Goal: Obtain resource: Obtain resource

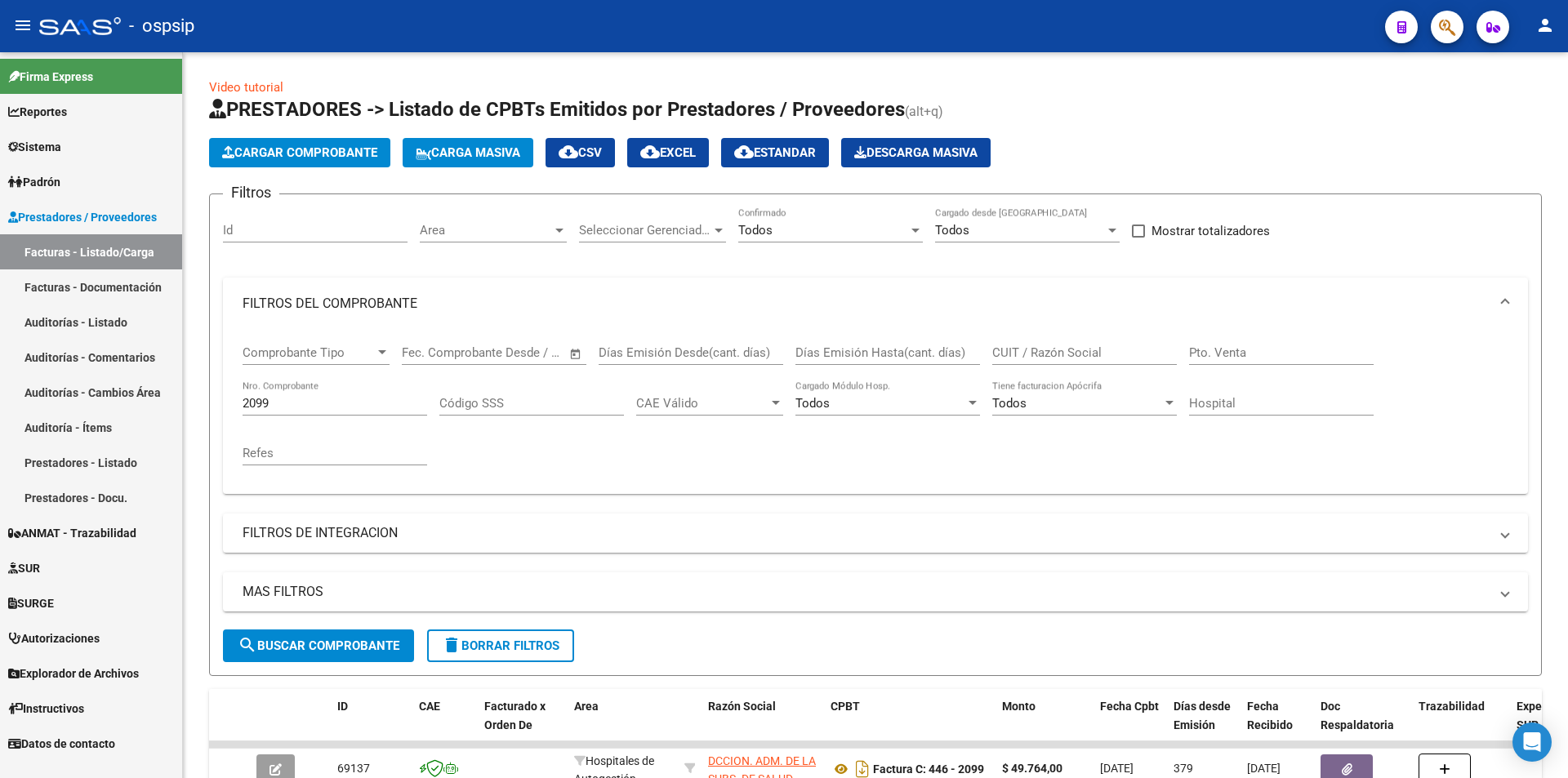
scroll to position [122, 0]
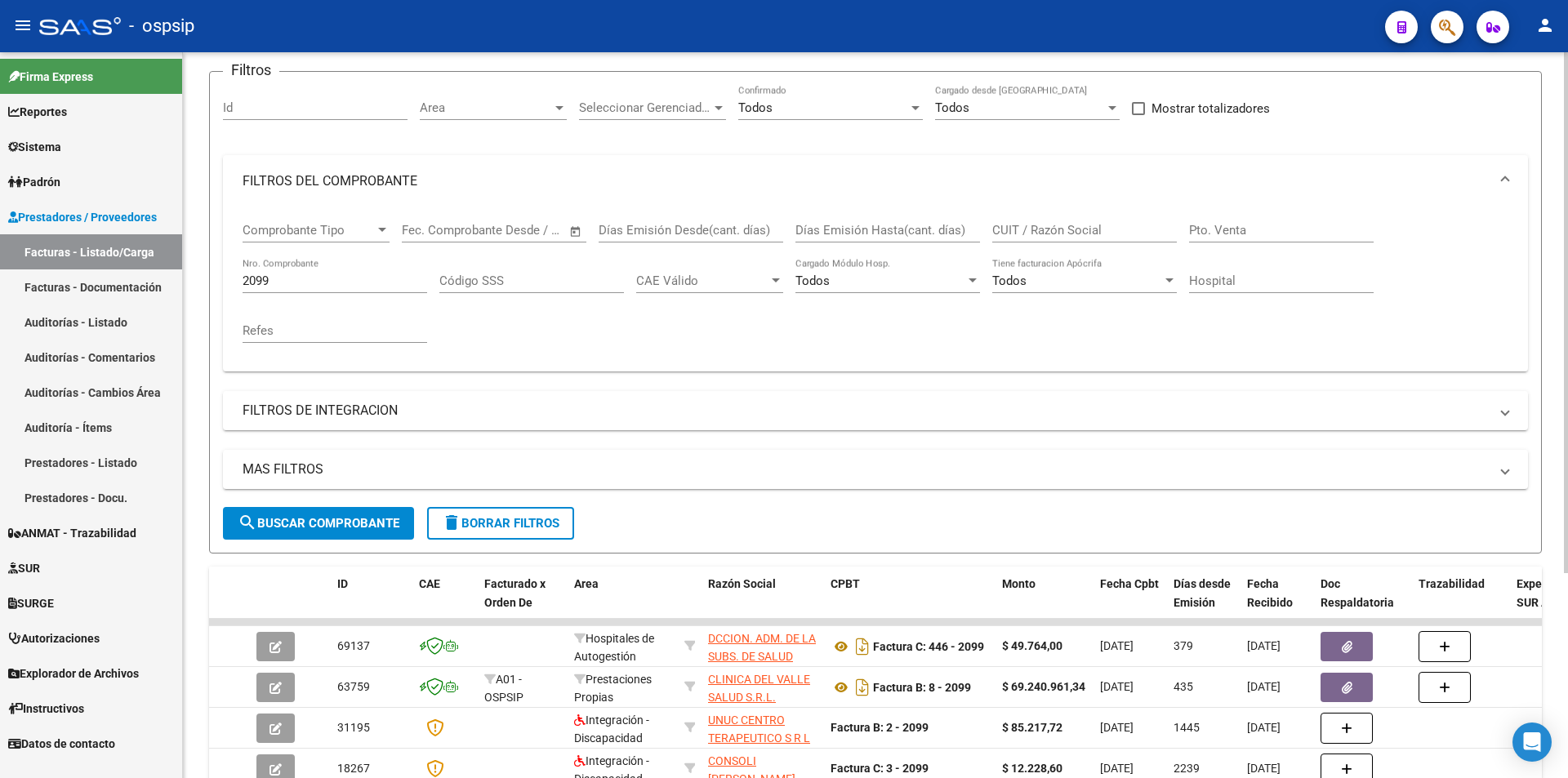
click at [279, 283] on input "2099" at bounding box center [335, 280] width 185 height 14
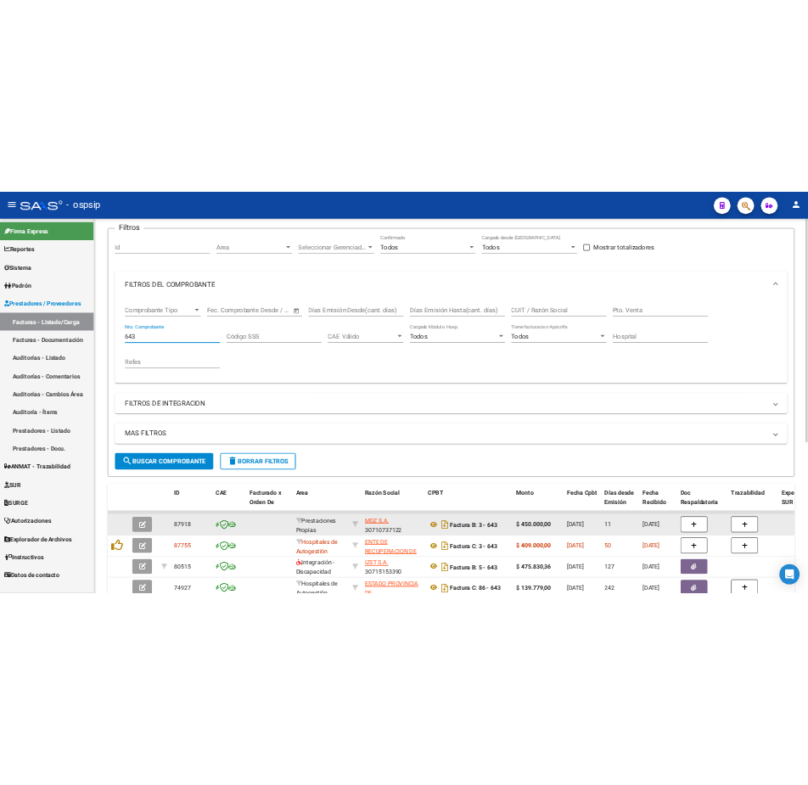
scroll to position [297, 0]
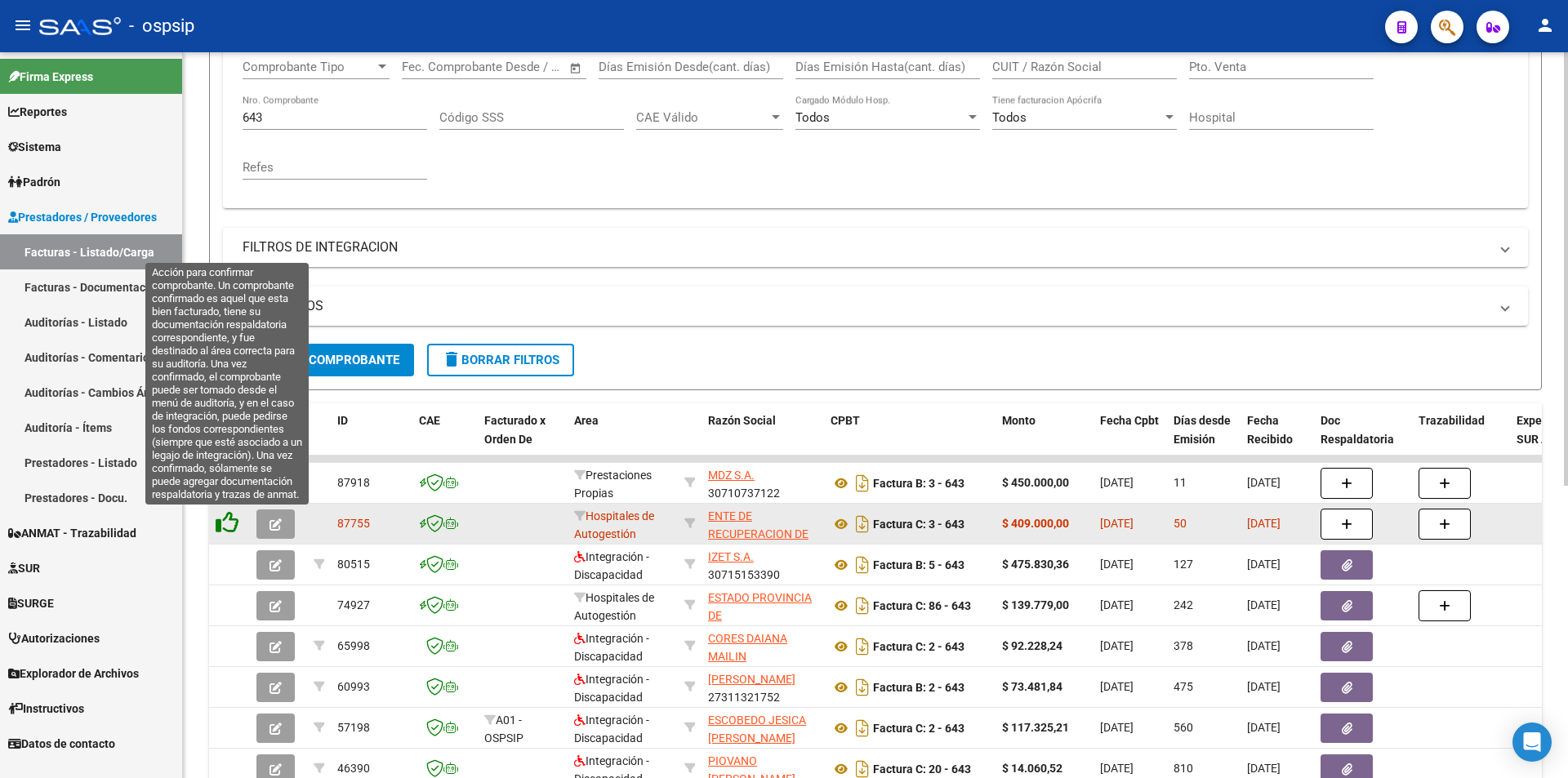
click at [229, 521] on icon at bounding box center [227, 523] width 23 height 23
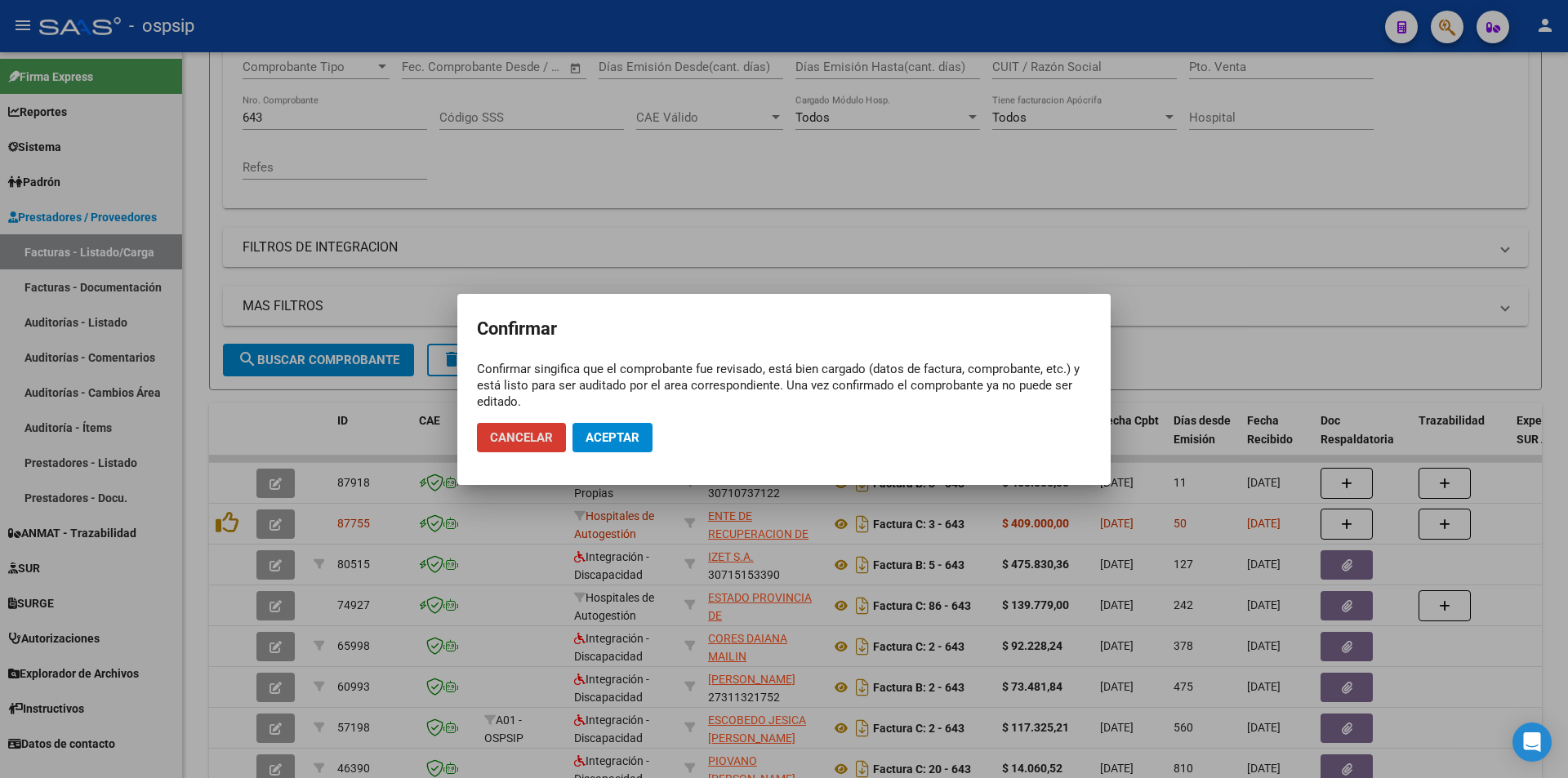
click at [641, 442] on button "Aceptar" at bounding box center [612, 438] width 80 height 30
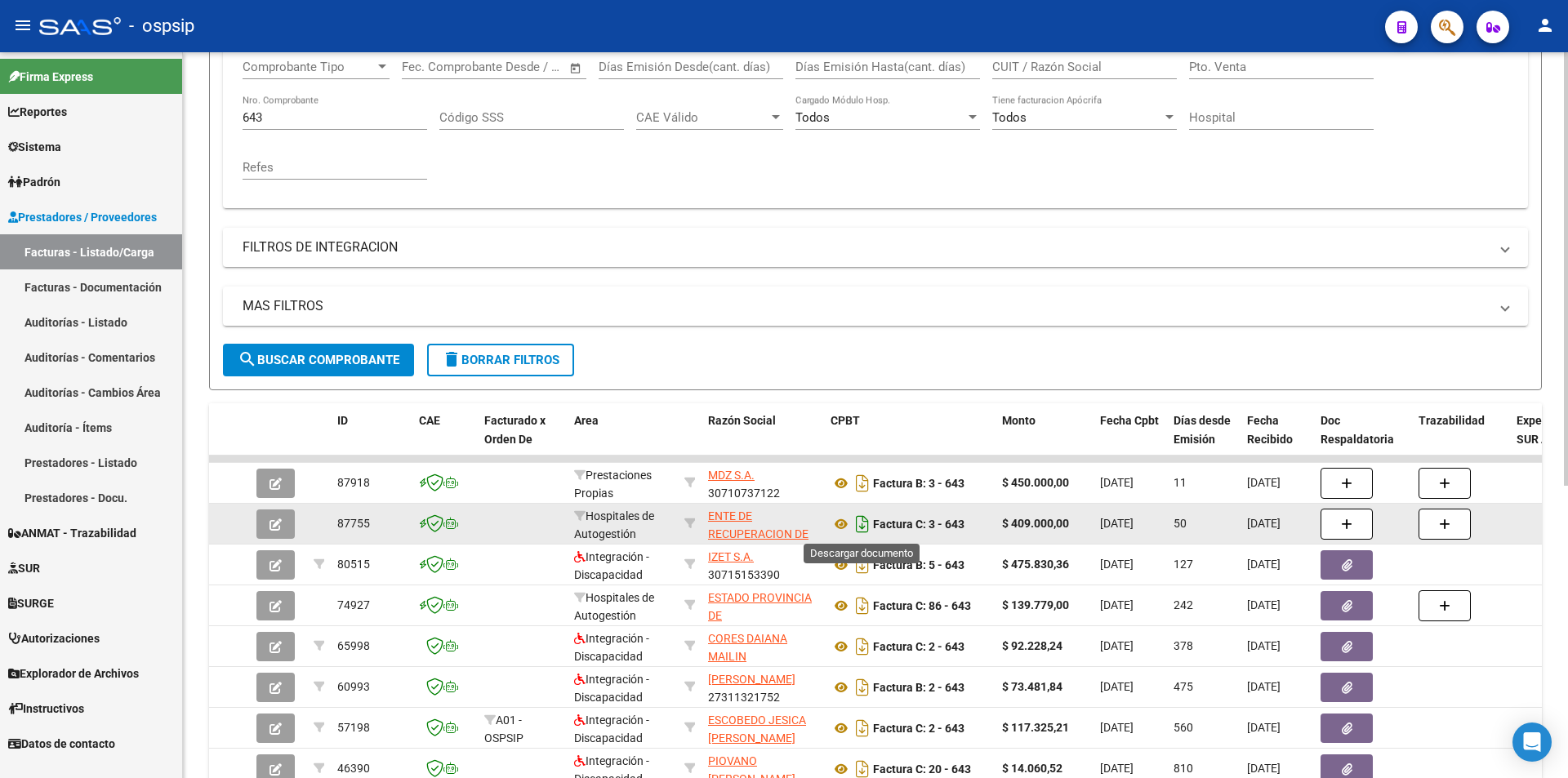
click at [861, 533] on icon "Descargar documento" at bounding box center [863, 524] width 21 height 26
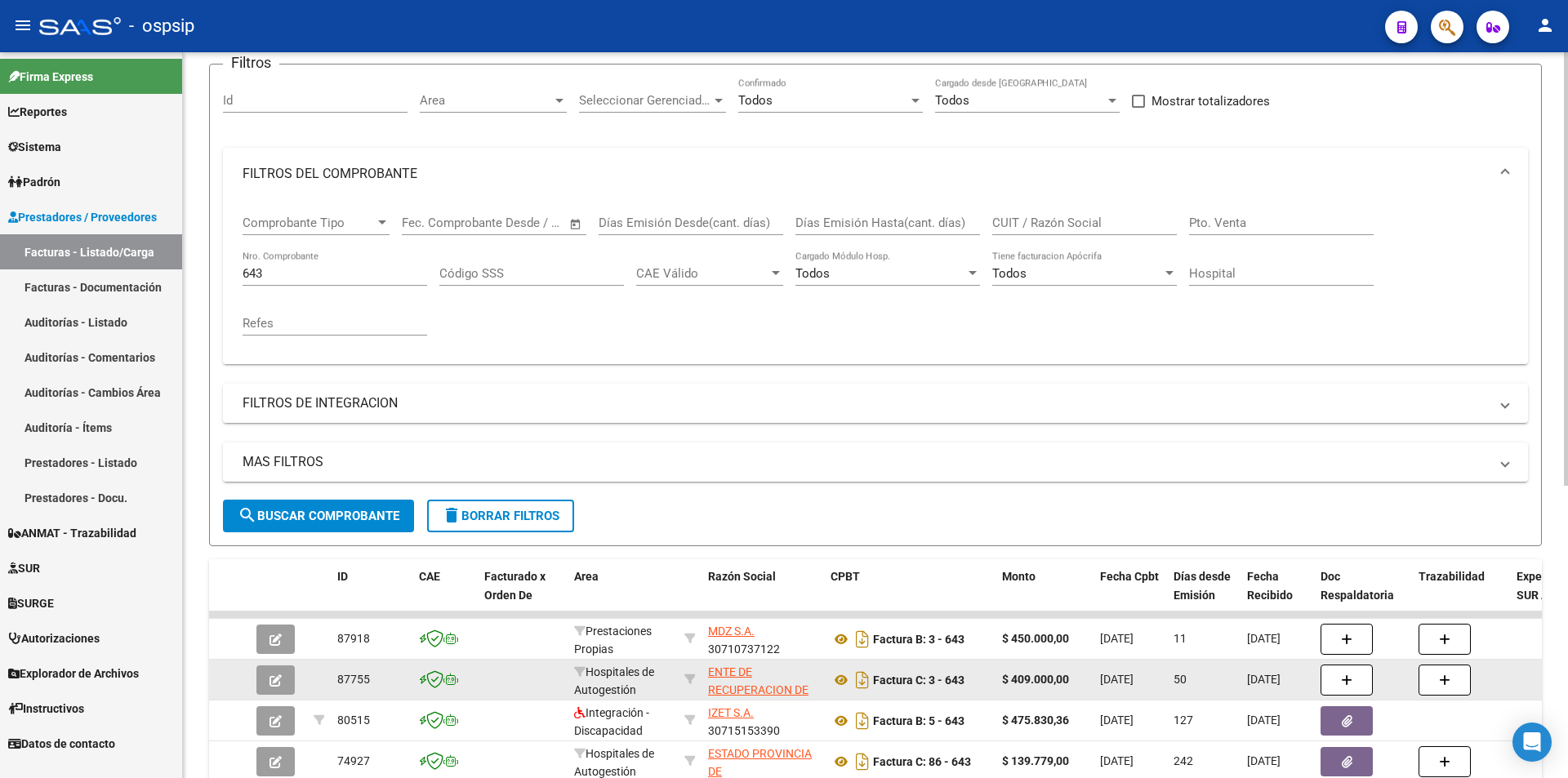
scroll to position [122, 0]
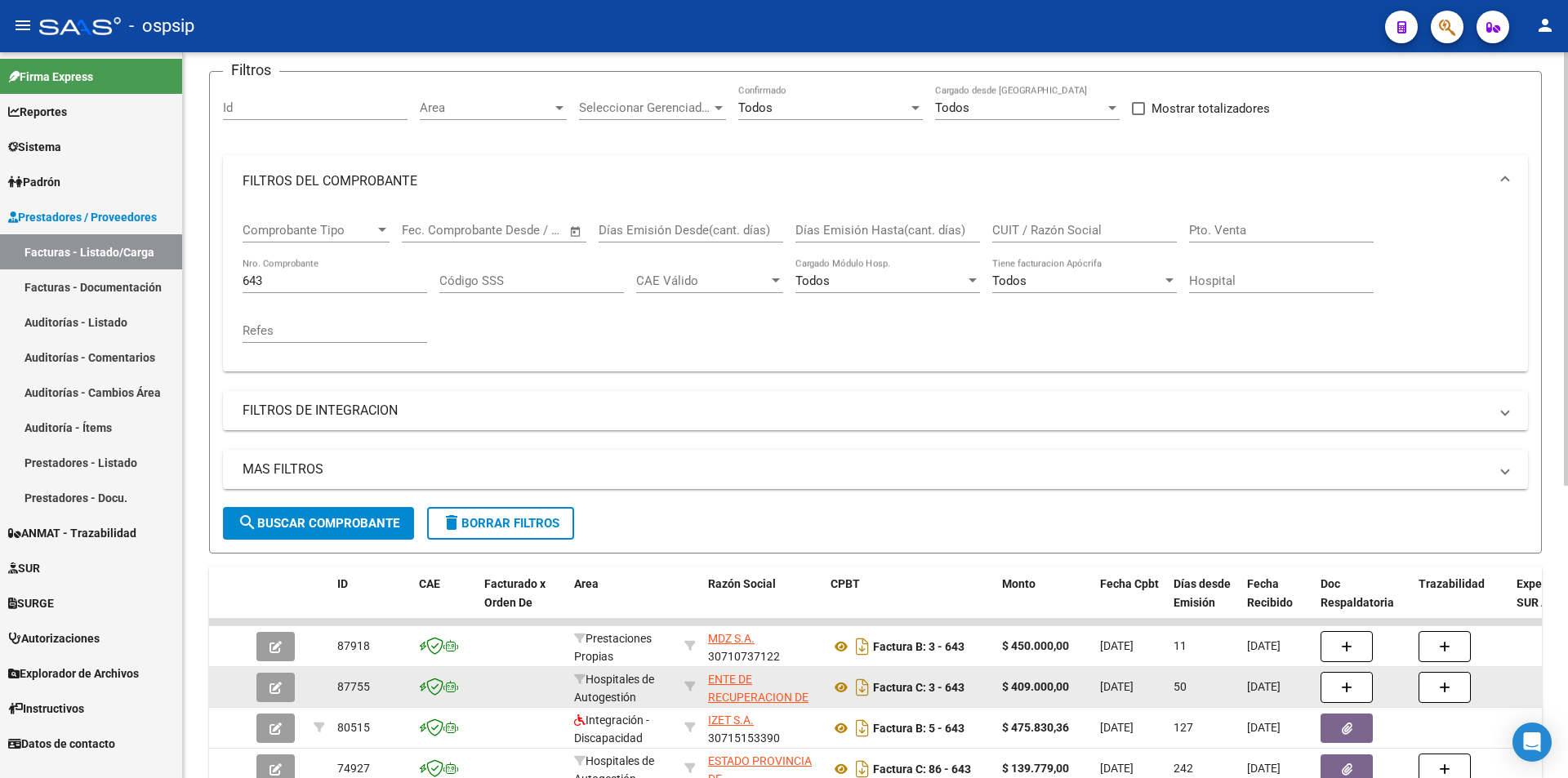
click at [292, 279] on input "643" at bounding box center [335, 280] width 185 height 14
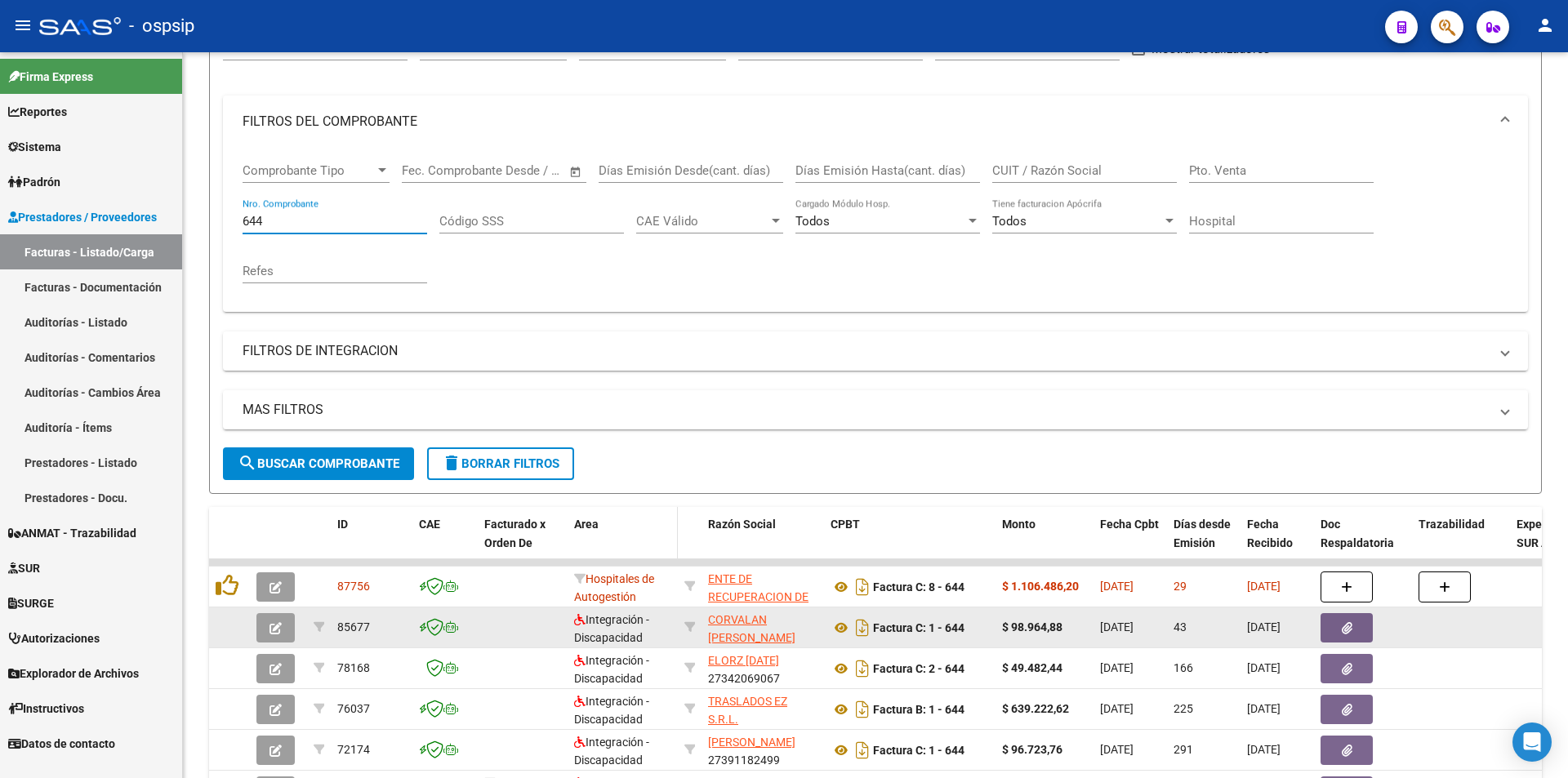
scroll to position [286, 0]
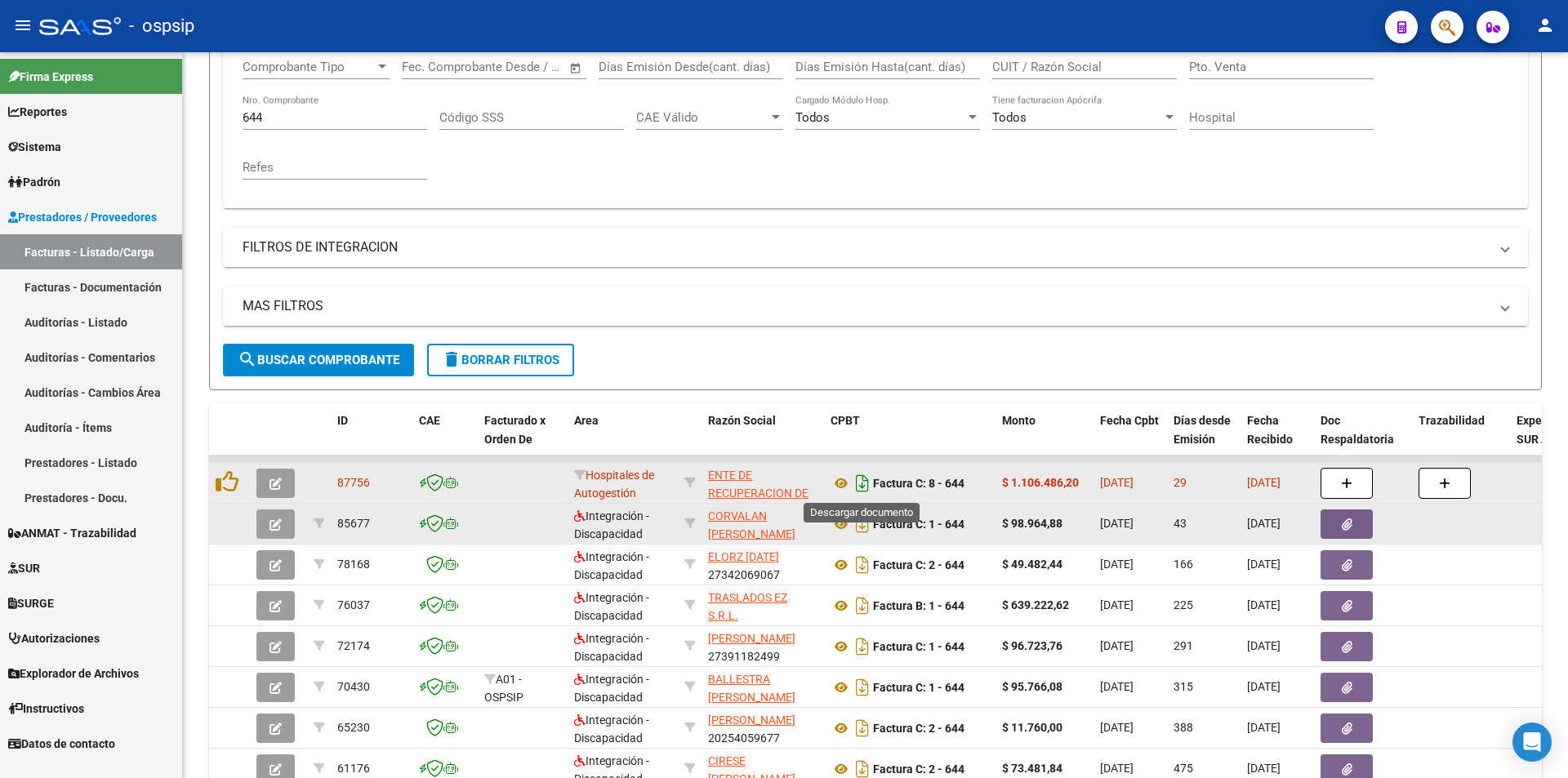
click at [857, 486] on icon "Descargar documento" at bounding box center [863, 483] width 21 height 26
click at [219, 485] on icon at bounding box center [227, 482] width 23 height 23
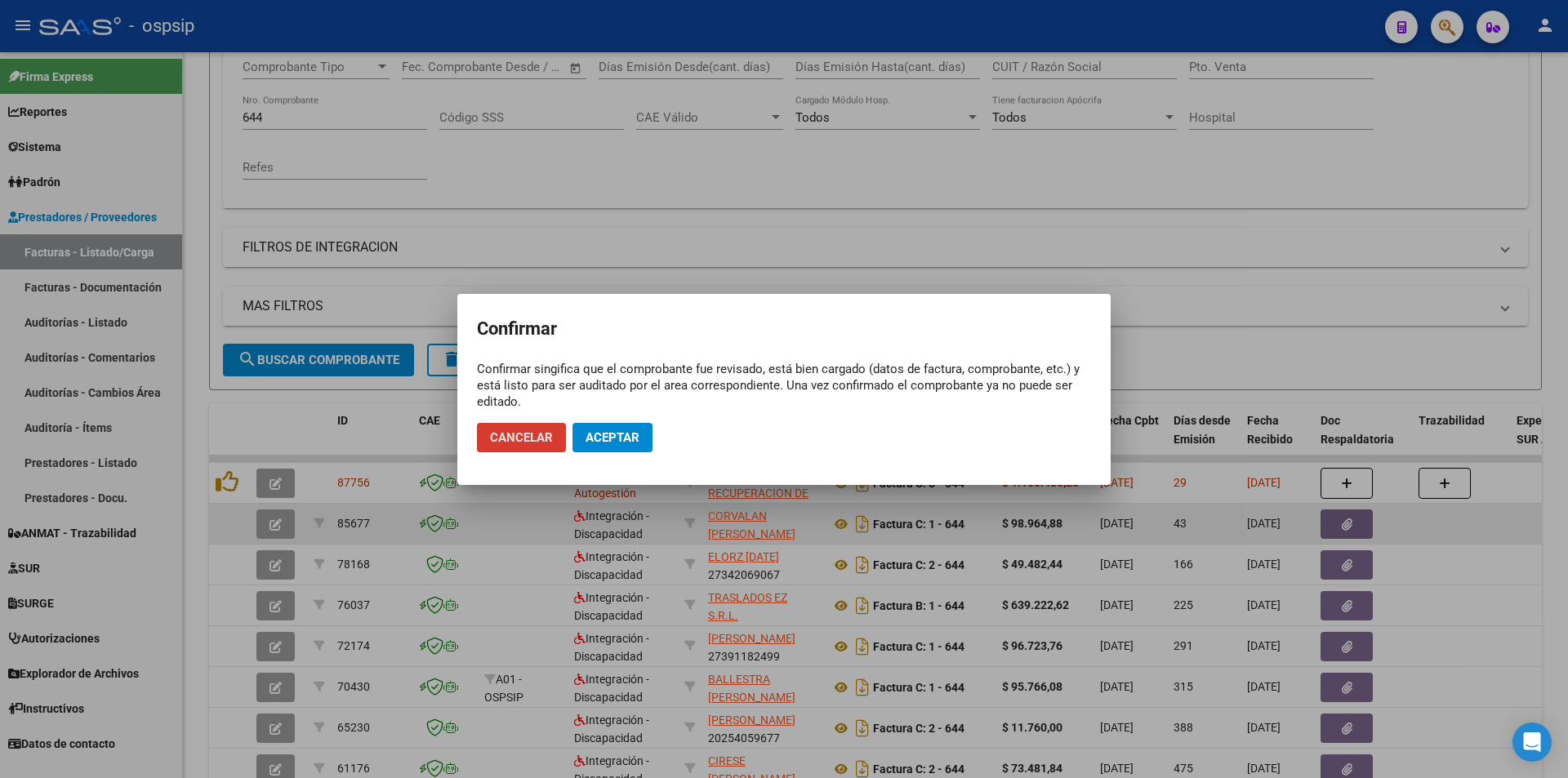
click at [611, 425] on button "Aceptar" at bounding box center [612, 438] width 80 height 30
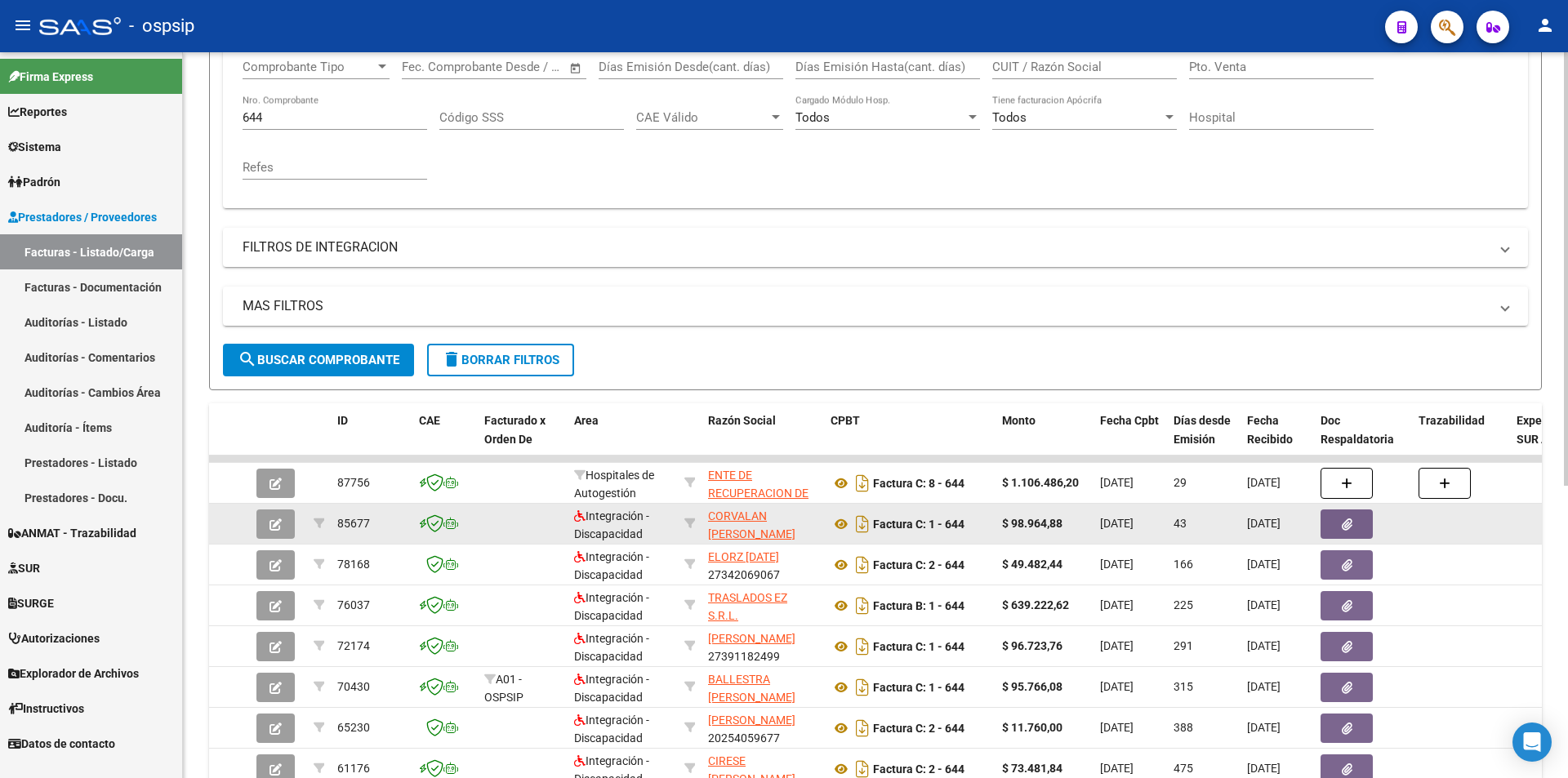
click at [323, 120] on input "644" at bounding box center [335, 117] width 185 height 14
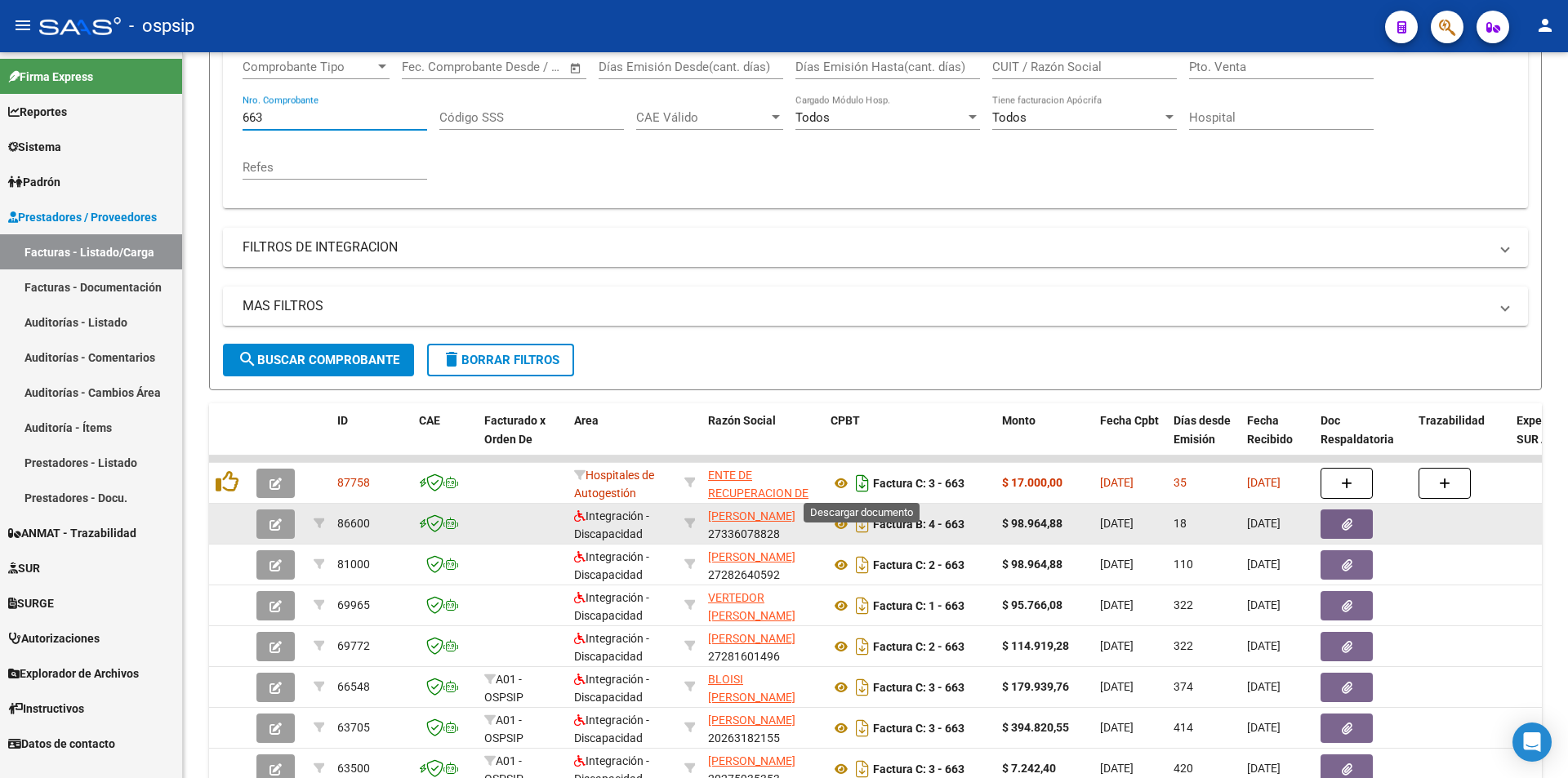
click at [870, 478] on icon "Descargar documento" at bounding box center [863, 483] width 21 height 26
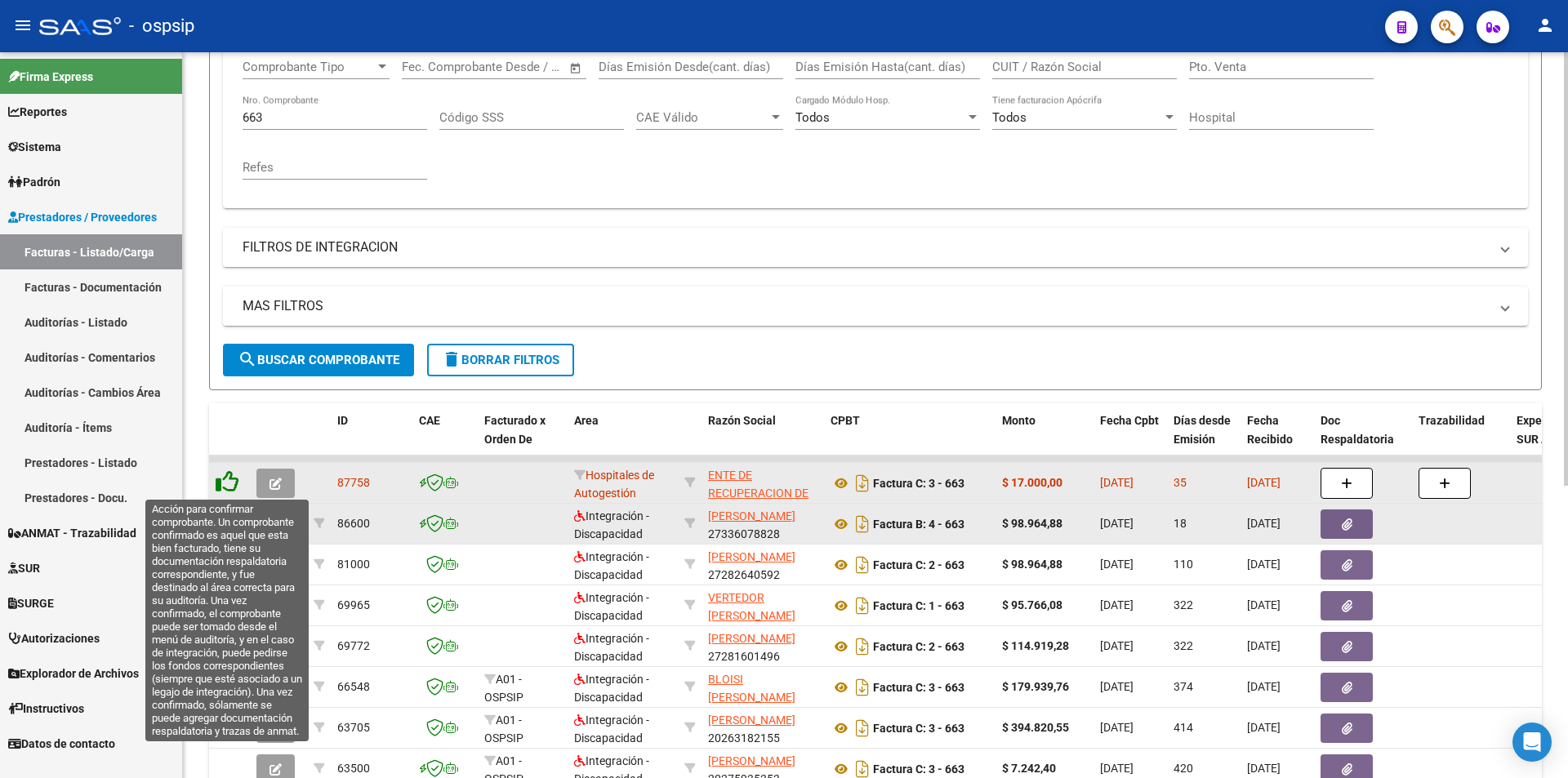
click at [230, 478] on icon at bounding box center [227, 482] width 23 height 23
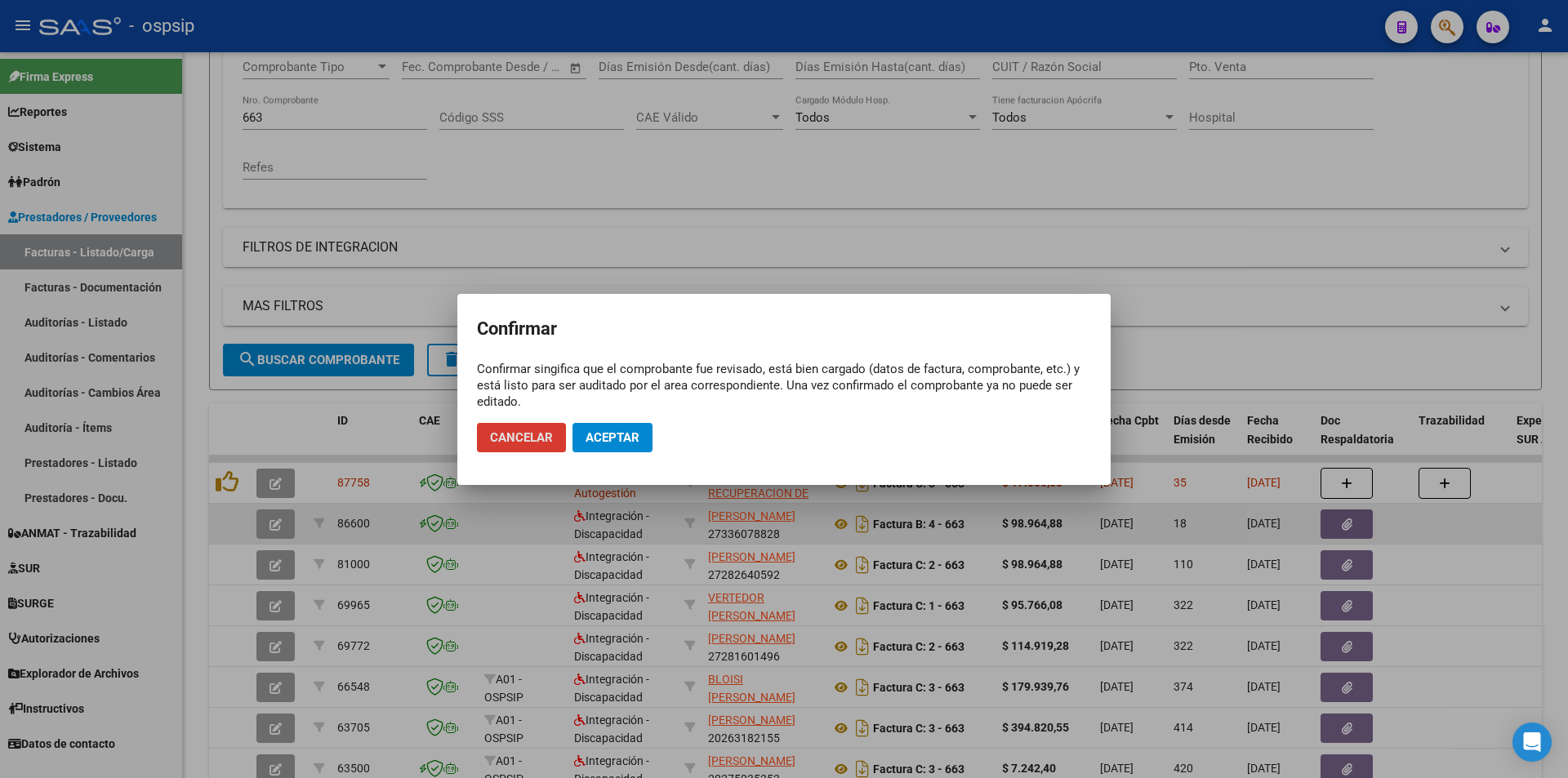
click at [590, 431] on span "Aceptar" at bounding box center [613, 438] width 54 height 14
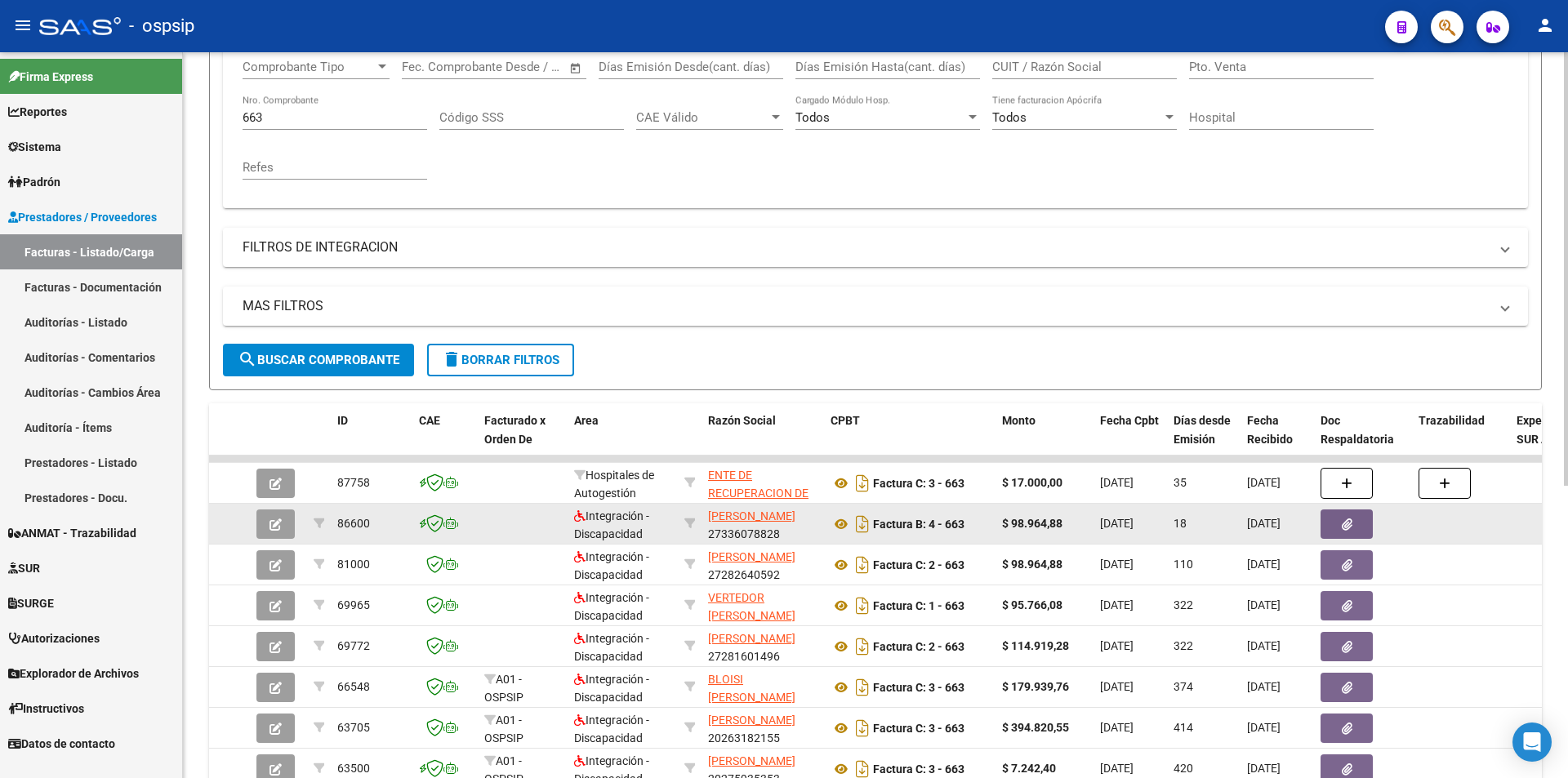
click at [341, 117] on input "663" at bounding box center [335, 117] width 185 height 14
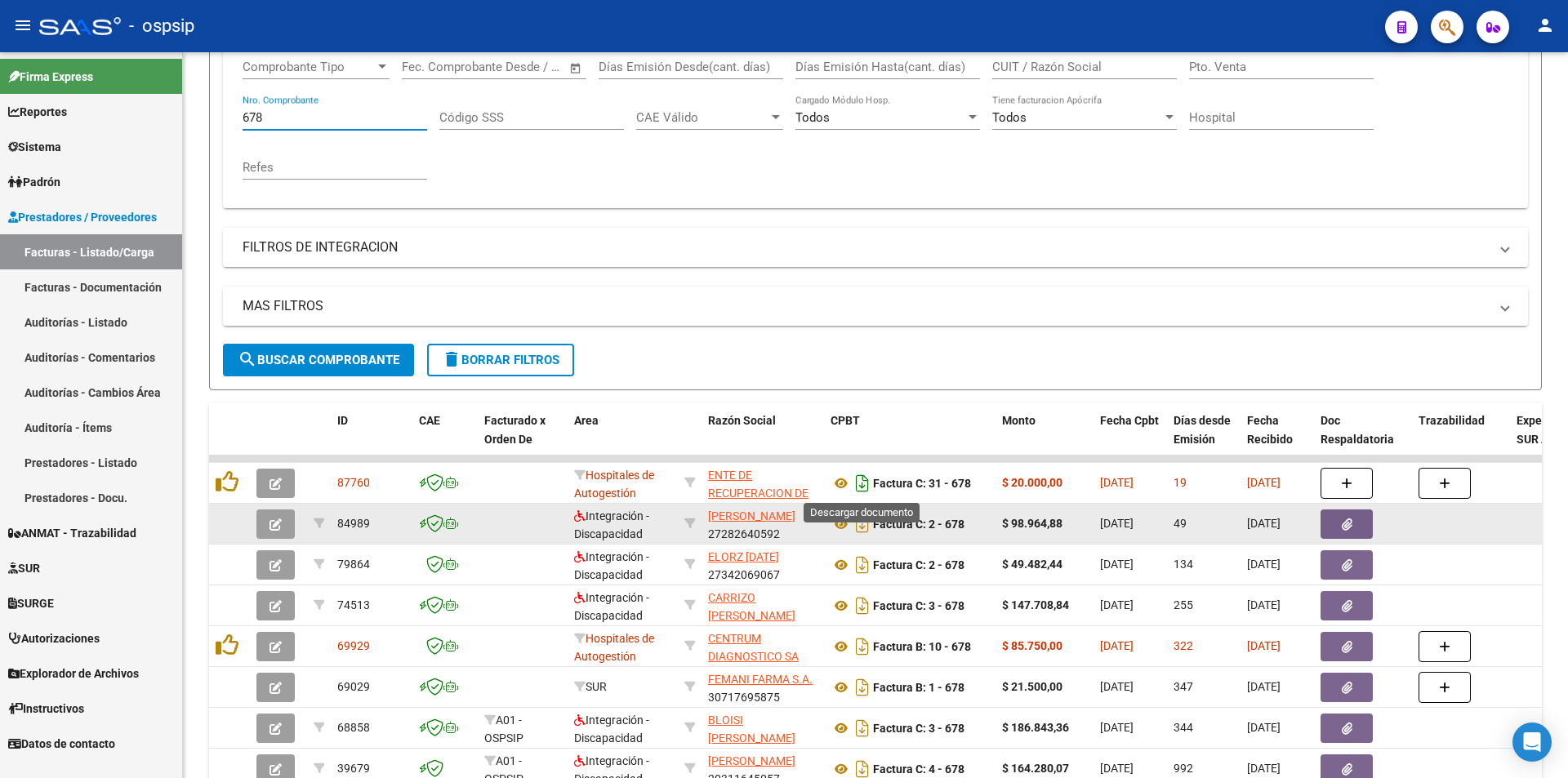
click at [864, 476] on icon "Descargar documento" at bounding box center [863, 483] width 21 height 26
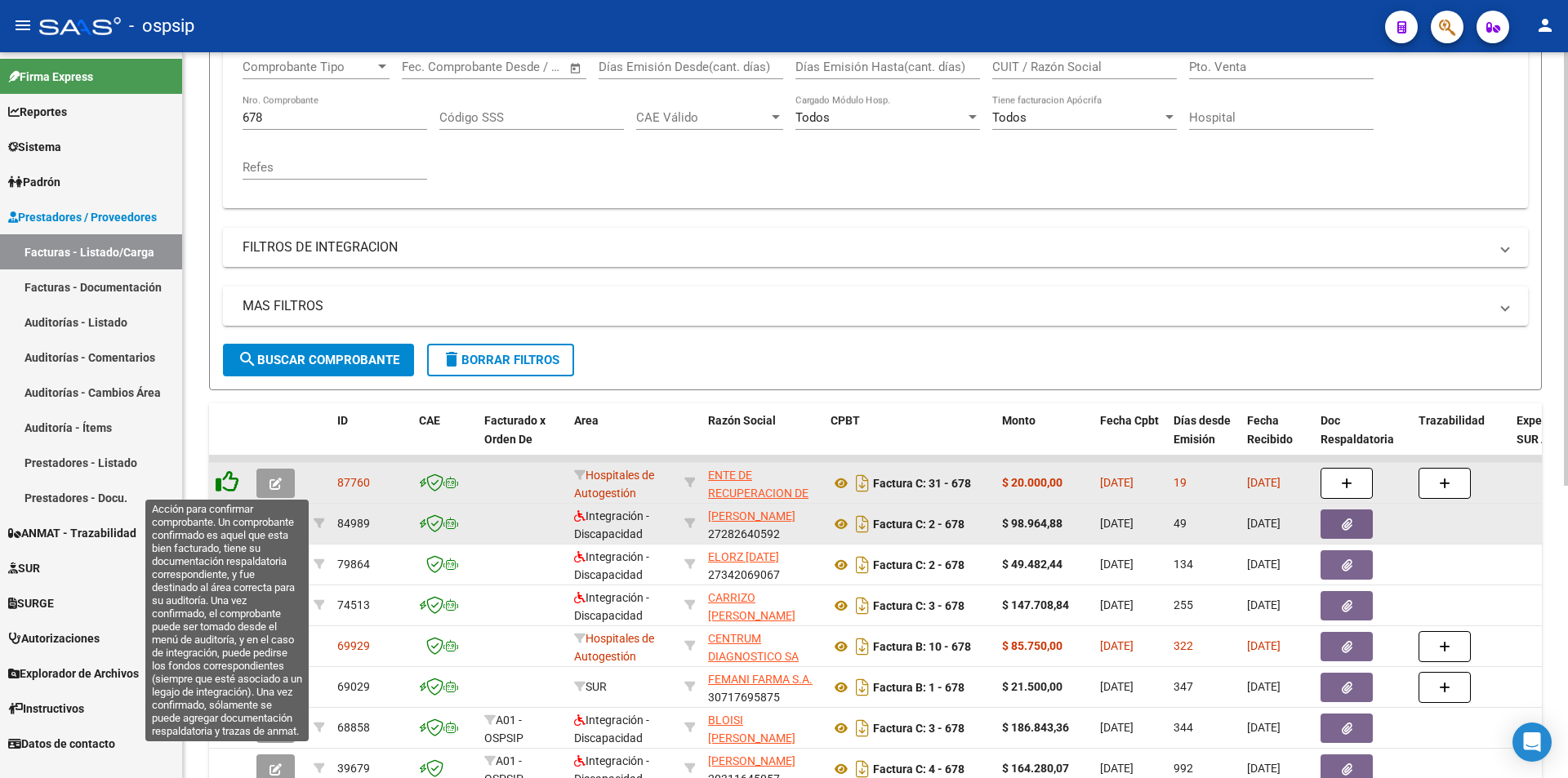
click at [225, 482] on icon at bounding box center [227, 482] width 23 height 23
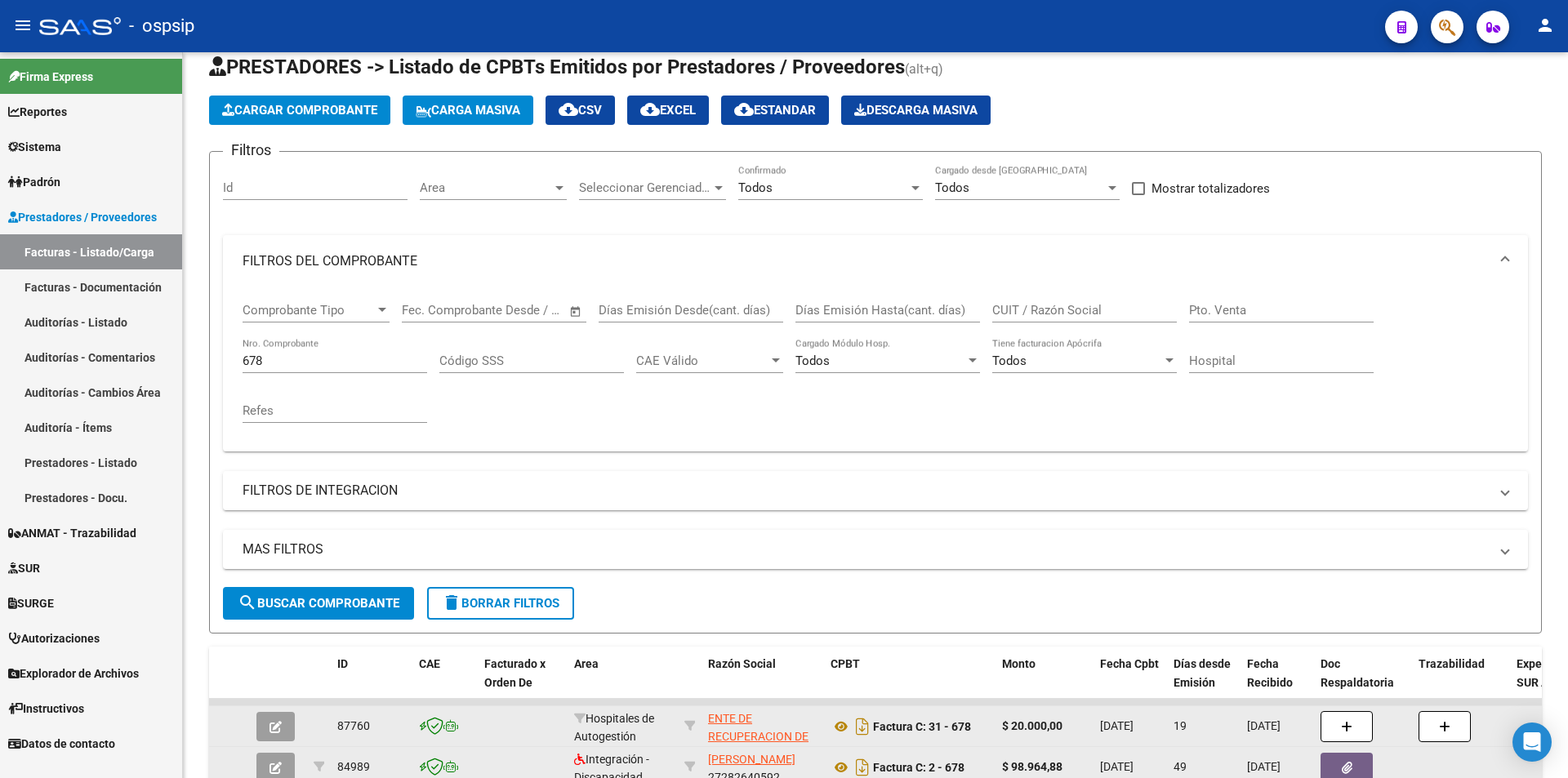
scroll to position [0, 0]
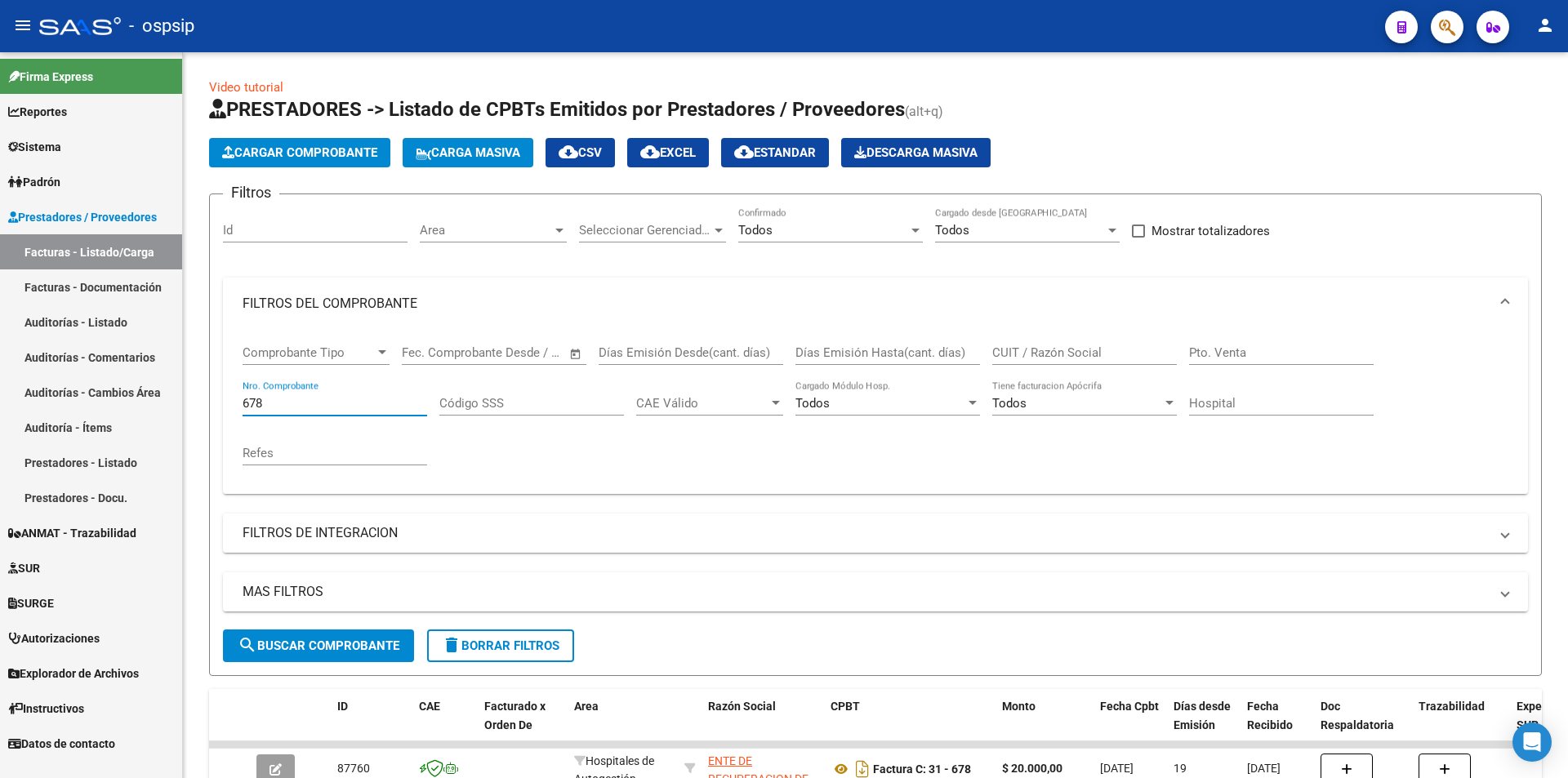
click at [281, 403] on input "678" at bounding box center [335, 403] width 185 height 14
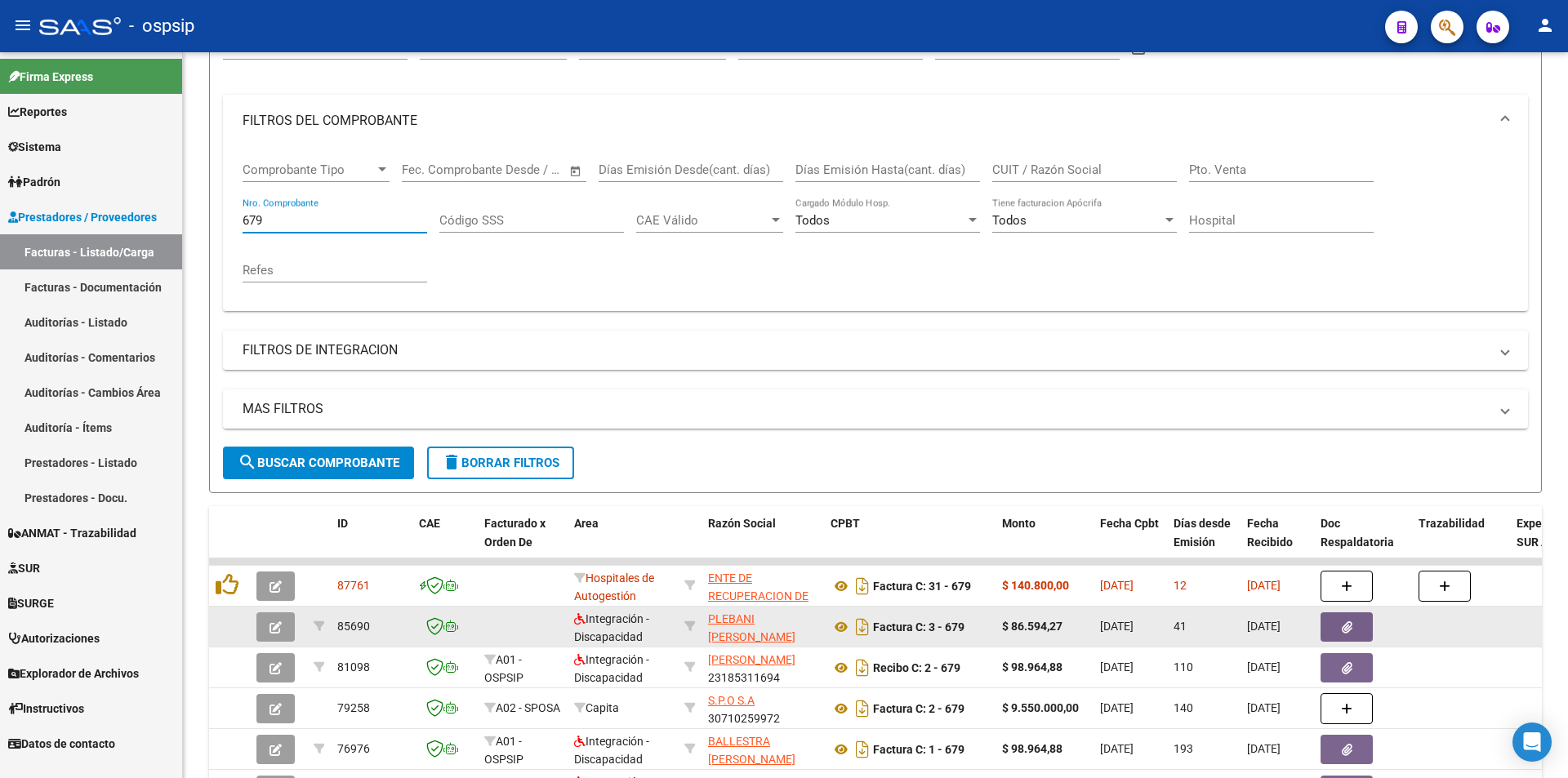
scroll to position [245, 0]
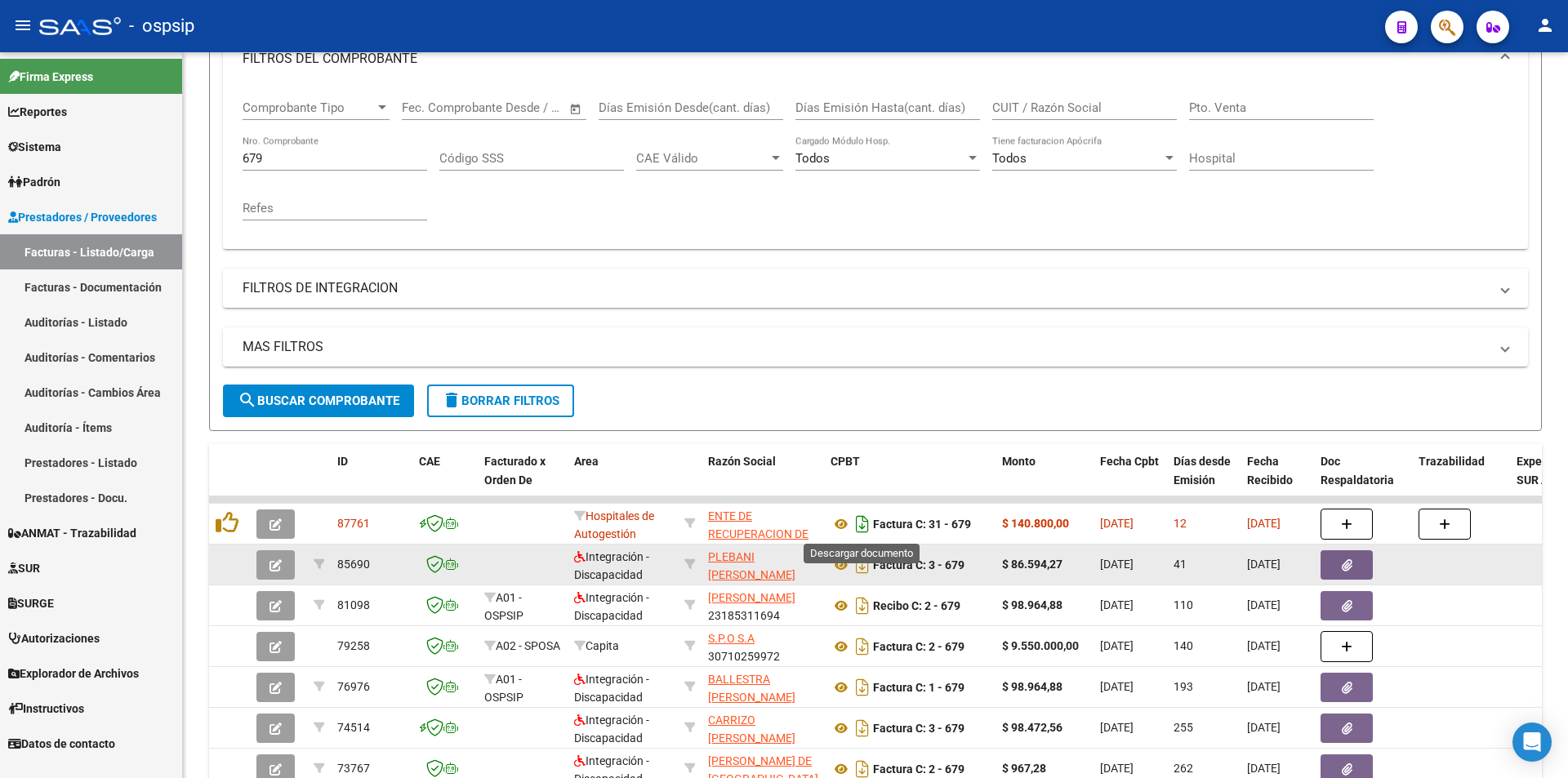
click at [857, 522] on icon "Descargar documento" at bounding box center [863, 524] width 21 height 26
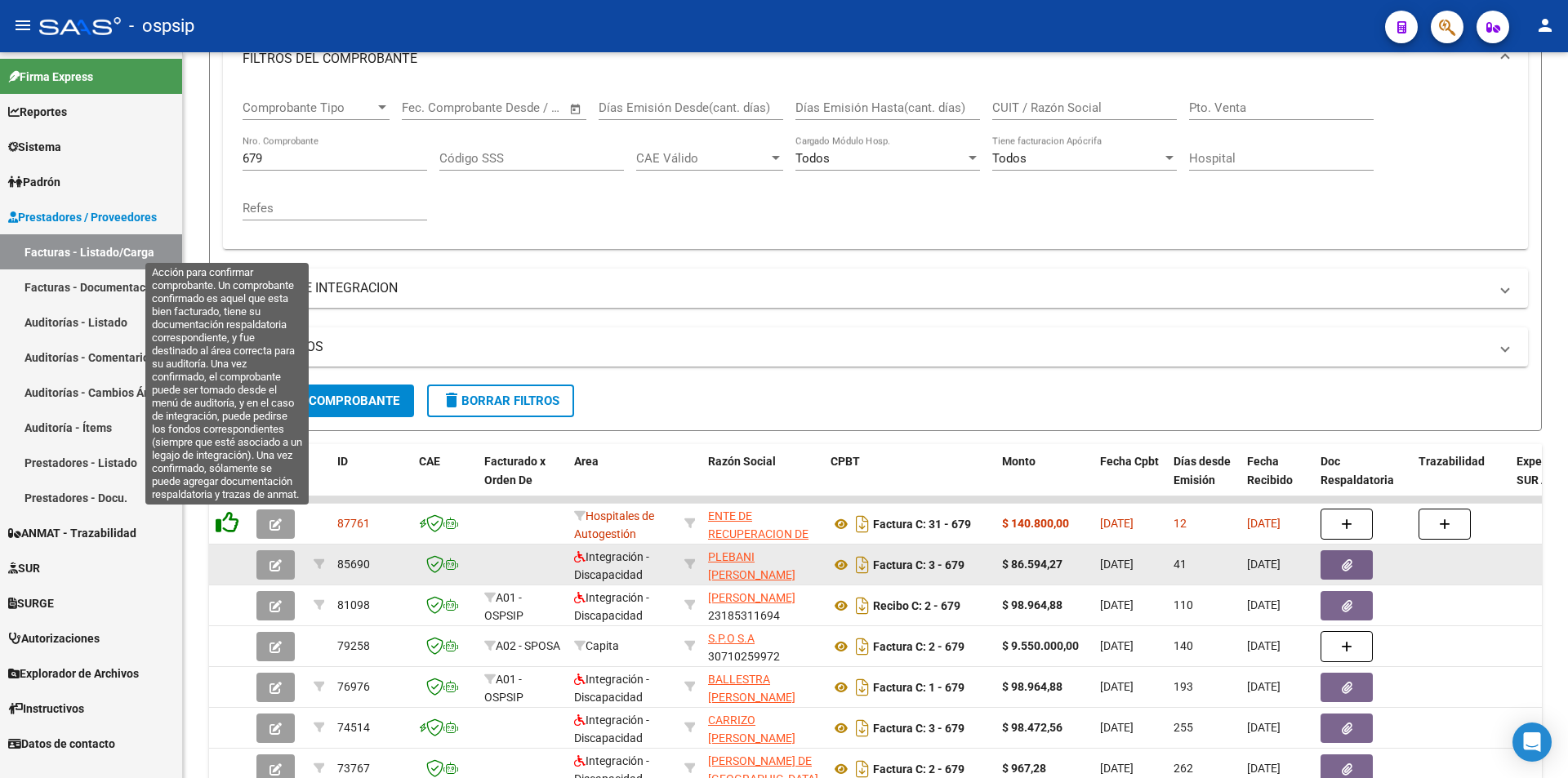
click at [225, 529] on icon at bounding box center [227, 523] width 23 height 23
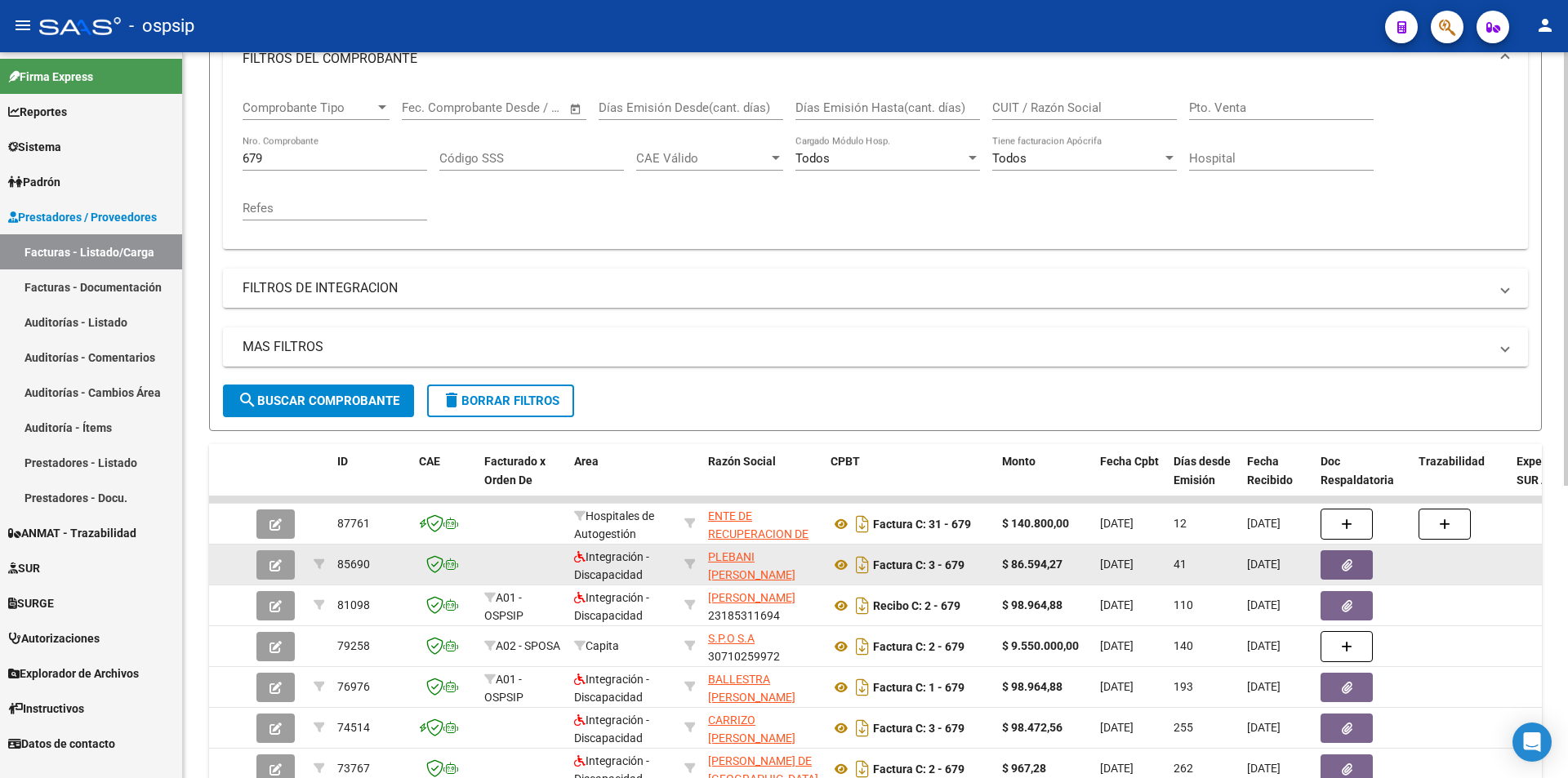
click at [321, 170] on div "679 Nro. Comprobante" at bounding box center [335, 153] width 185 height 36
click at [319, 167] on div "679 Nro. Comprobante" at bounding box center [335, 153] width 185 height 36
type input "6"
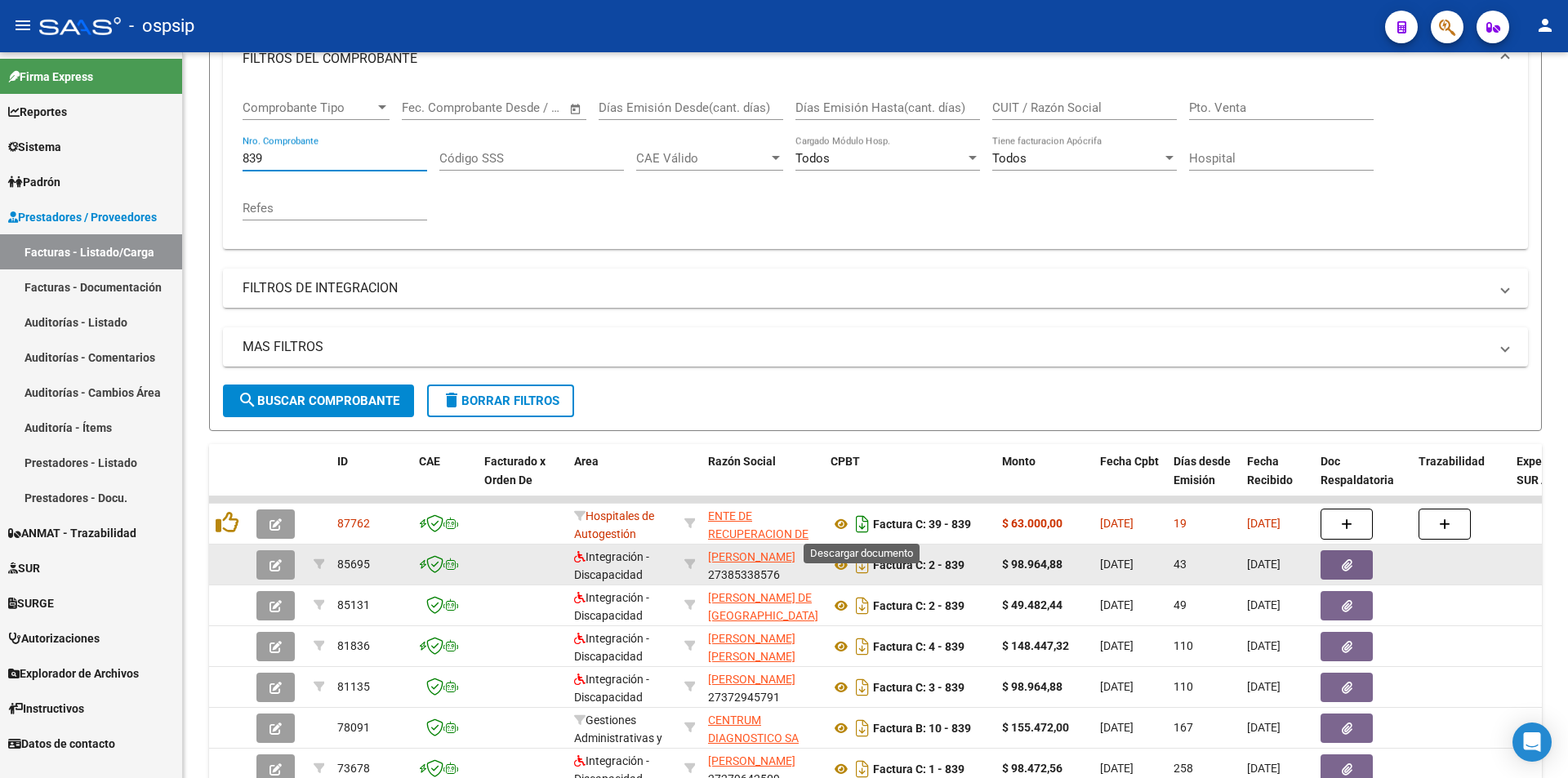
click at [867, 528] on icon "Descargar documento" at bounding box center [863, 524] width 21 height 26
click at [230, 528] on icon at bounding box center [227, 523] width 23 height 23
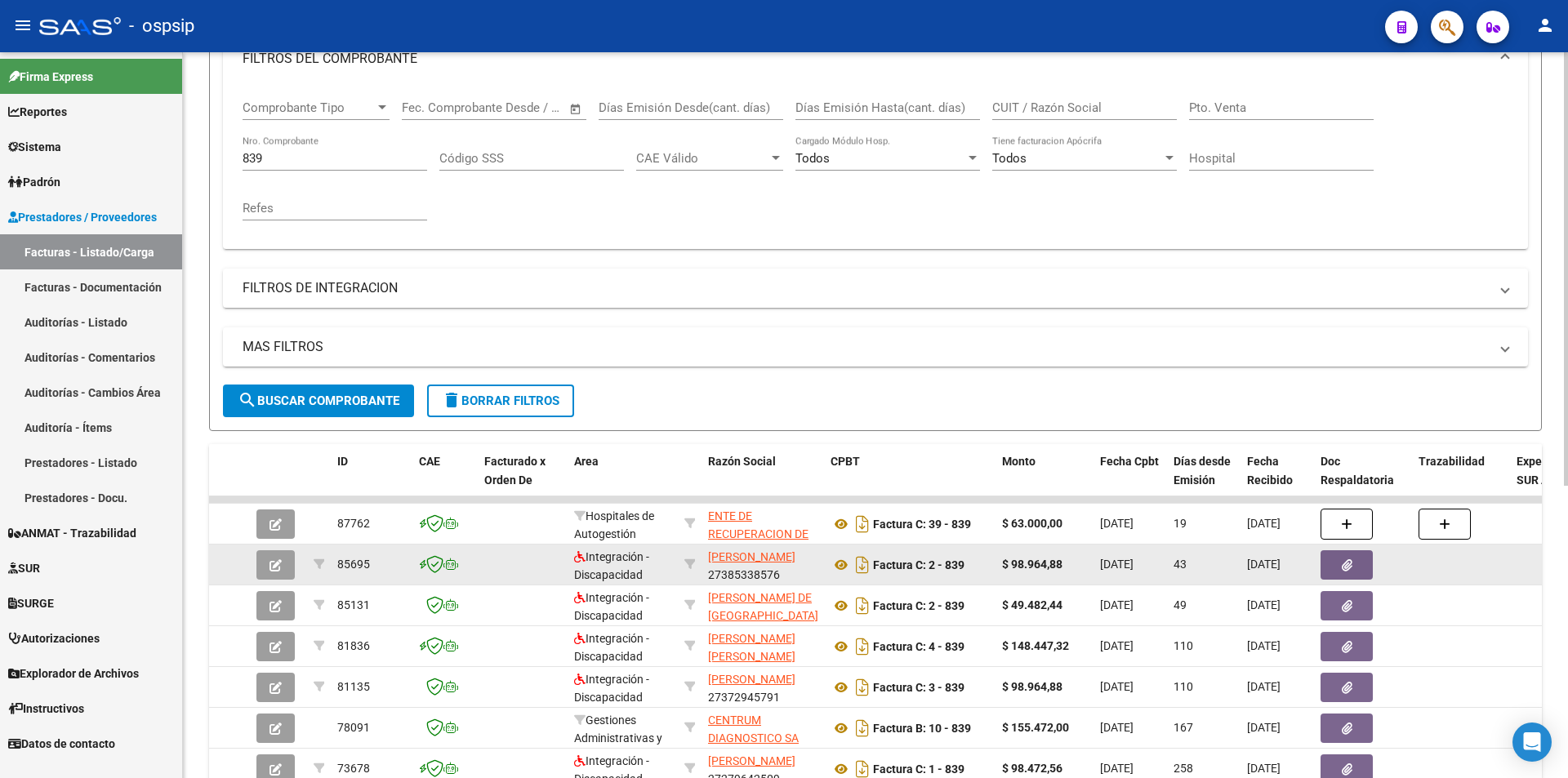
click at [289, 164] on input "839" at bounding box center [335, 158] width 185 height 14
type input "8"
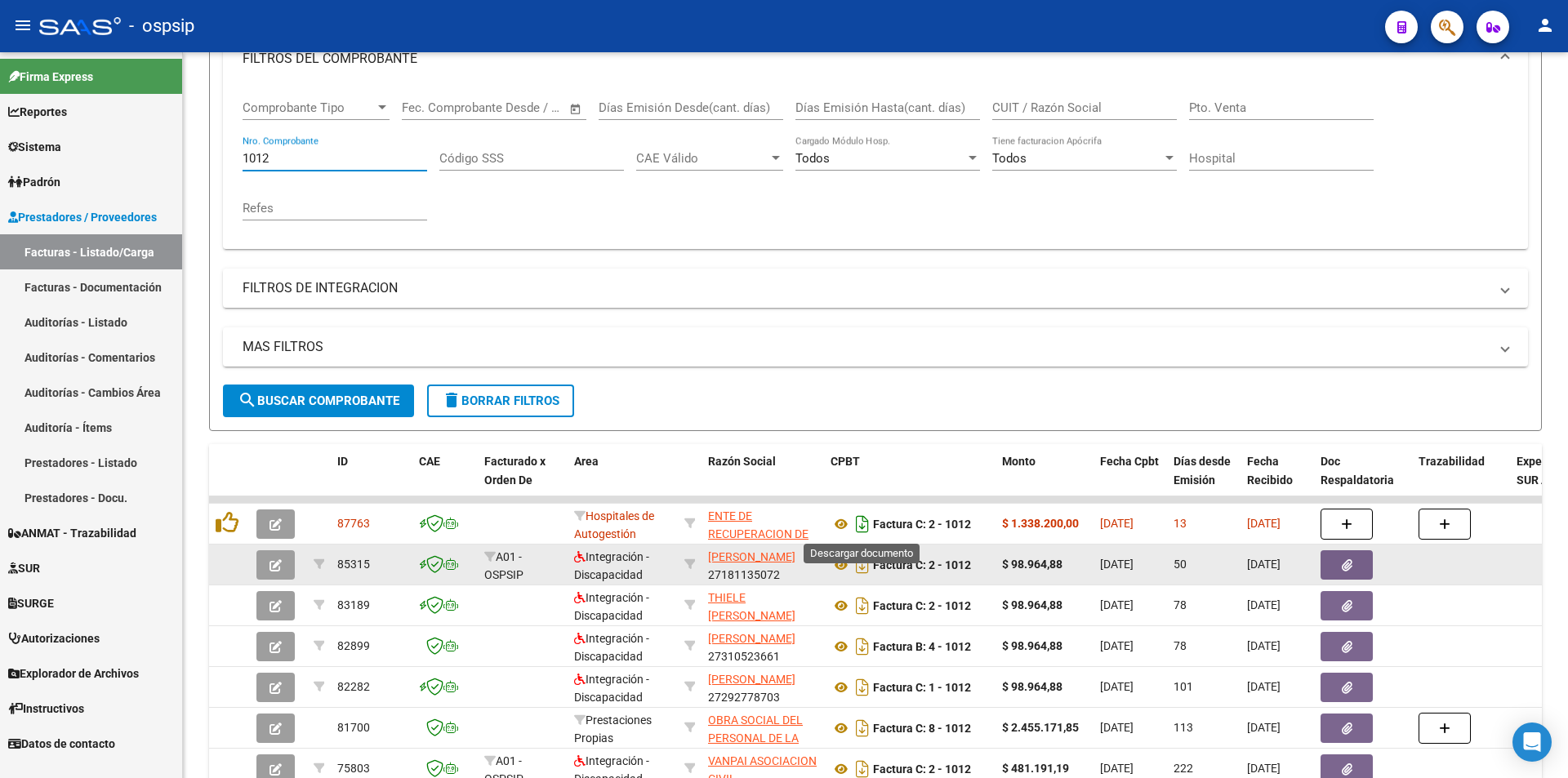
type input "1012"
click at [865, 528] on icon "Descargar documento" at bounding box center [863, 524] width 21 height 26
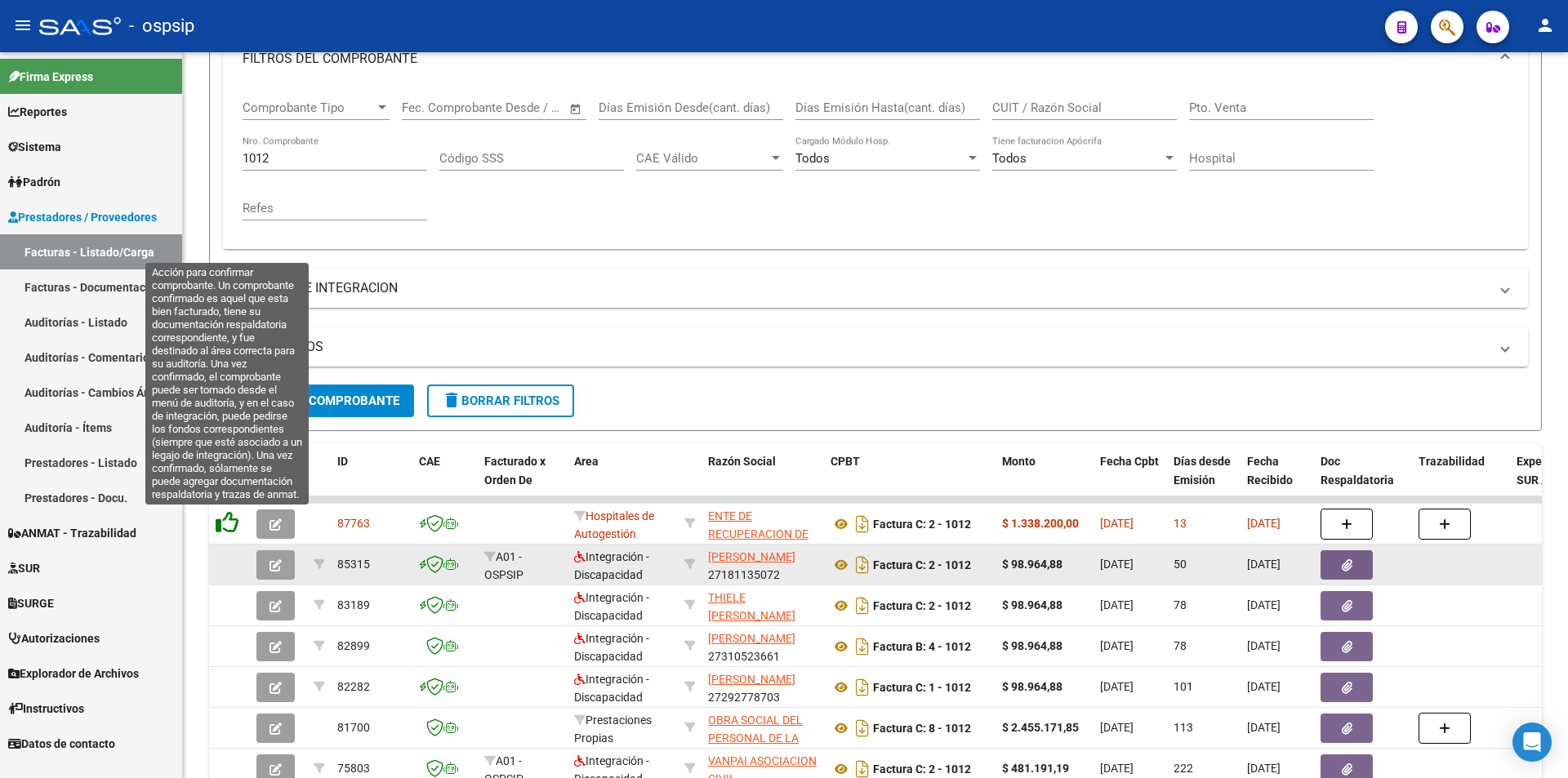
click at [224, 522] on icon at bounding box center [227, 523] width 23 height 23
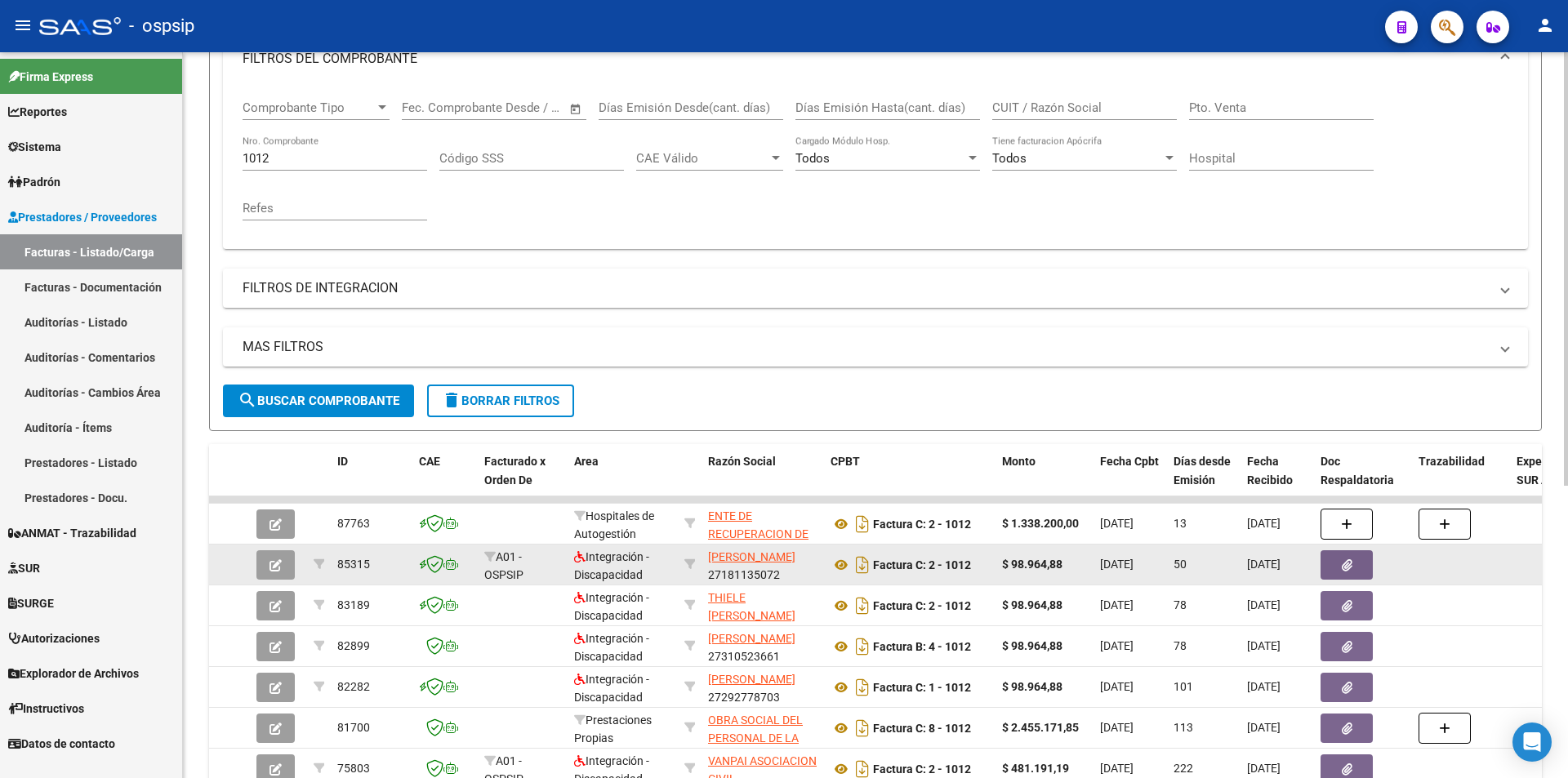
scroll to position [82, 0]
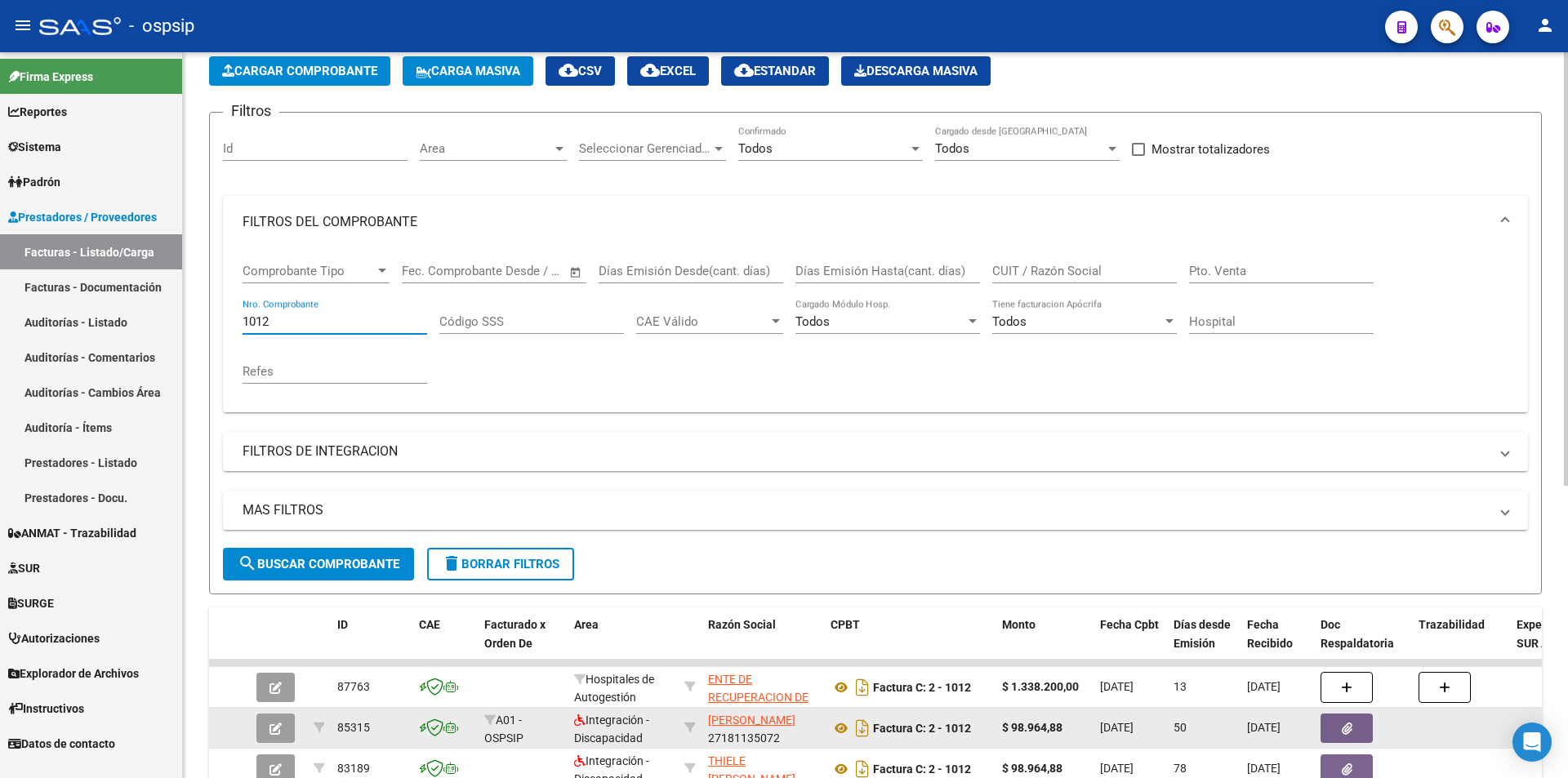
click at [290, 326] on input "1012" at bounding box center [335, 321] width 185 height 14
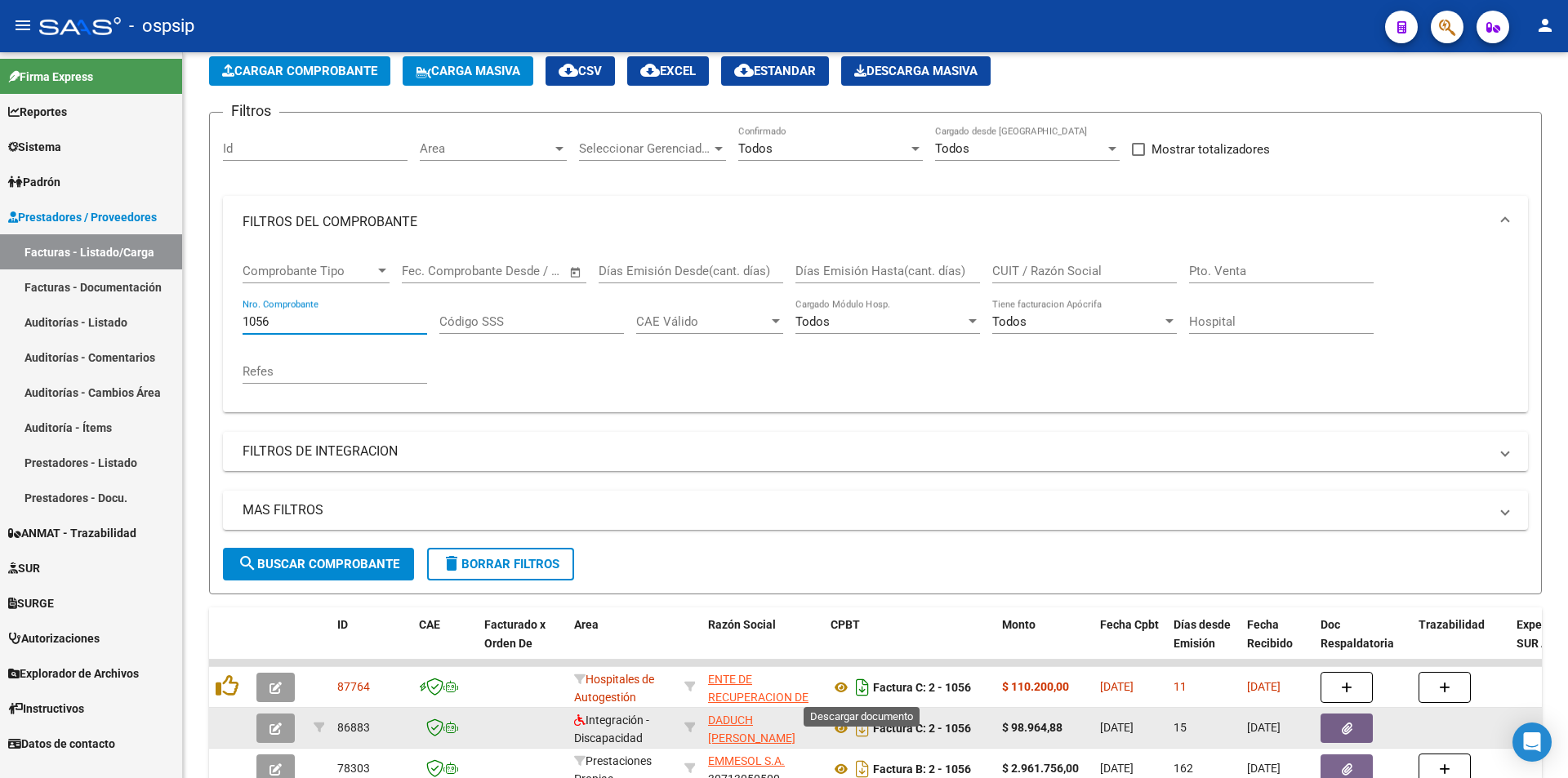
click at [861, 692] on icon "Descargar documento" at bounding box center [863, 687] width 21 height 26
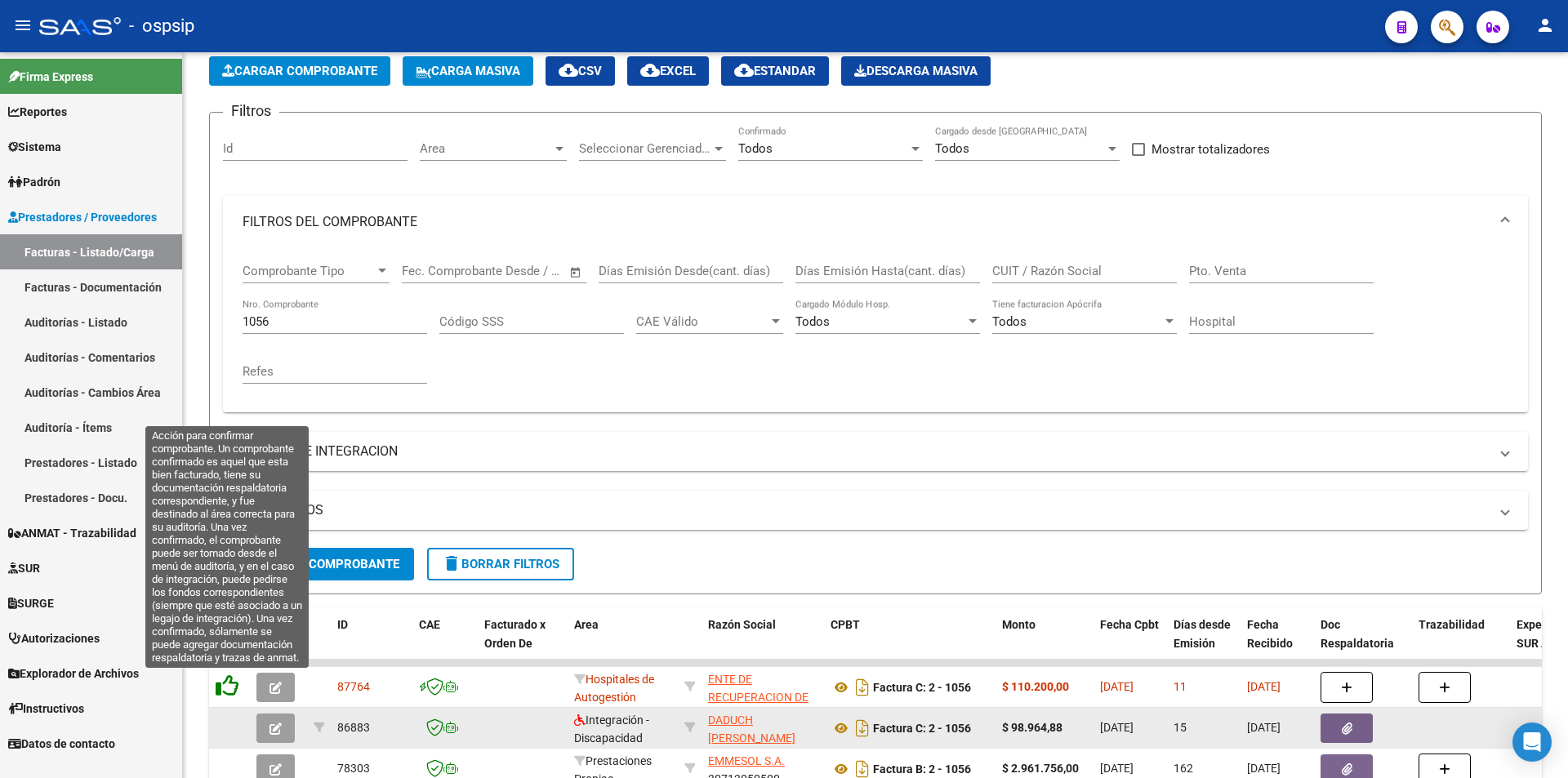
click at [223, 690] on icon at bounding box center [227, 686] width 23 height 23
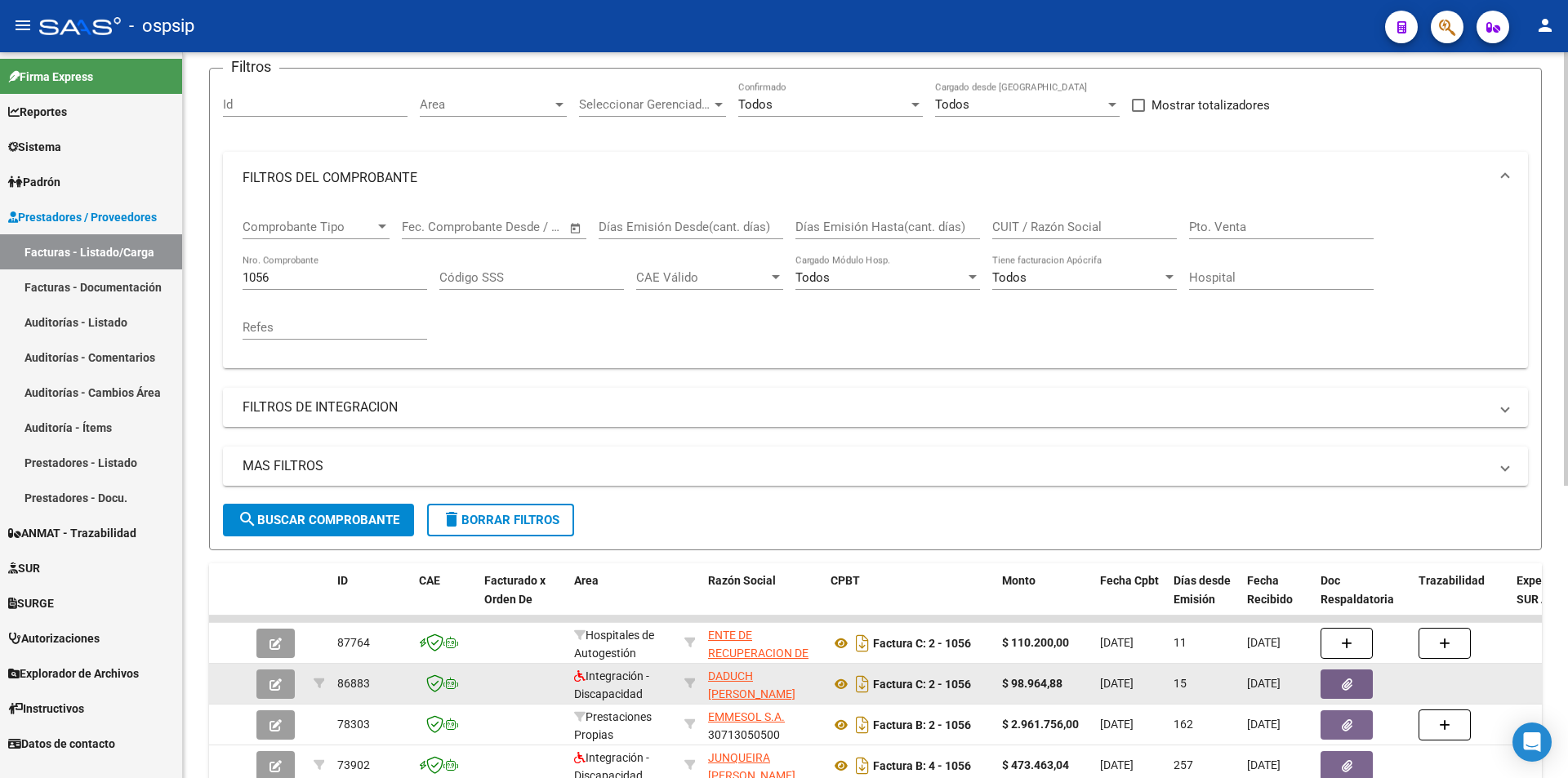
scroll to position [163, 0]
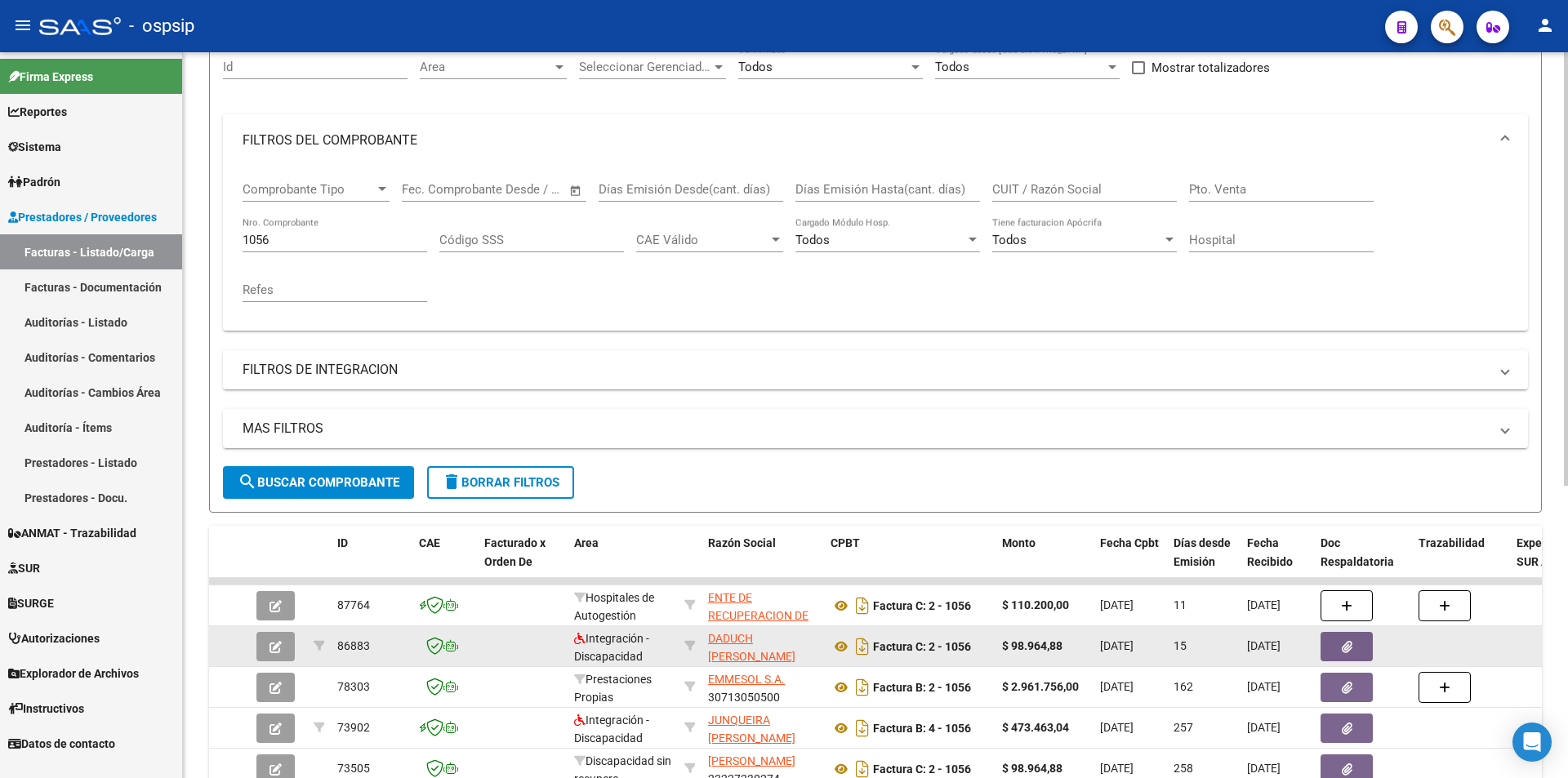
click at [315, 238] on input "1056" at bounding box center [335, 239] width 185 height 14
type input "1"
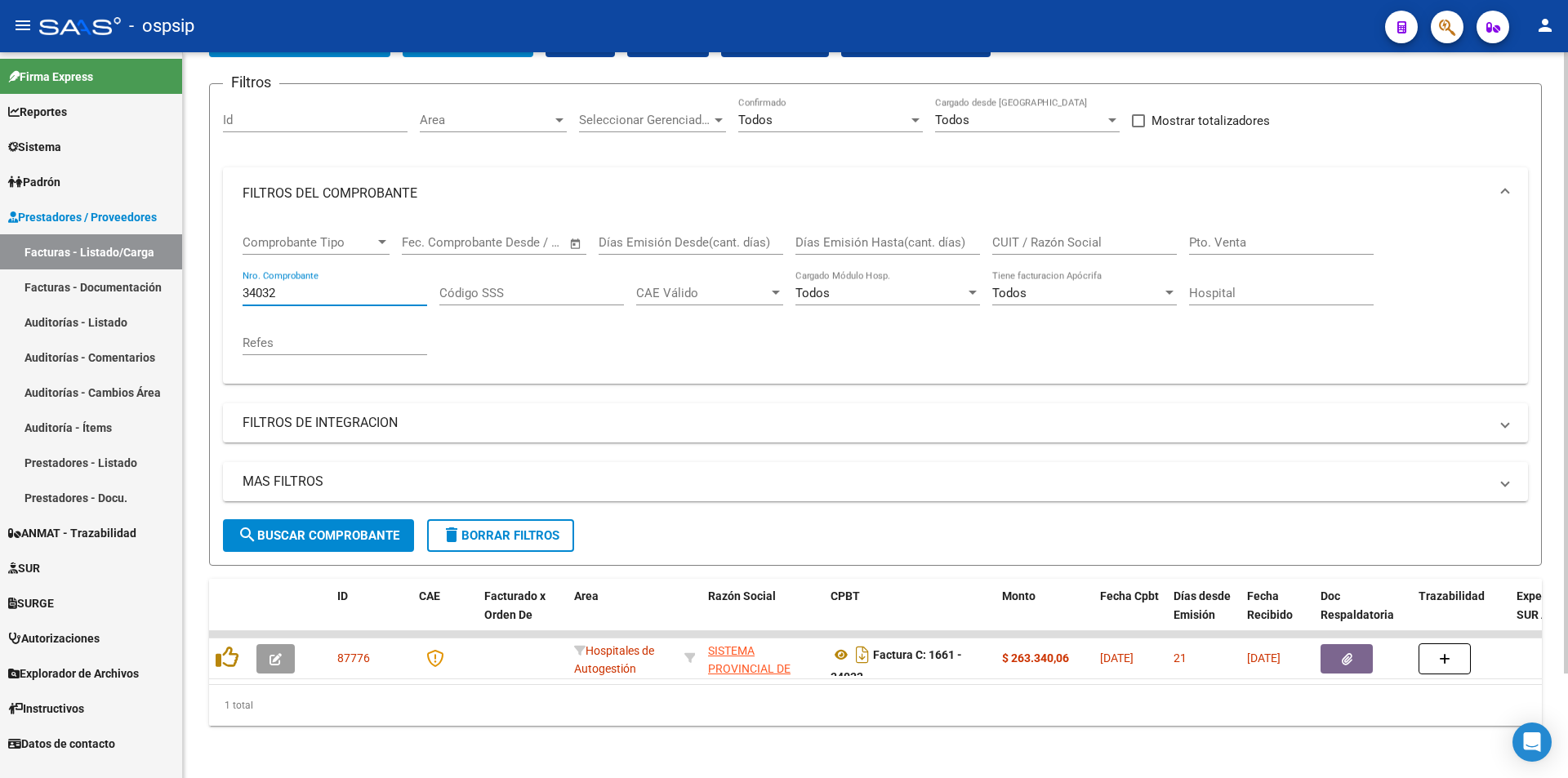
scroll to position [122, 0]
type input "34032"
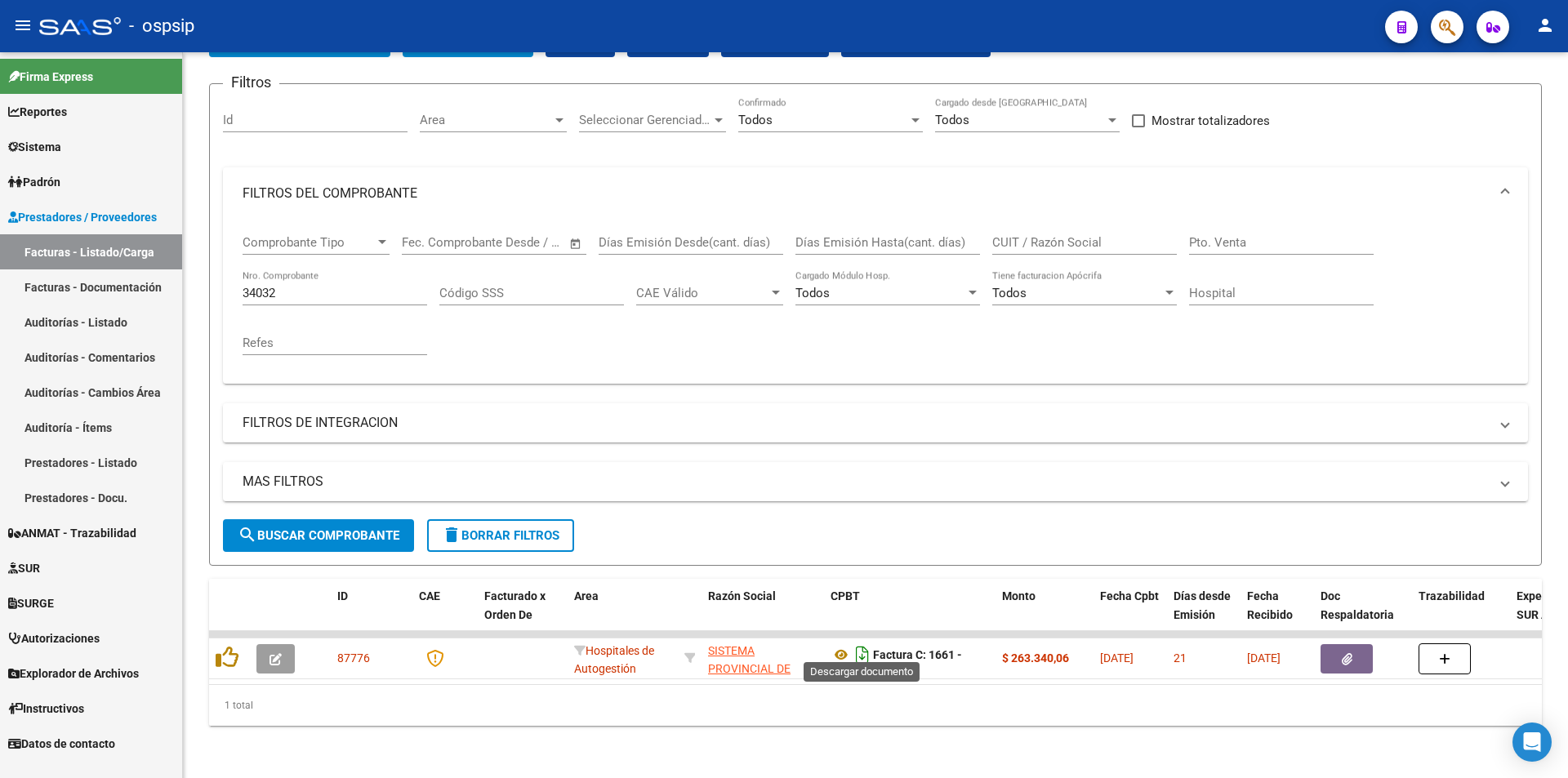
click at [863, 645] on icon "Descargar documento" at bounding box center [863, 654] width 21 height 26
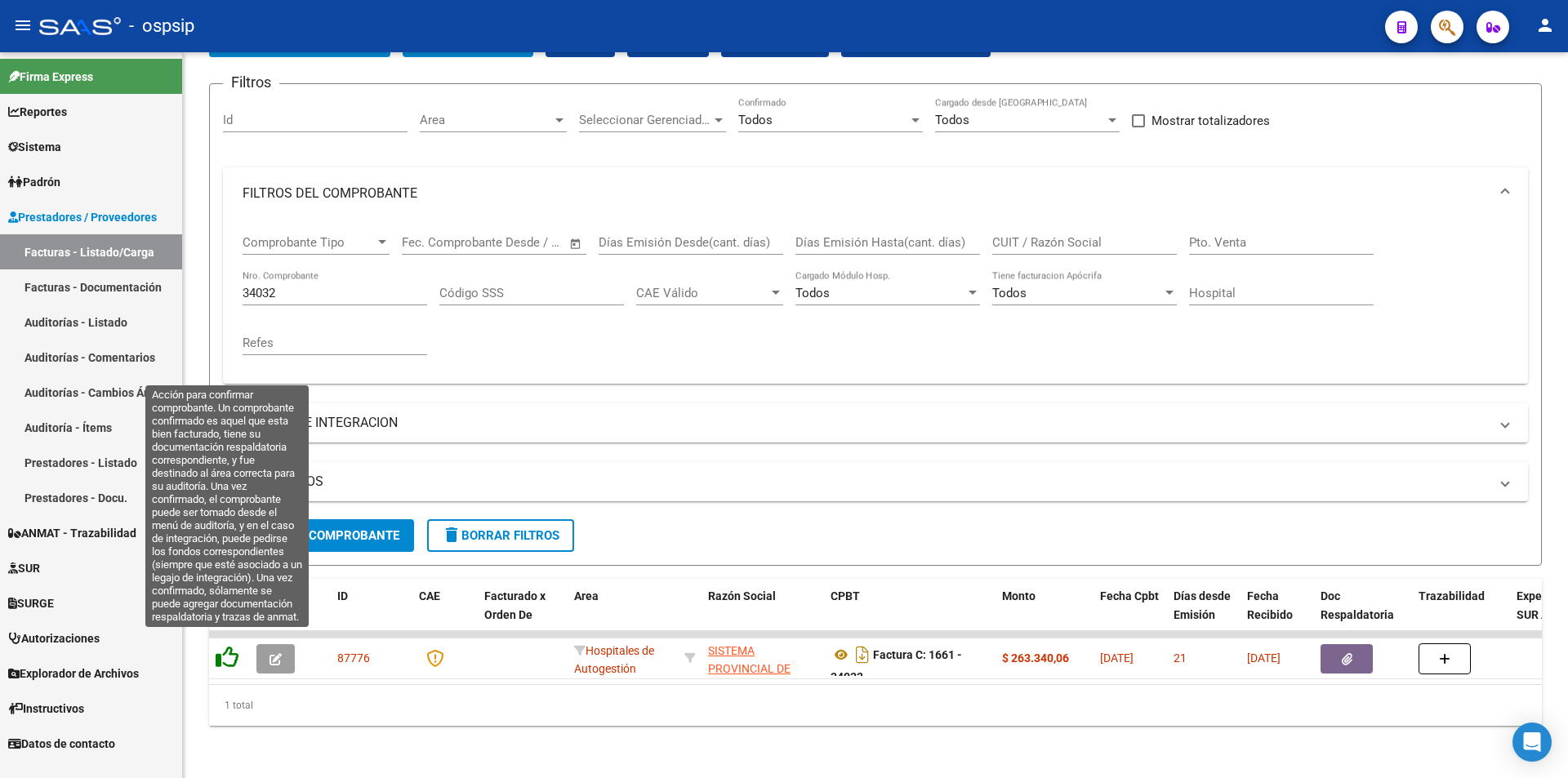
click at [219, 649] on icon at bounding box center [227, 658] width 23 height 23
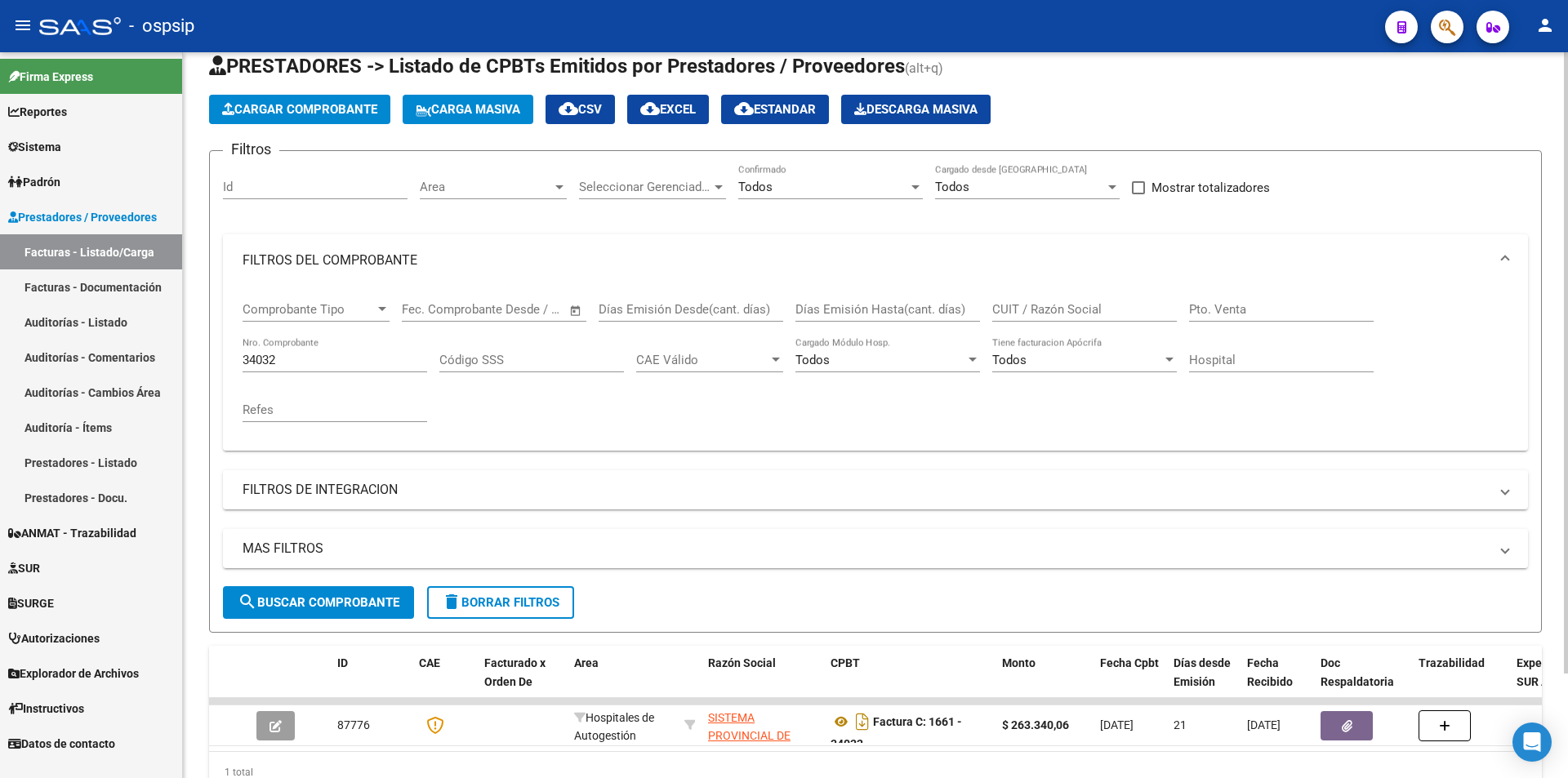
scroll to position [0, 0]
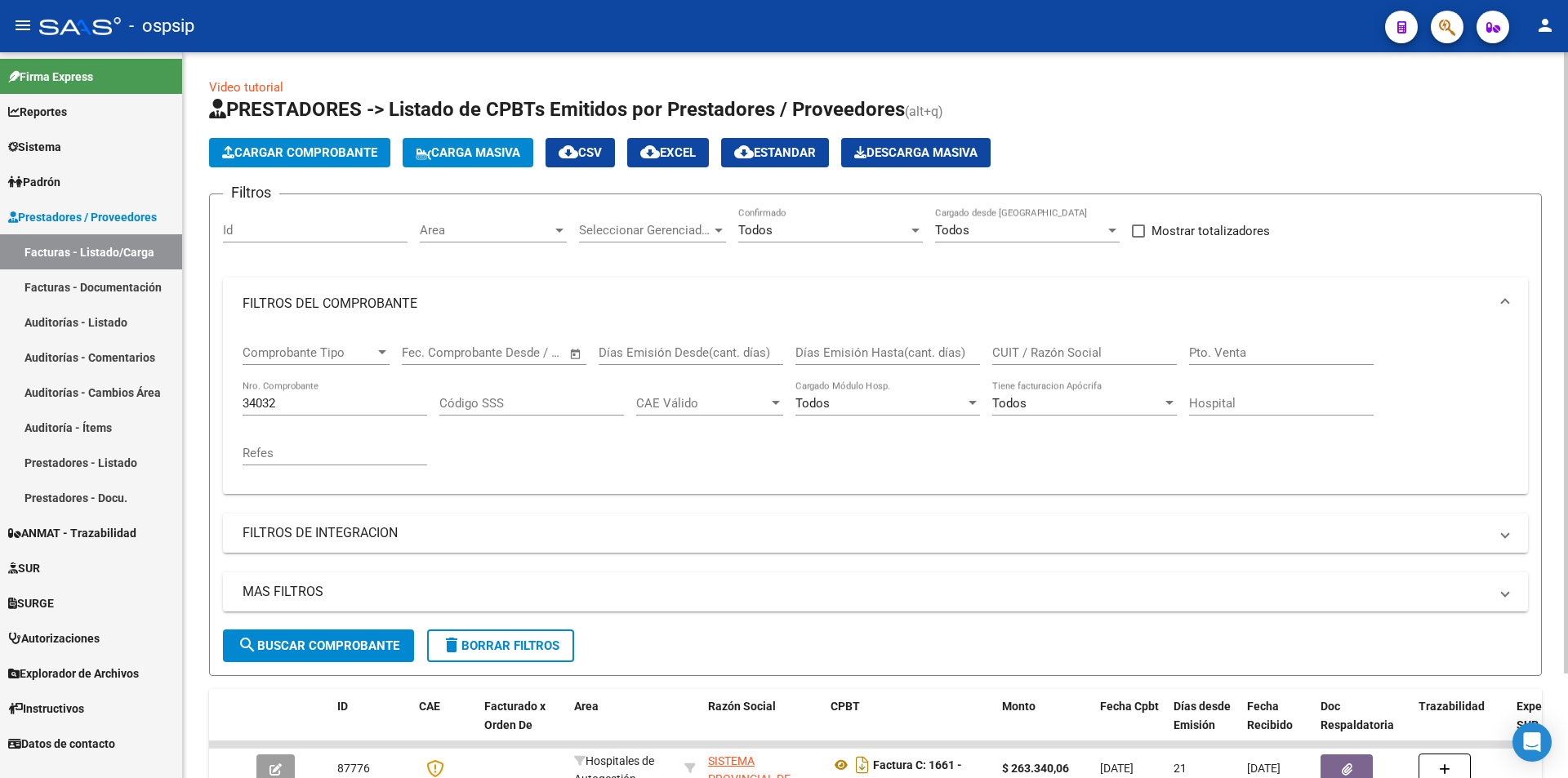
click at [294, 402] on input "34032" at bounding box center [335, 403] width 185 height 14
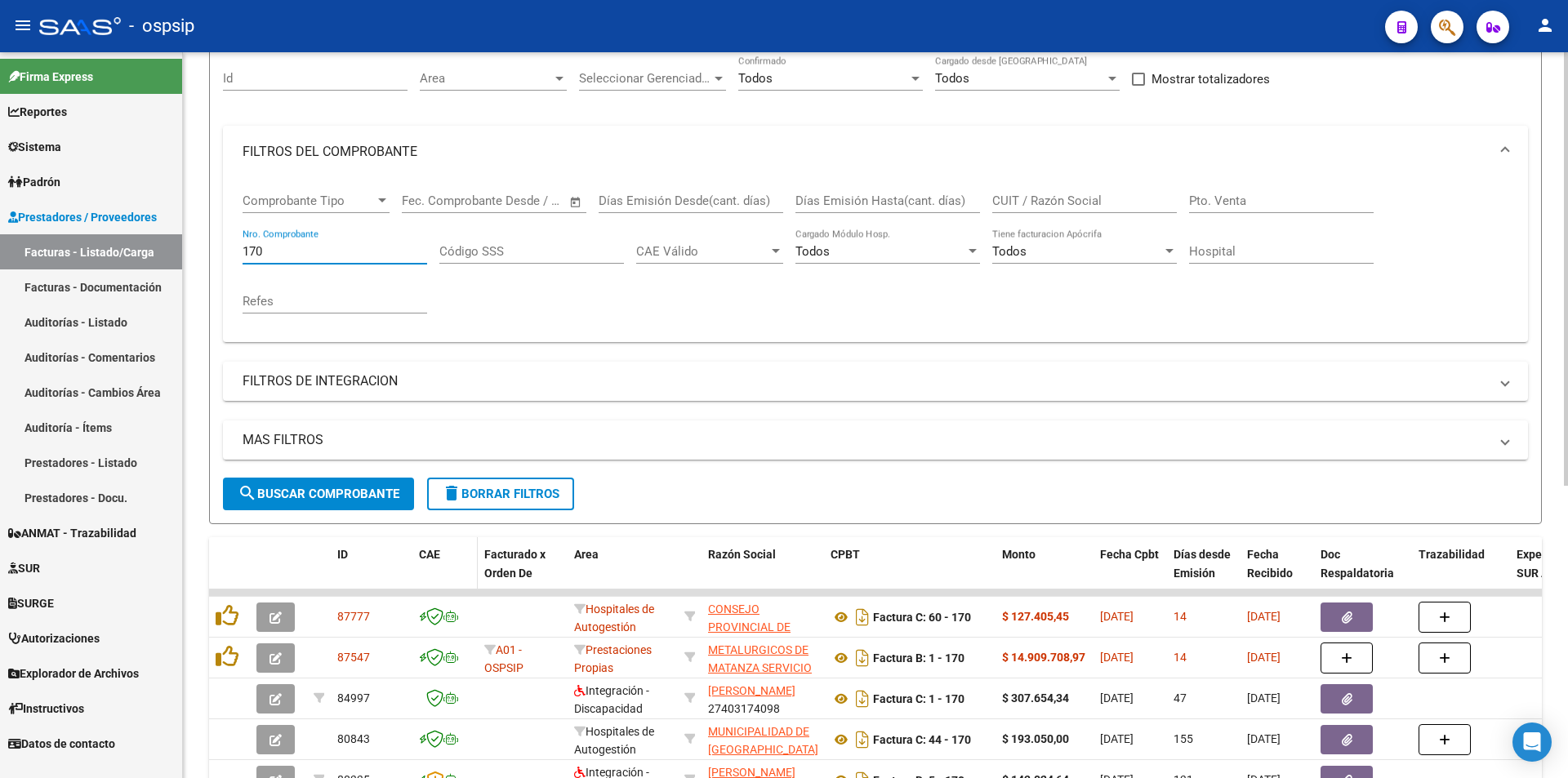
scroll to position [327, 0]
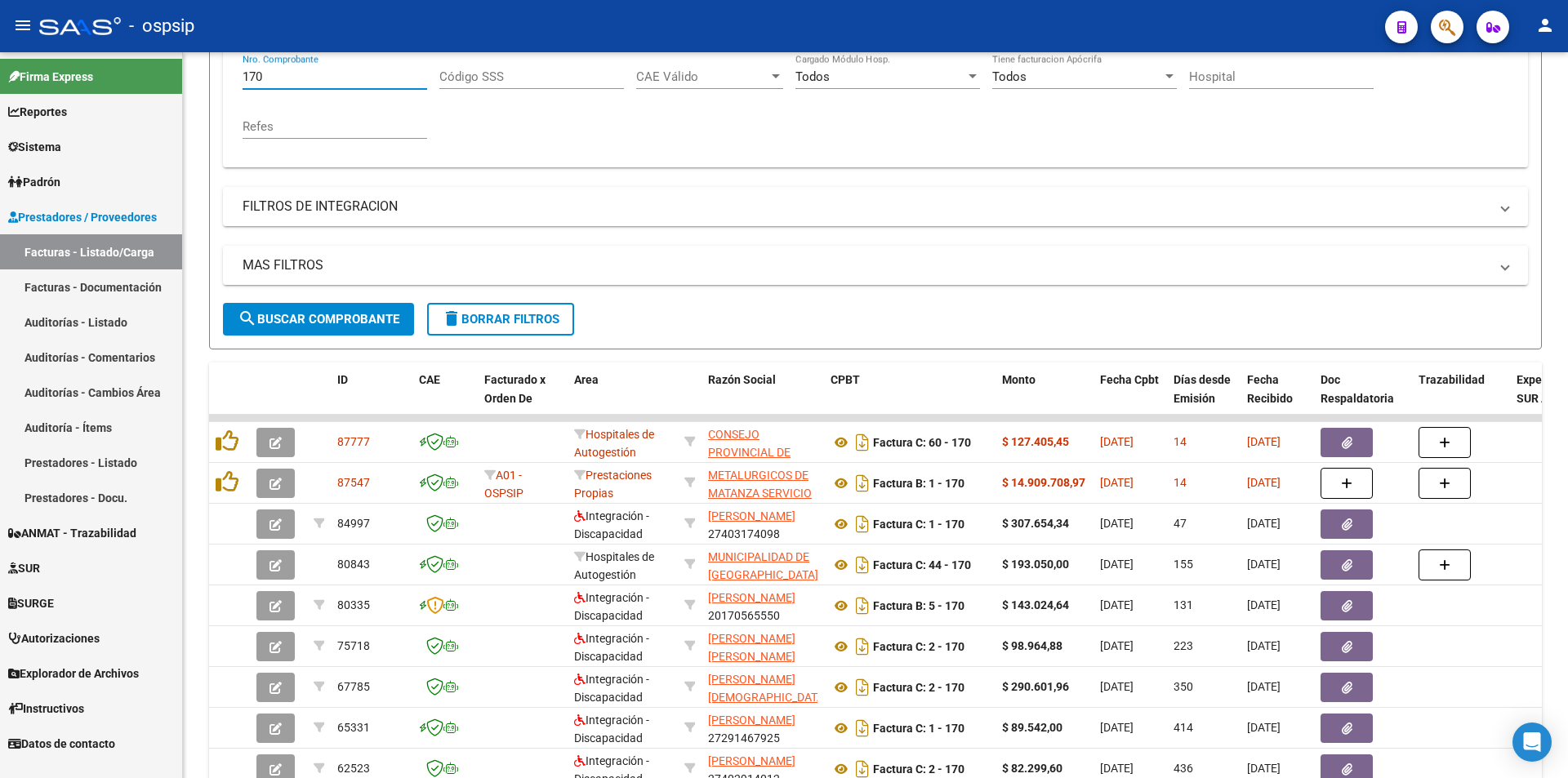
type input "170"
click at [1450, 17] on span "button" at bounding box center [1447, 27] width 16 height 34
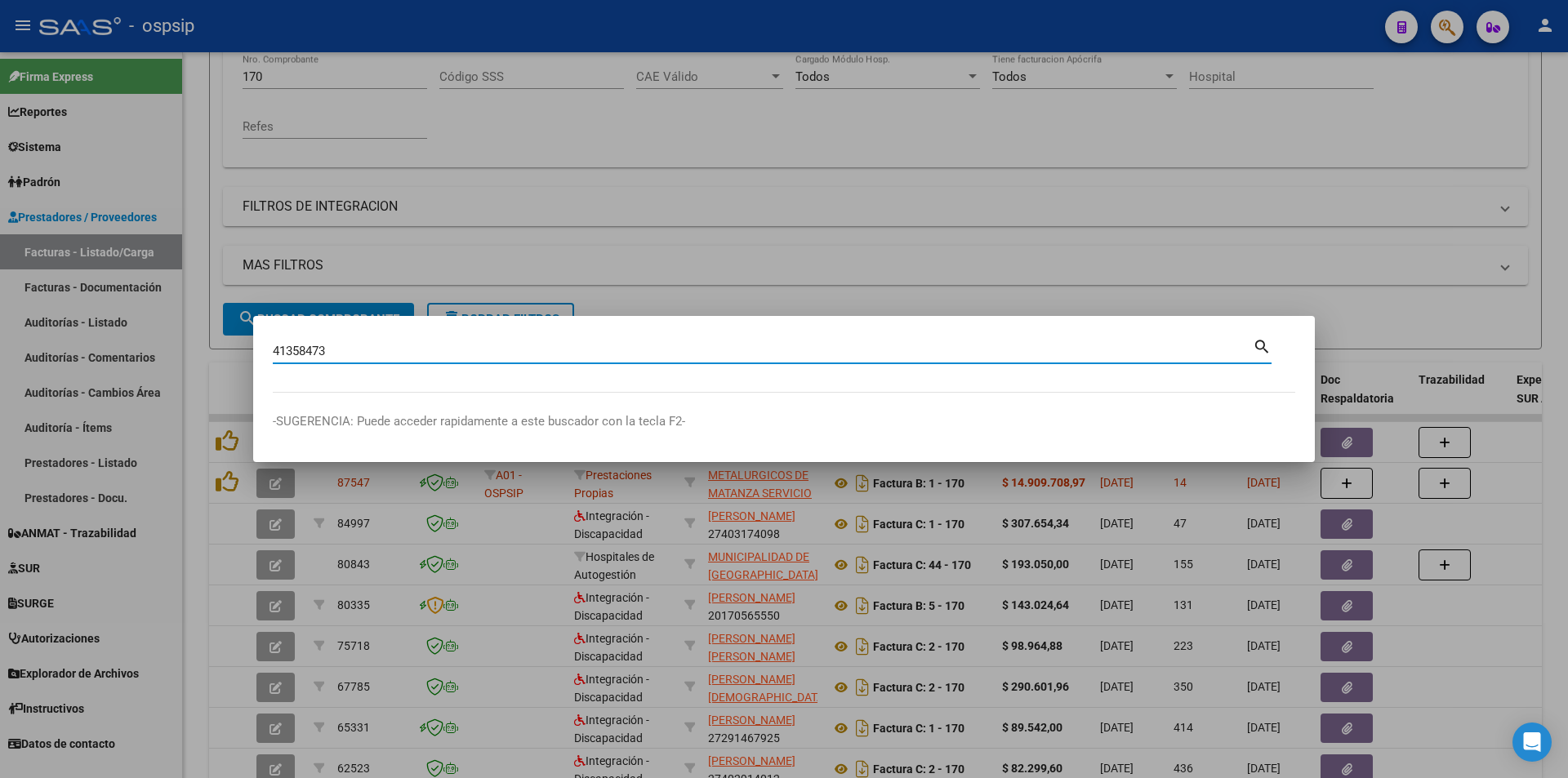
type input "41358473"
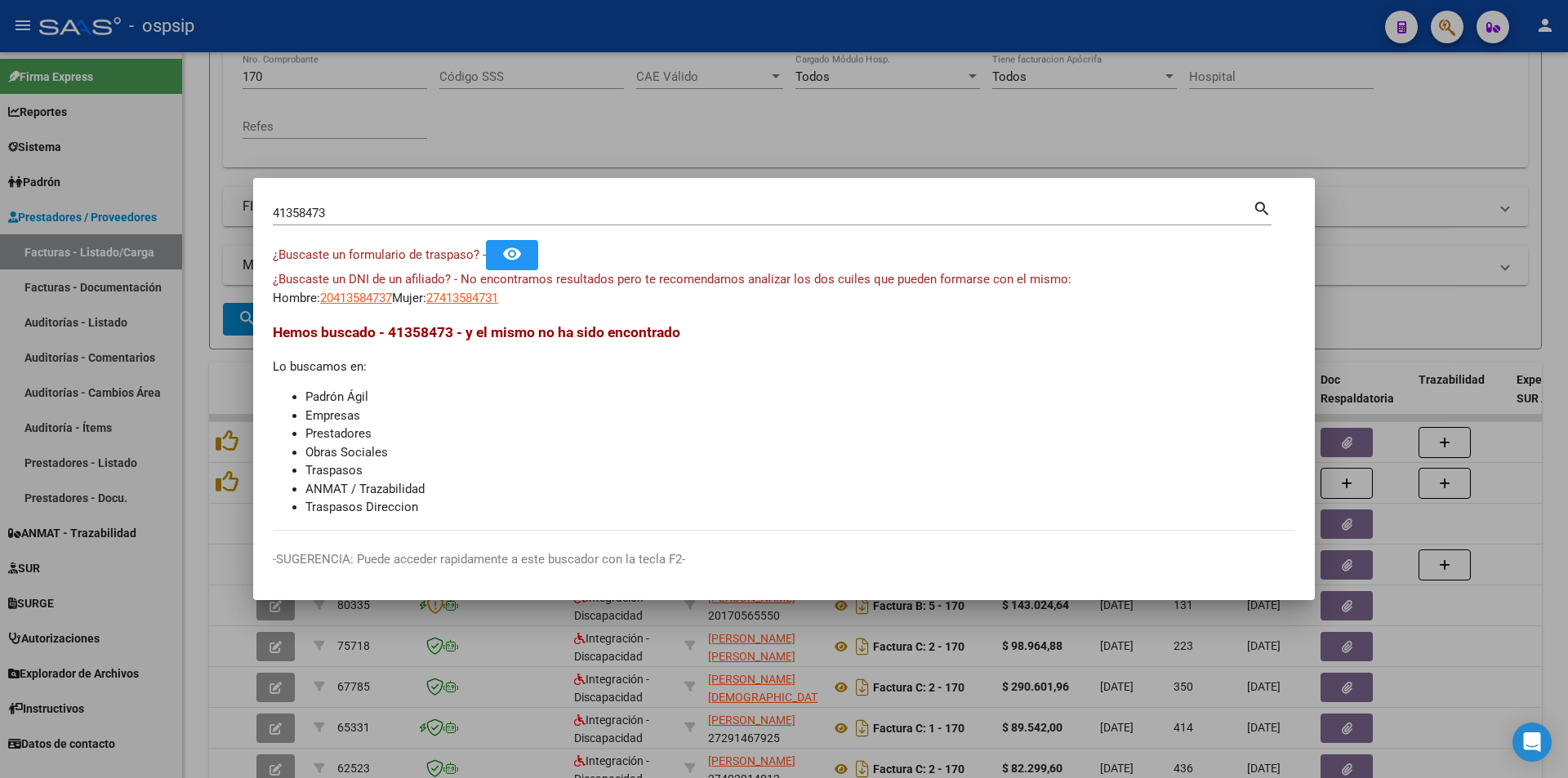
click at [377, 288] on div "¿Buscaste un DNI de un afiliado? - No encontramos resultados pero te recomendam…" at bounding box center [784, 289] width 1023 height 37
click at [377, 298] on span "20413584737" at bounding box center [356, 297] width 72 height 14
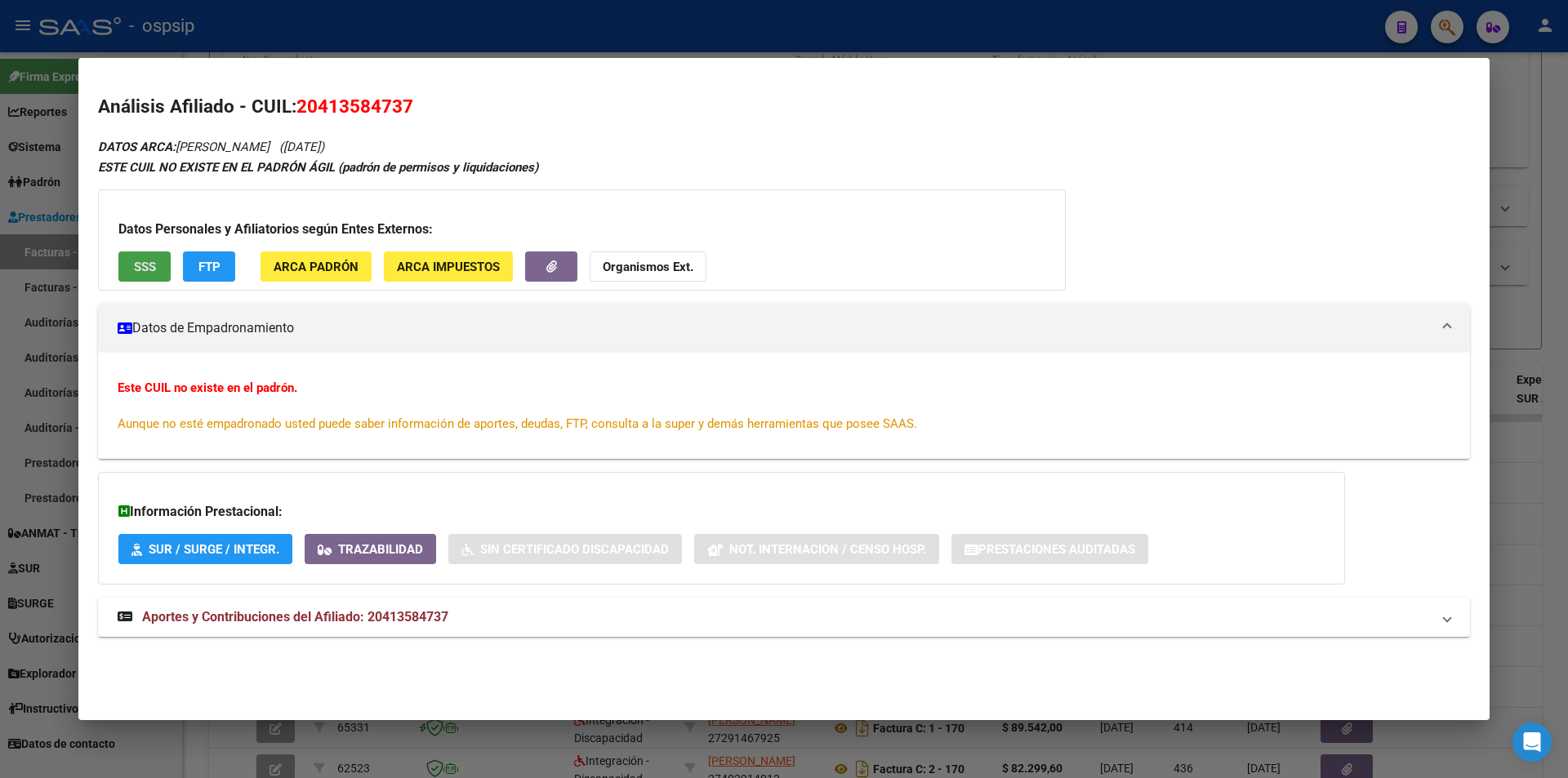
click at [146, 265] on span "SSS" at bounding box center [144, 266] width 22 height 14
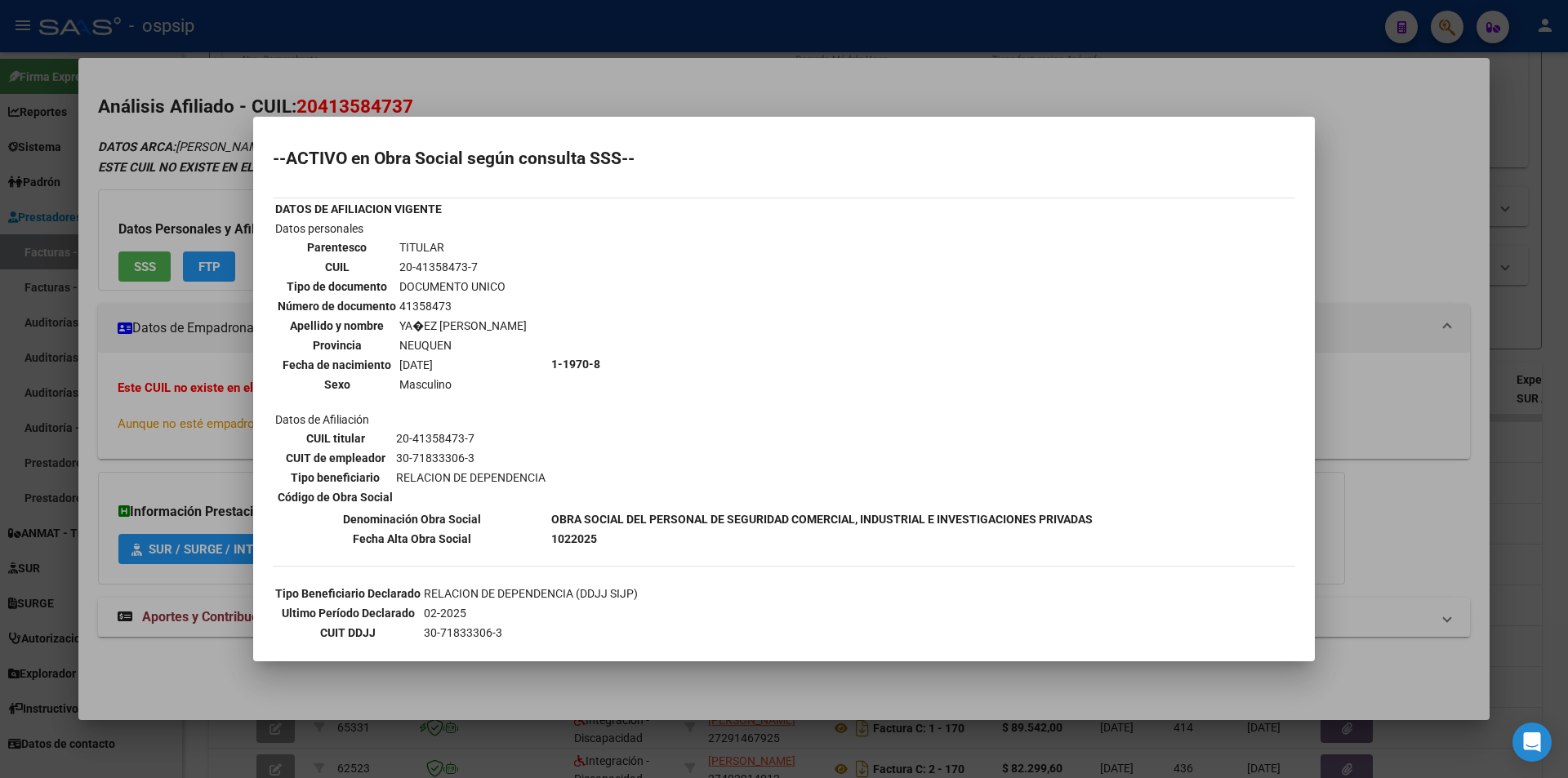
scroll to position [129, 0]
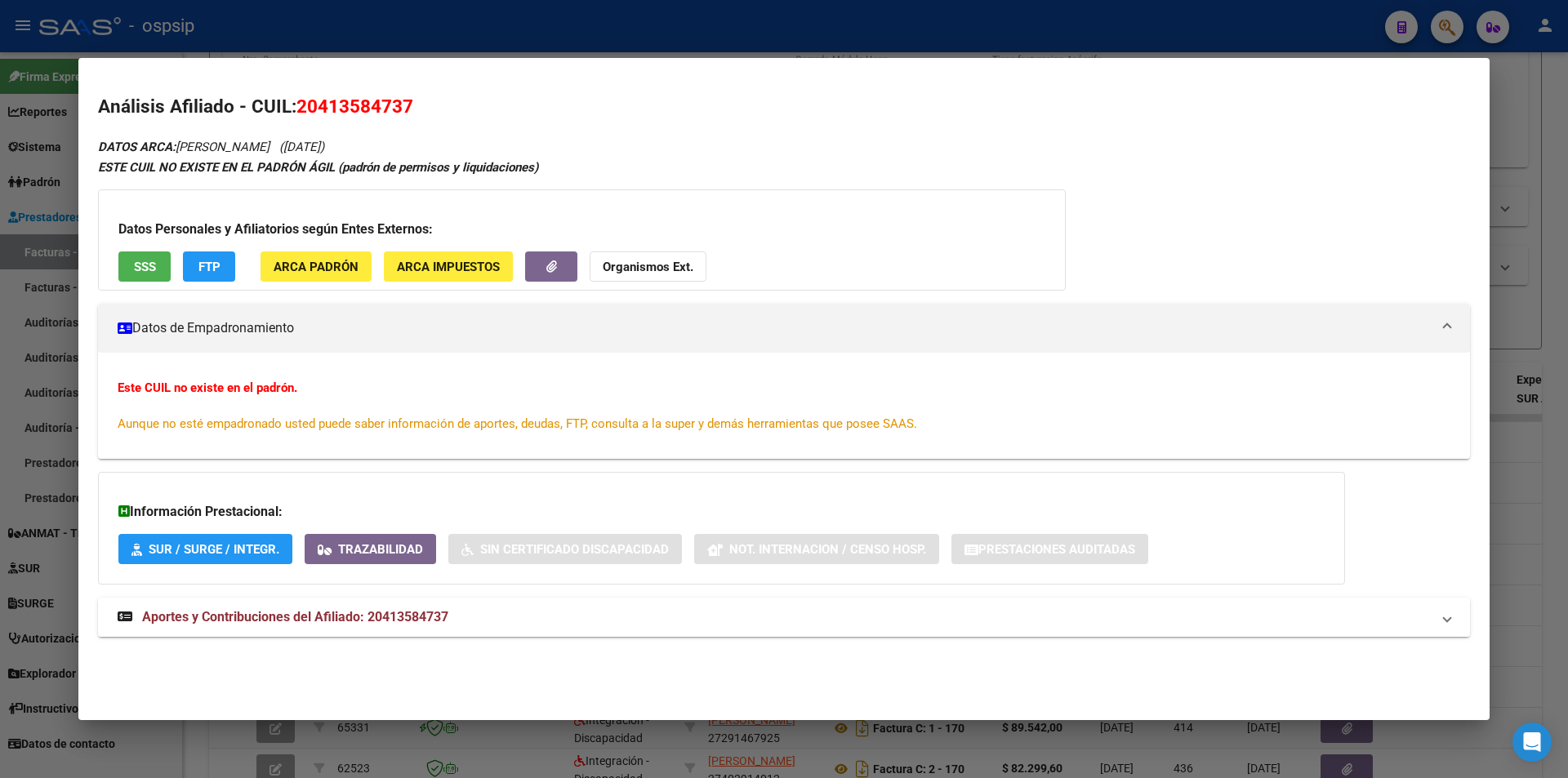
click at [252, 617] on span "Aportes y Contribuciones del Afiliado: 20413584737" at bounding box center [295, 616] width 306 height 15
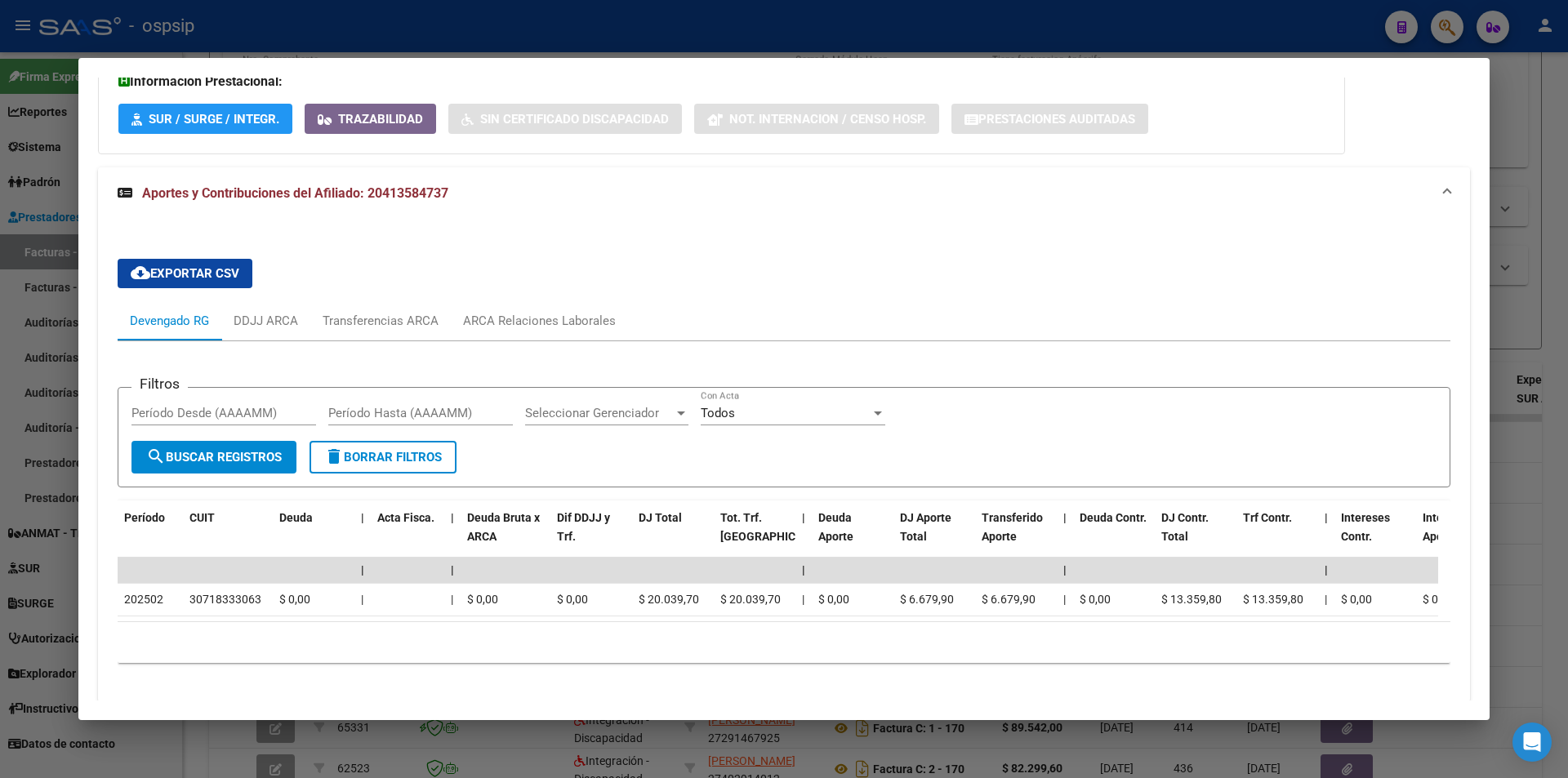
scroll to position [482, 0]
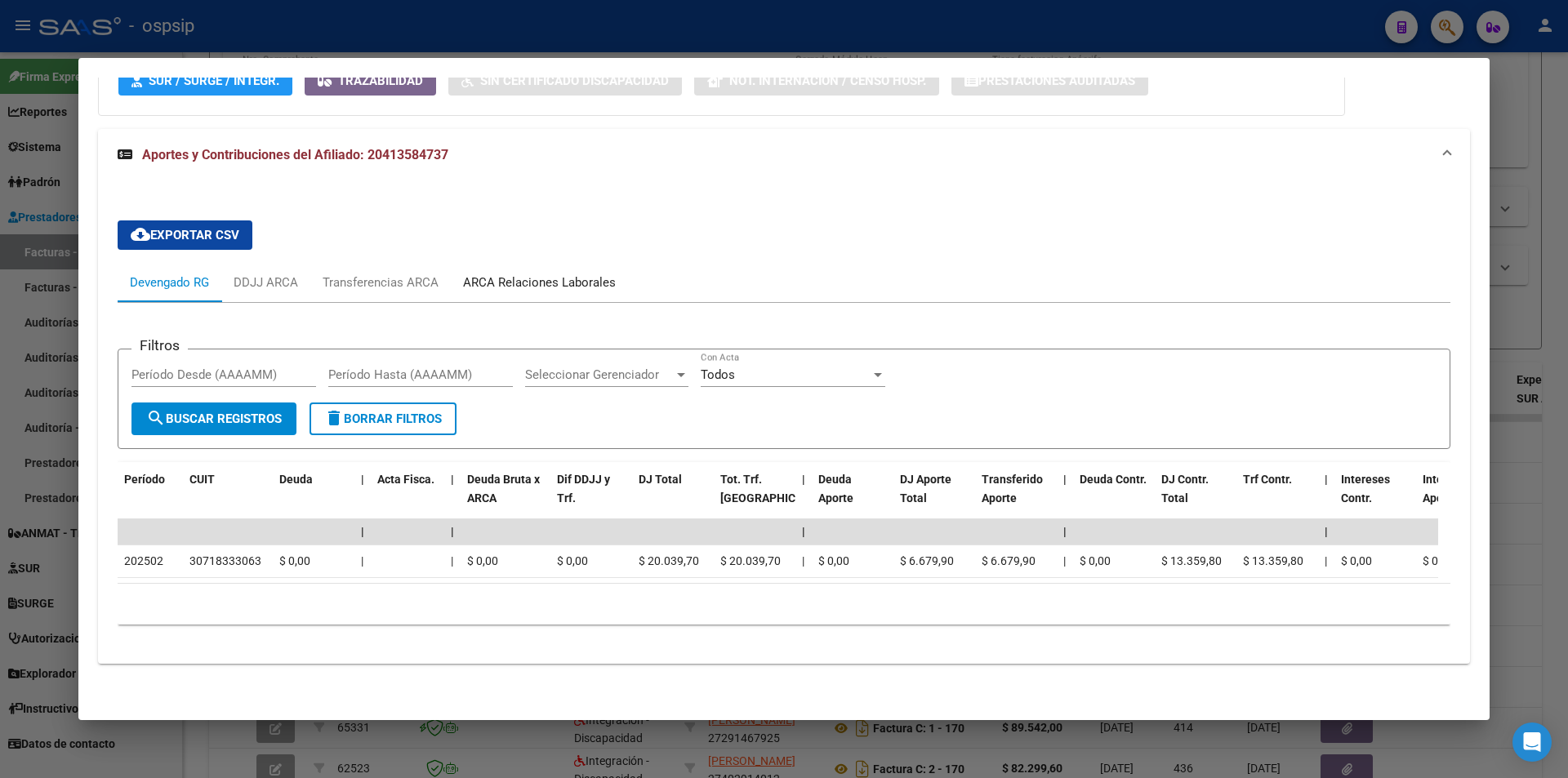
click at [588, 273] on div "ARCA Relaciones Laborales" at bounding box center [539, 282] width 153 height 18
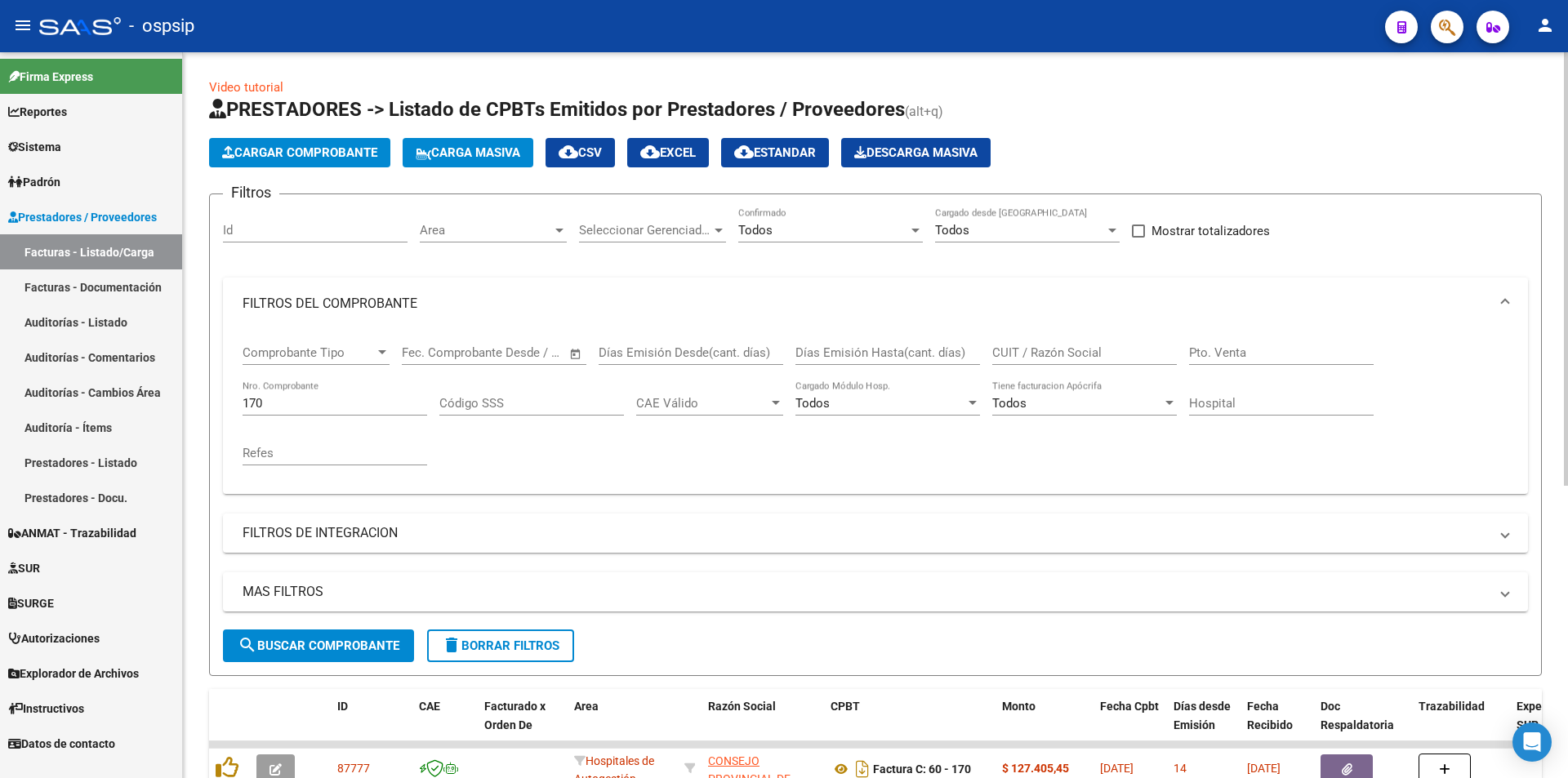
scroll to position [163, 0]
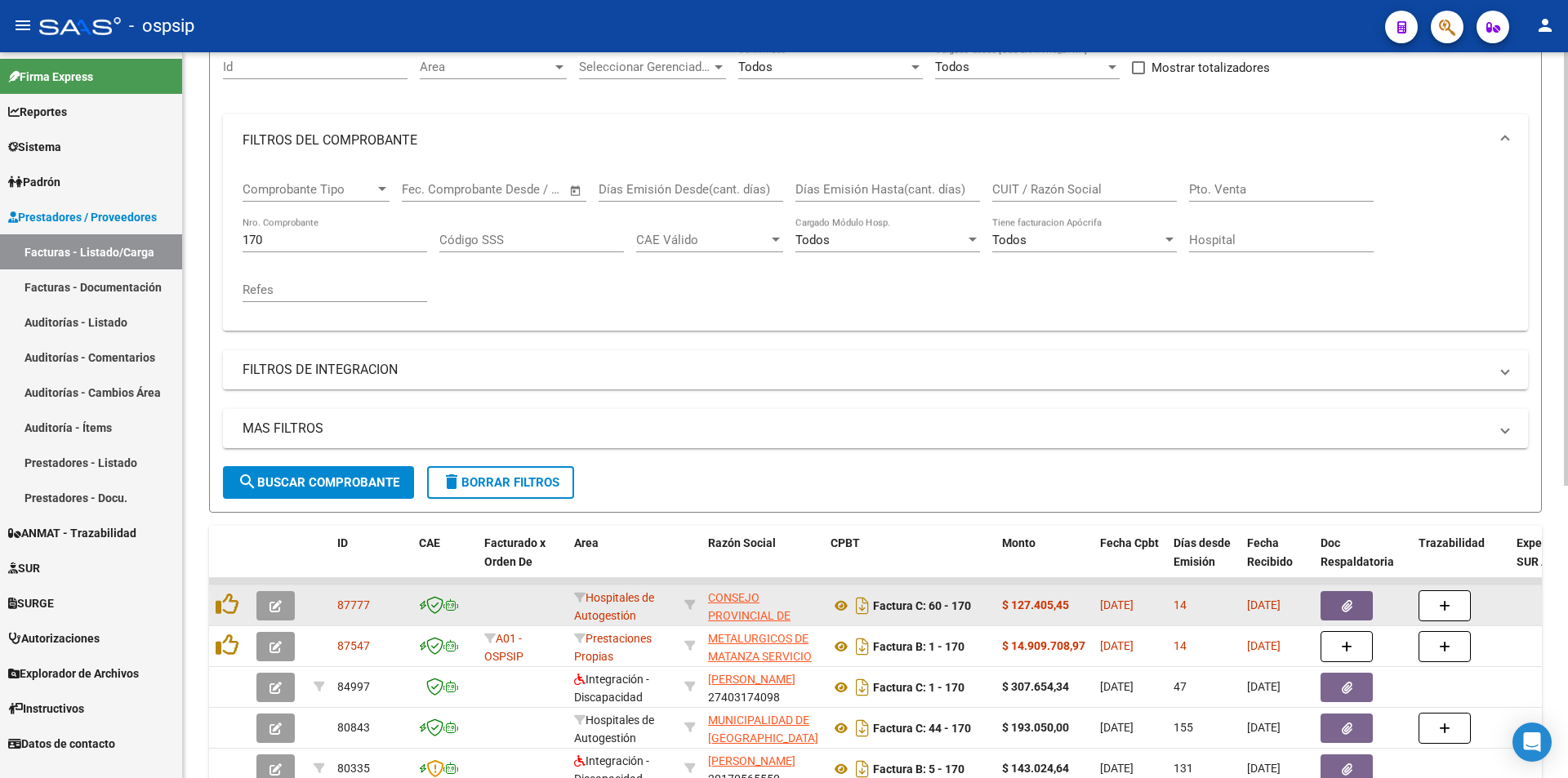
click at [1333, 599] on button "button" at bounding box center [1347, 606] width 52 height 30
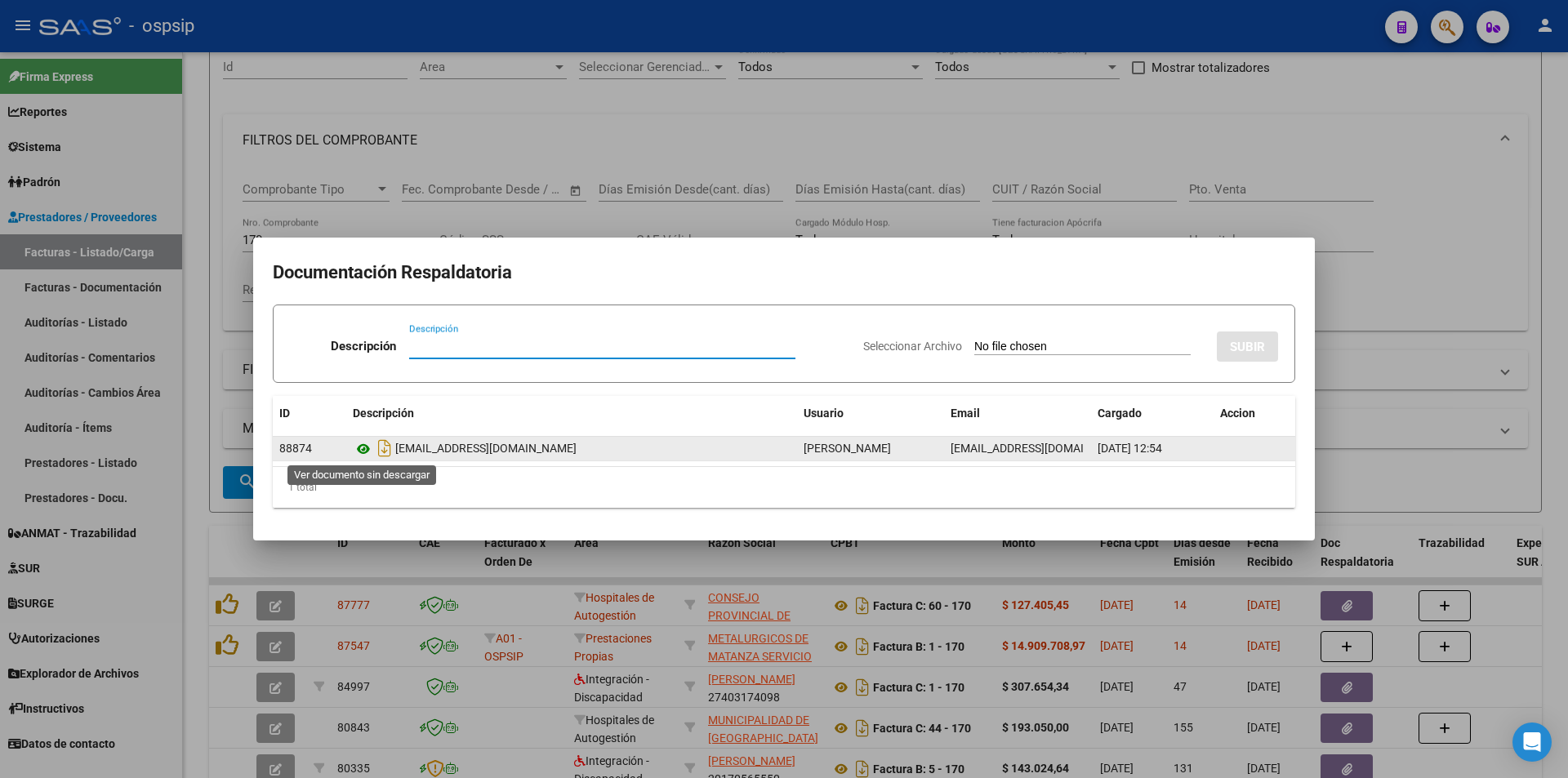
click at [366, 447] on icon at bounding box center [364, 449] width 21 height 19
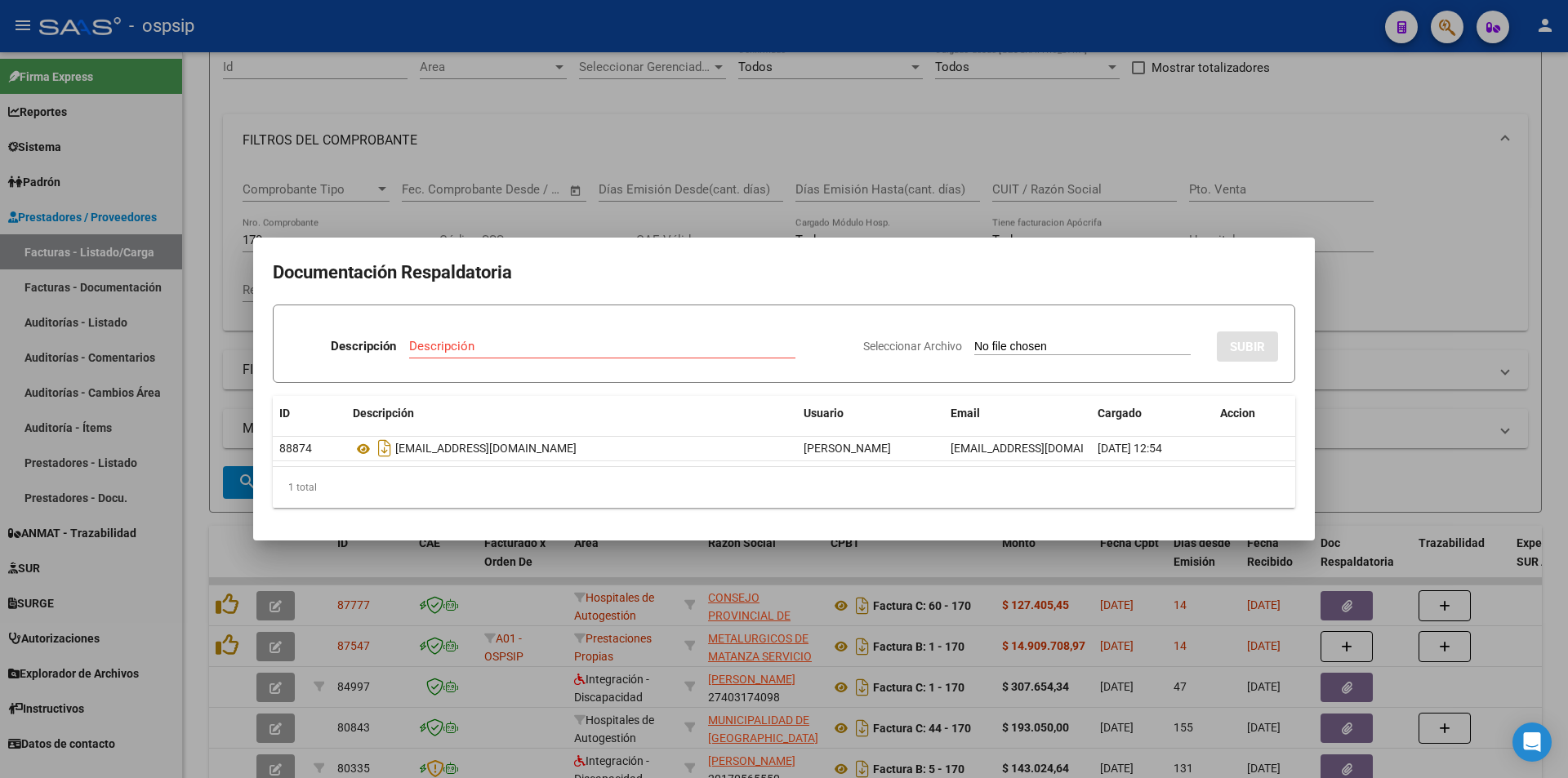
click at [1451, 17] on div at bounding box center [784, 389] width 1568 height 778
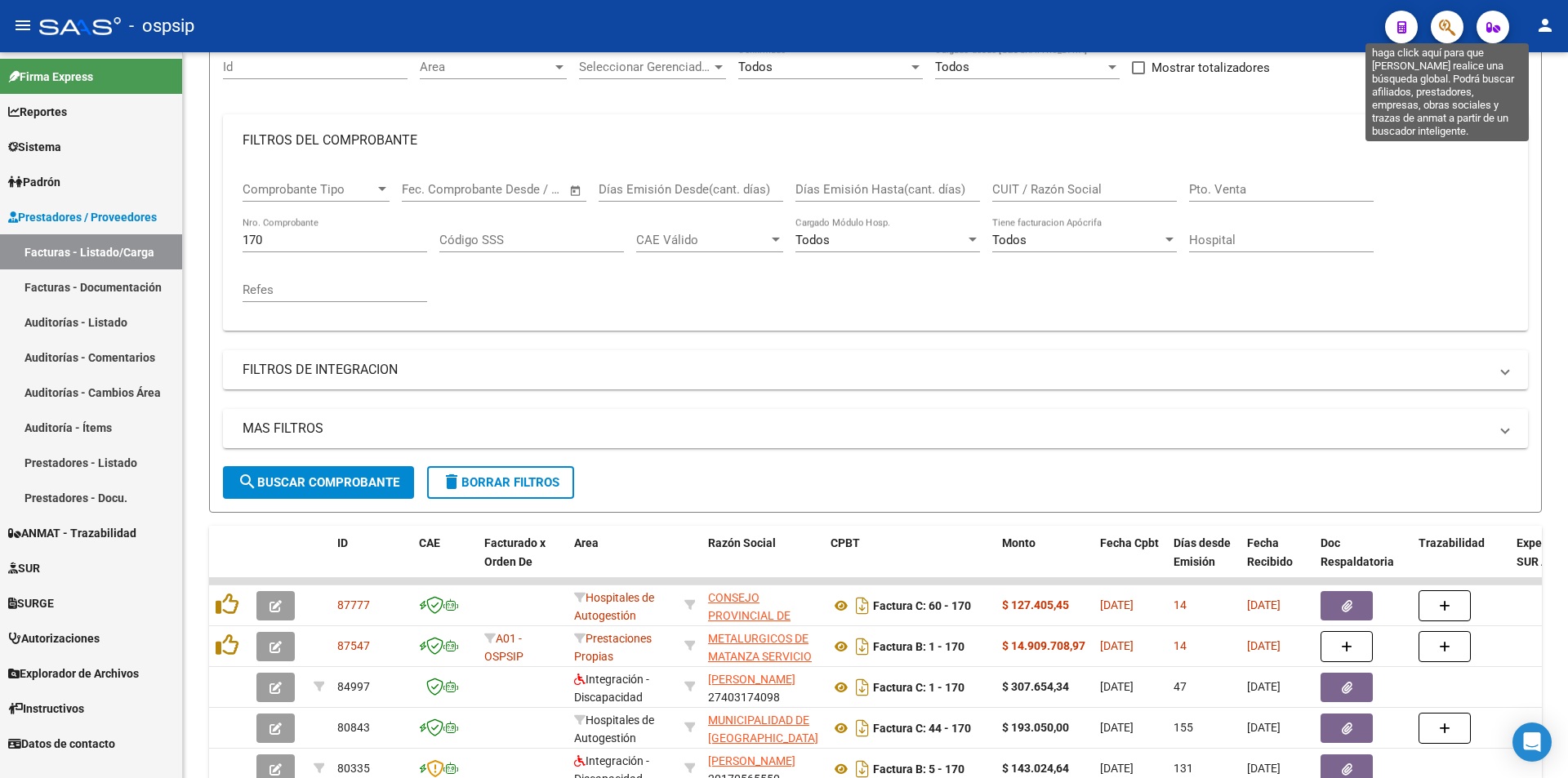
click at [1449, 33] on icon "button" at bounding box center [1447, 28] width 16 height 19
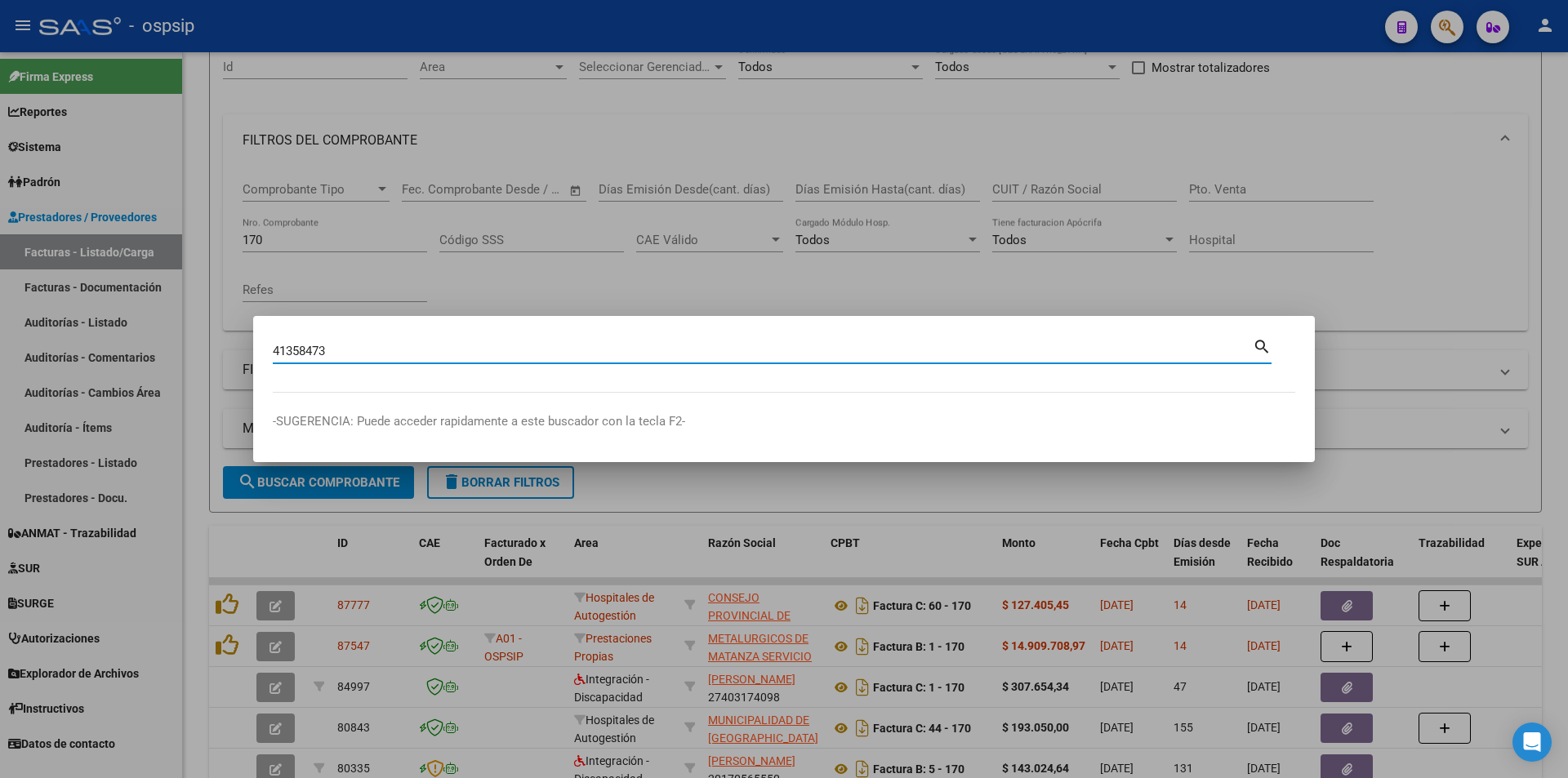
type input "41358473"
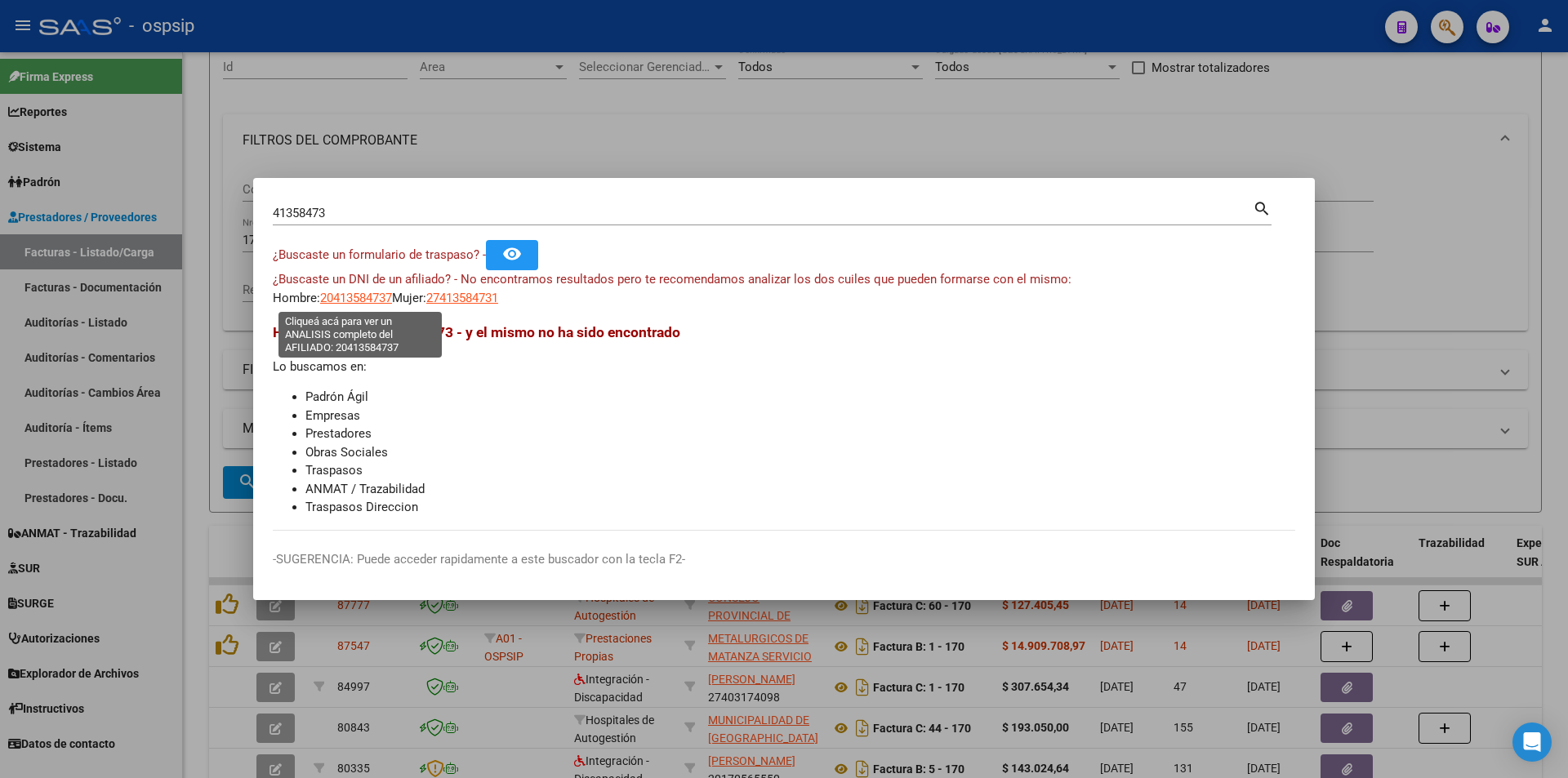
click at [364, 299] on span "20413584737" at bounding box center [356, 297] width 72 height 14
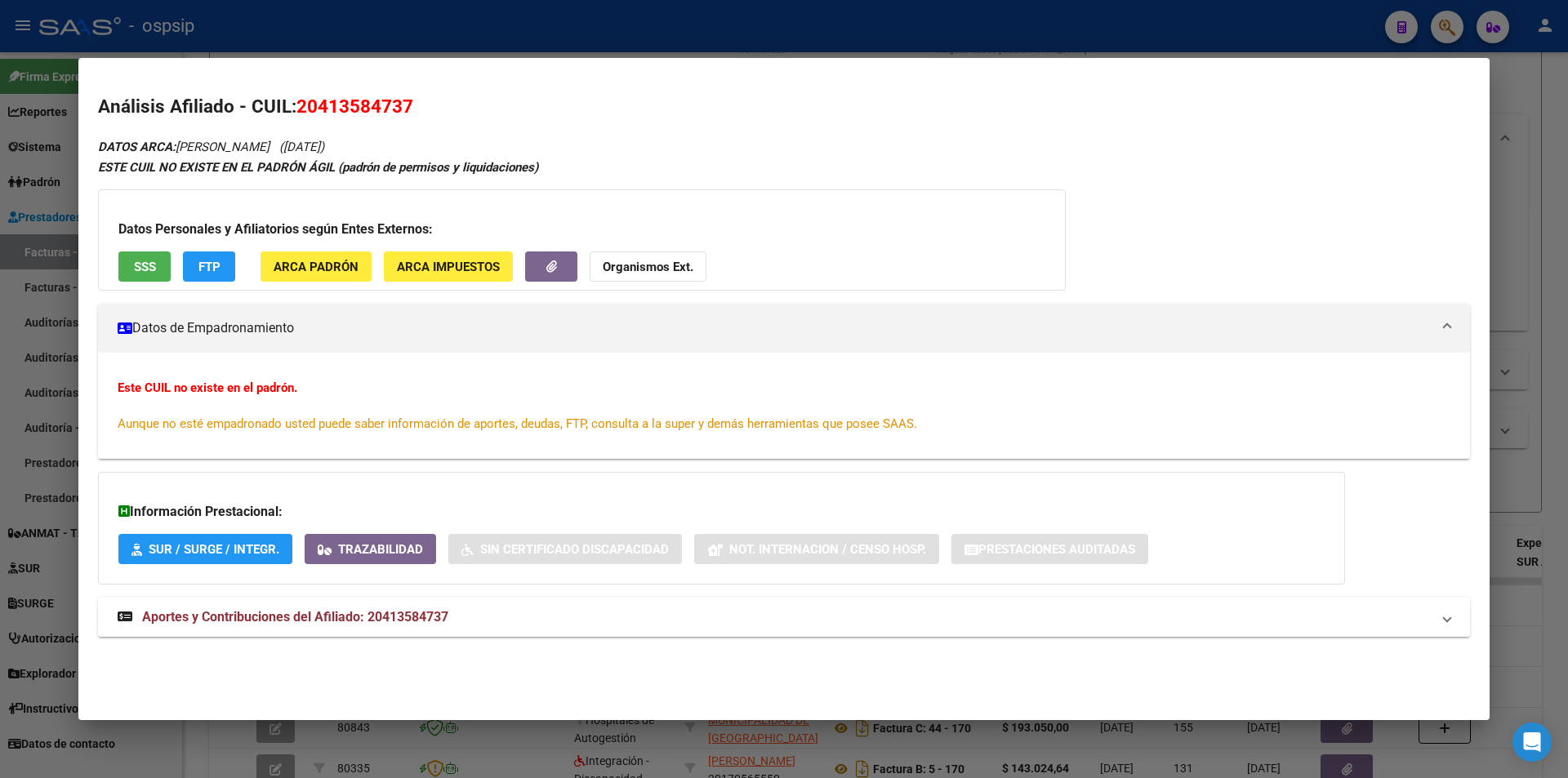
click at [152, 257] on button "SSS" at bounding box center [144, 266] width 52 height 30
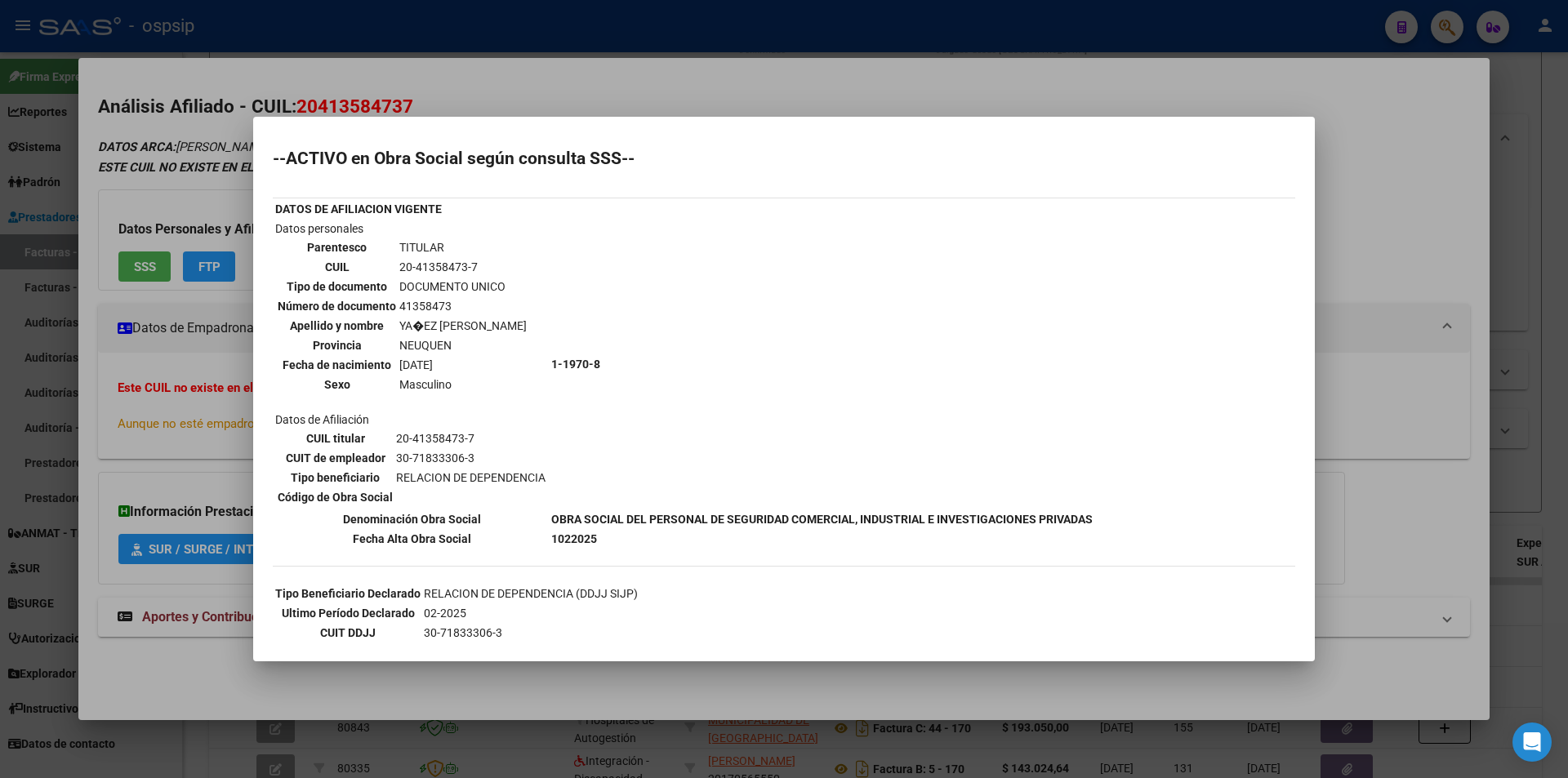
scroll to position [129, 0]
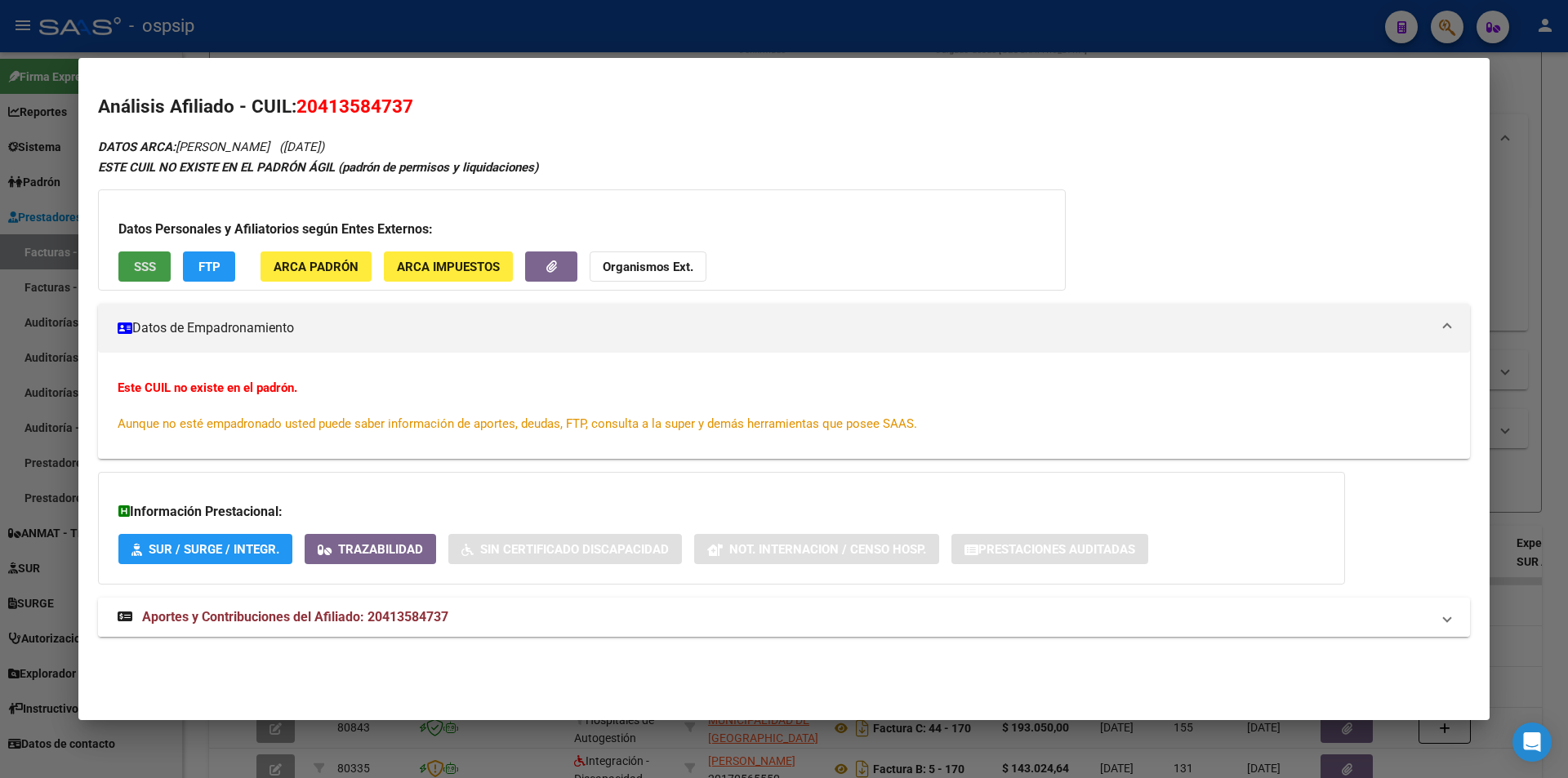
click at [349, 614] on span "Aportes y Contribuciones del Afiliado: 20413584737" at bounding box center [295, 616] width 306 height 15
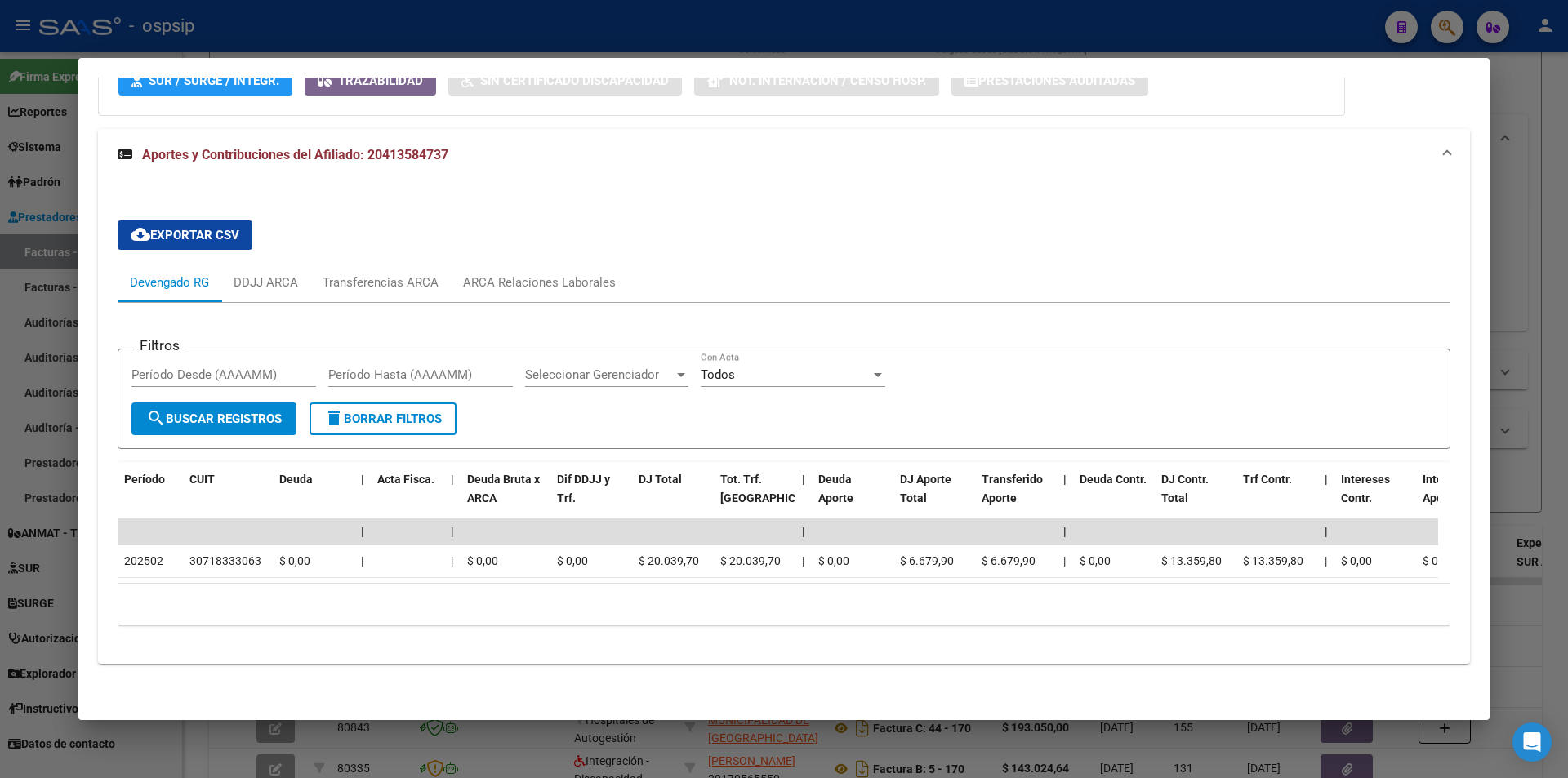
scroll to position [482, 0]
click at [567, 273] on div "ARCA Relaciones Laborales" at bounding box center [539, 282] width 153 height 18
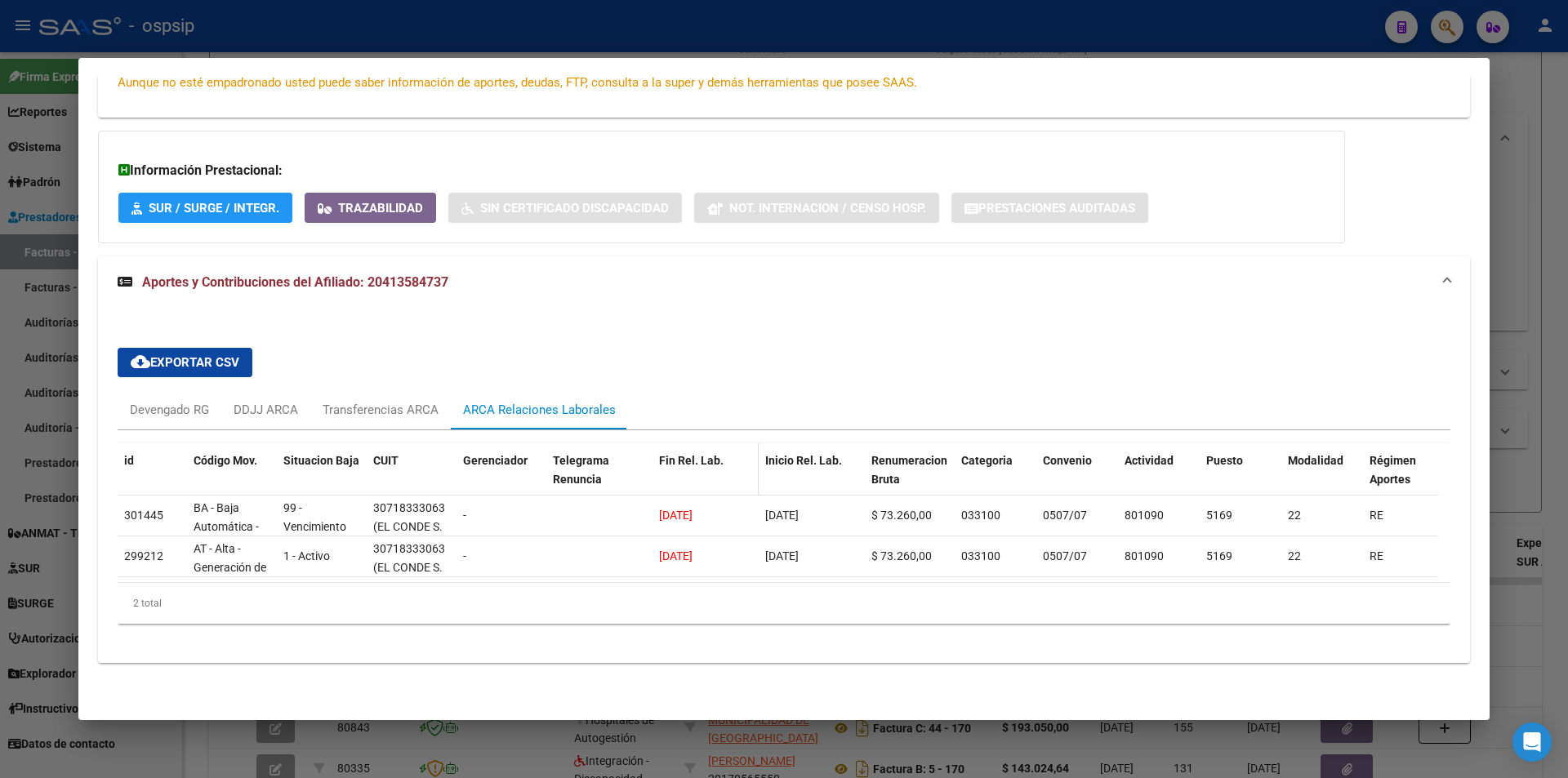
scroll to position [353, 0]
